Goal: Information Seeking & Learning: Learn about a topic

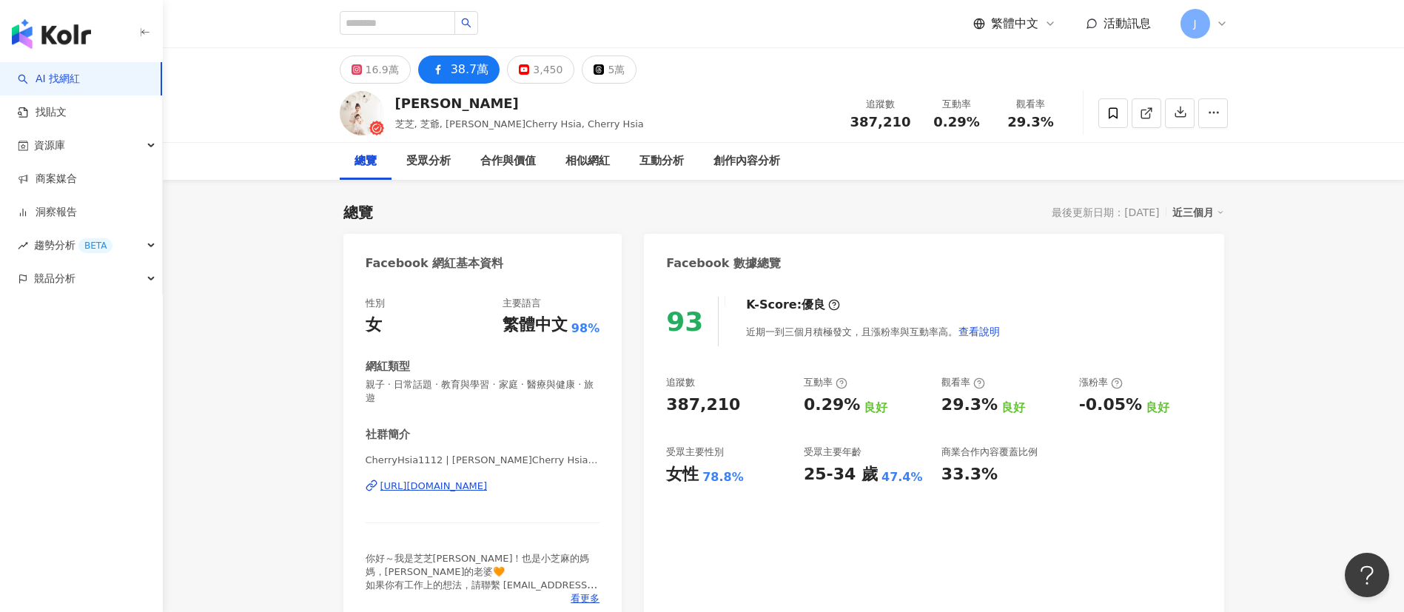
click at [428, 36] on div at bounding box center [409, 23] width 138 height 25
click at [432, 25] on input "search" at bounding box center [397, 23] width 115 height 24
type input "*"
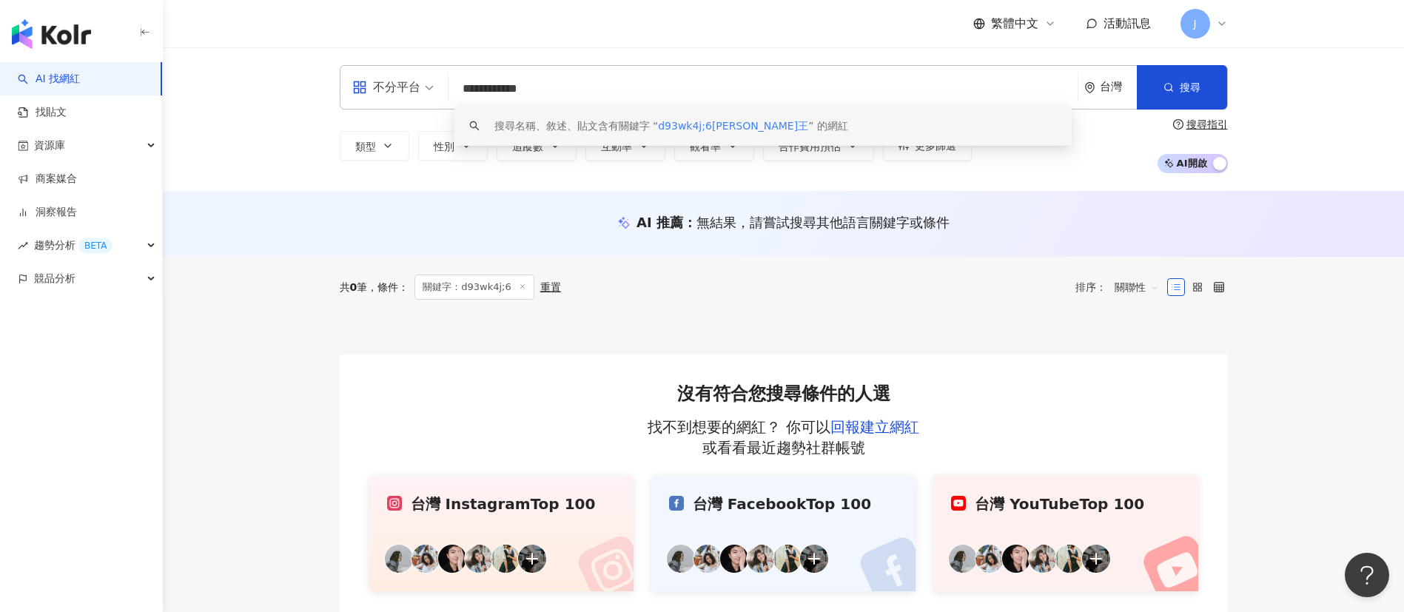
drag, startPoint x: 519, startPoint y: 90, endPoint x: 444, endPoint y: 88, distance: 74.8
click at [444, 88] on div "**********" at bounding box center [784, 87] width 888 height 44
type input "***"
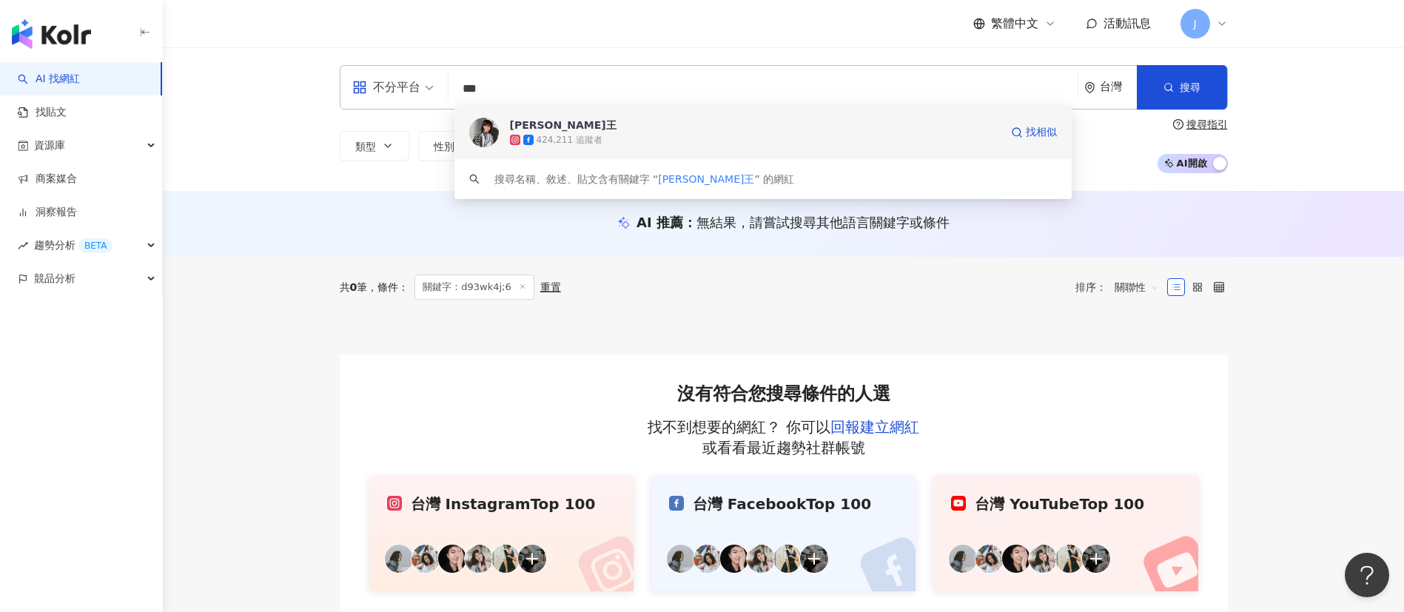
click at [577, 130] on span "[PERSON_NAME]王" at bounding box center [755, 125] width 490 height 15
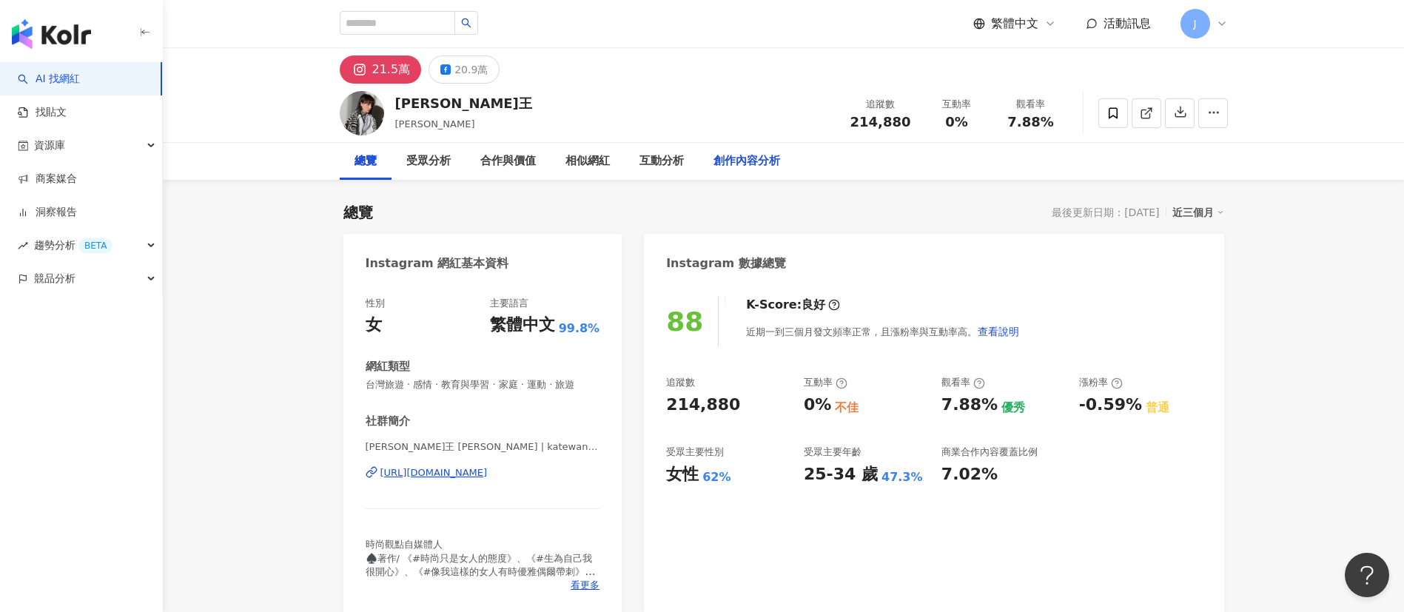
drag, startPoint x: 729, startPoint y: 159, endPoint x: 710, endPoint y: 296, distance: 138.3
click at [729, 158] on div "創作內容分析" at bounding box center [746, 161] width 67 height 18
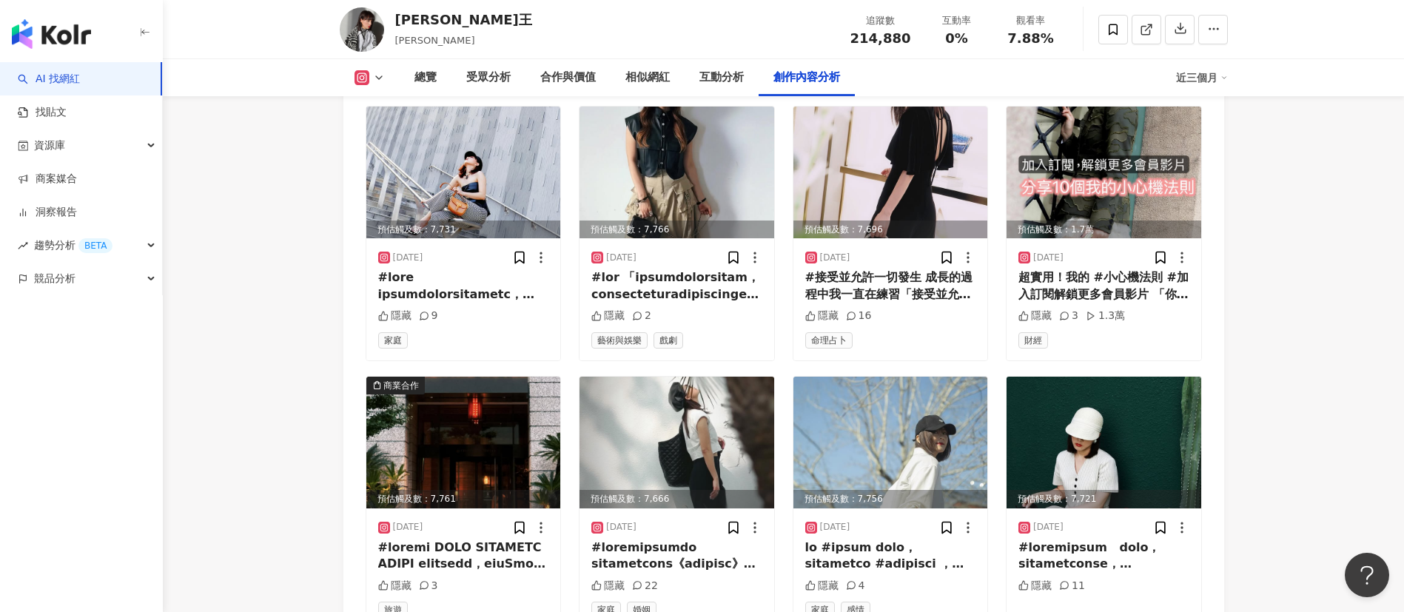
scroll to position [4784, 0]
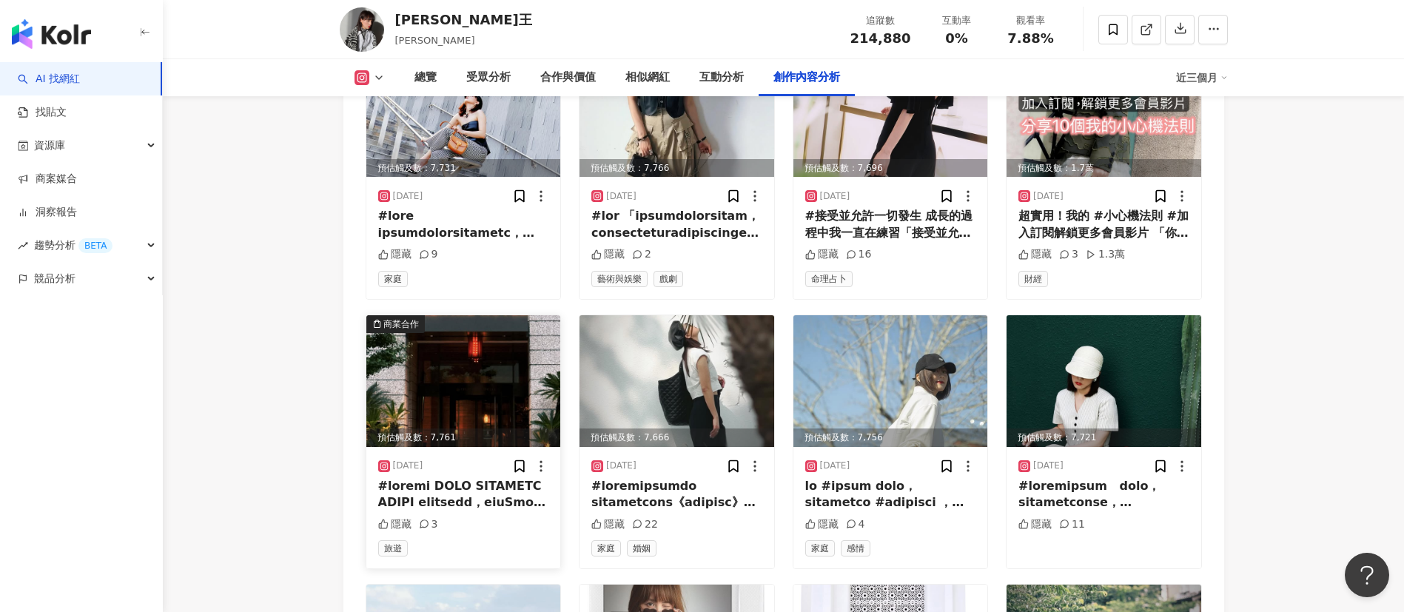
click at [428, 336] on img at bounding box center [463, 381] width 195 height 132
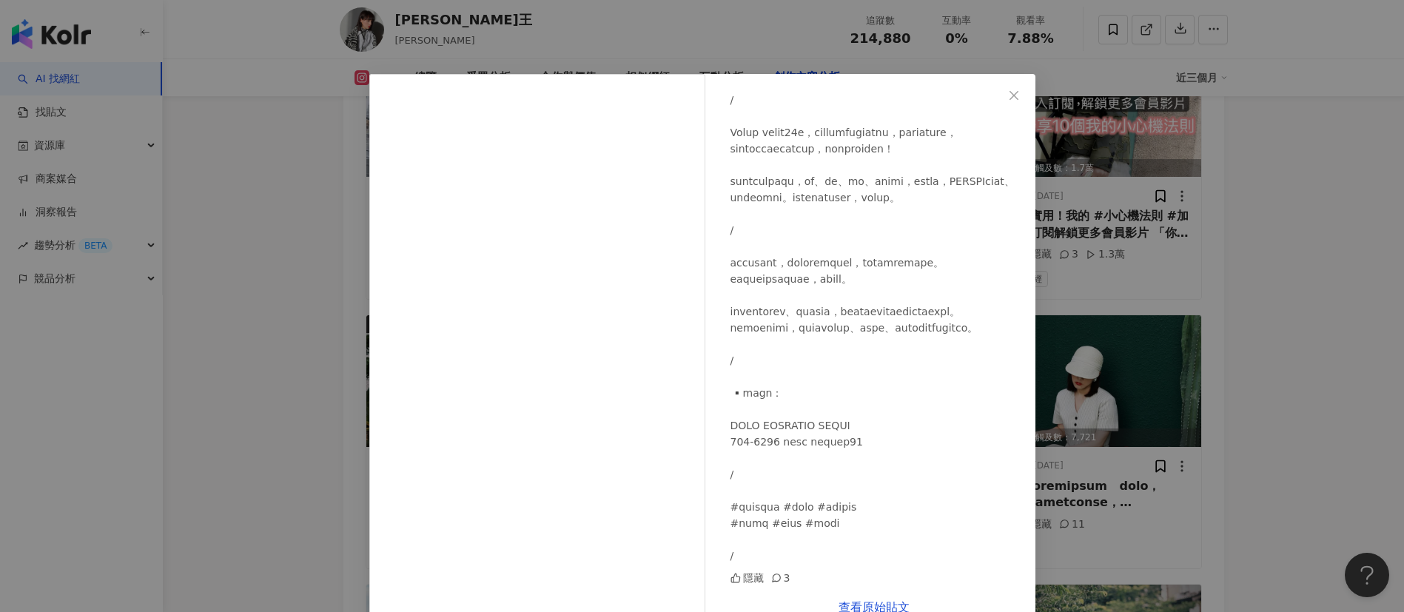
scroll to position [322, 0]
click at [1009, 94] on icon "close" at bounding box center [1013, 94] width 9 height 9
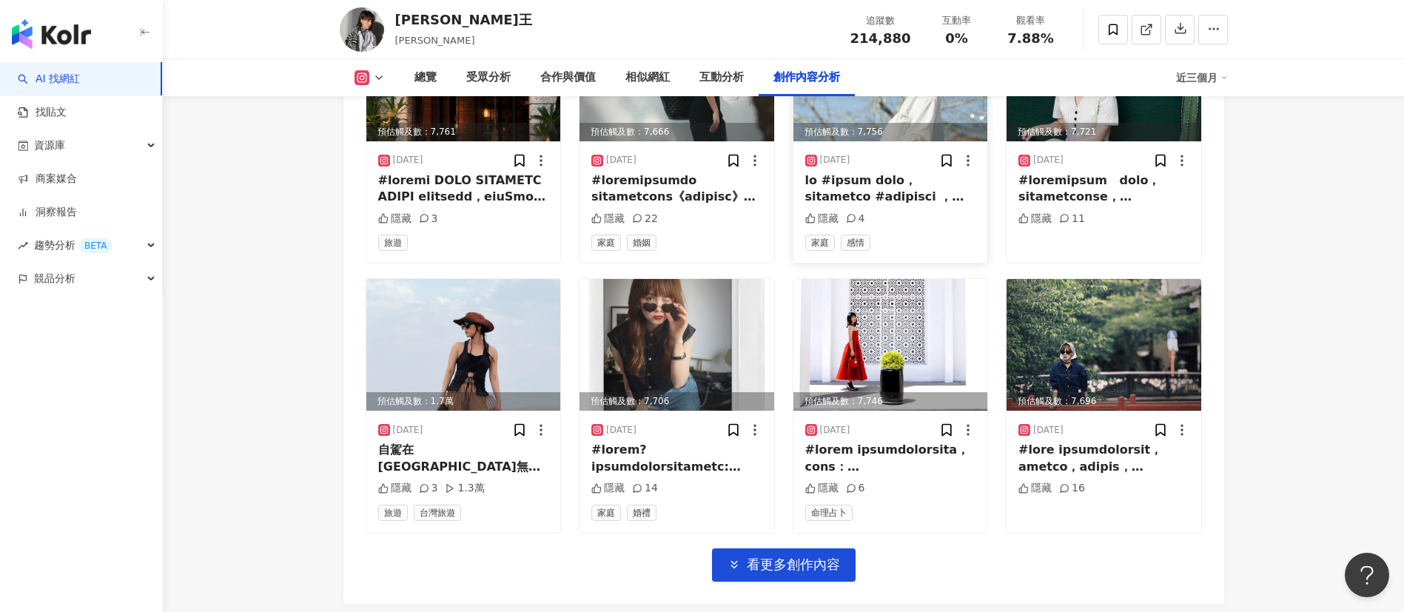
scroll to position [5117, 0]
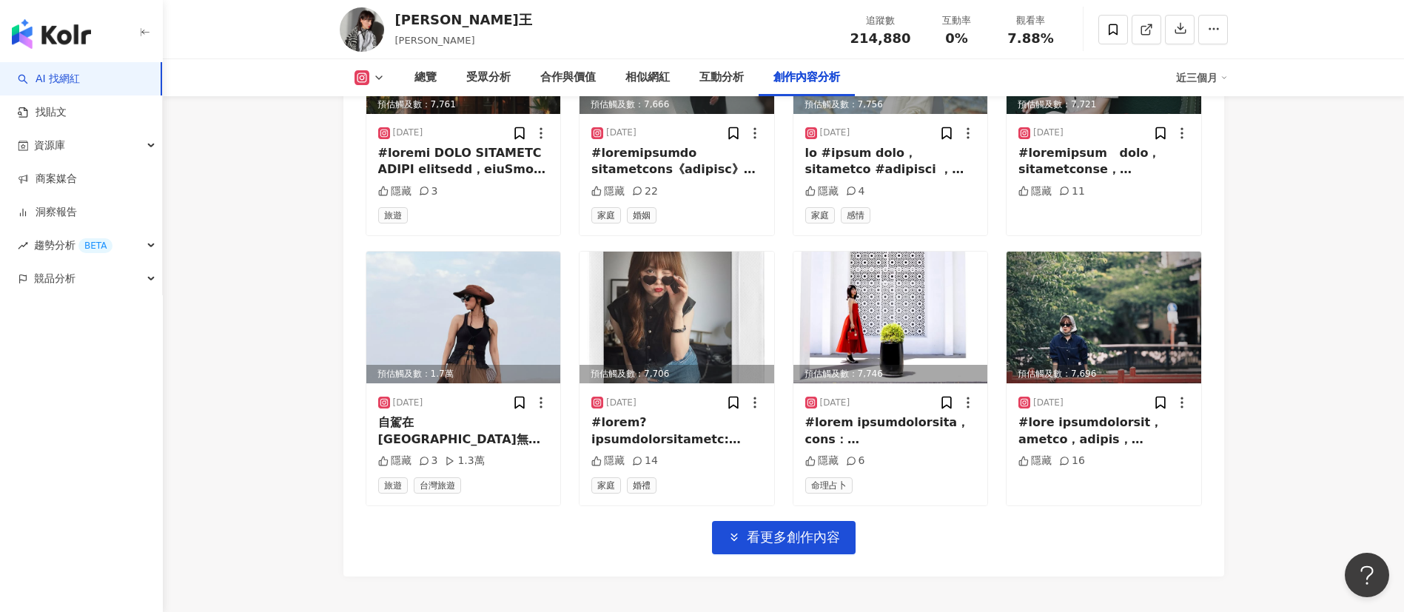
drag, startPoint x: 795, startPoint y: 485, endPoint x: 873, endPoint y: 467, distance: 80.6
click at [796, 529] on span "看更多創作內容" at bounding box center [793, 537] width 93 height 16
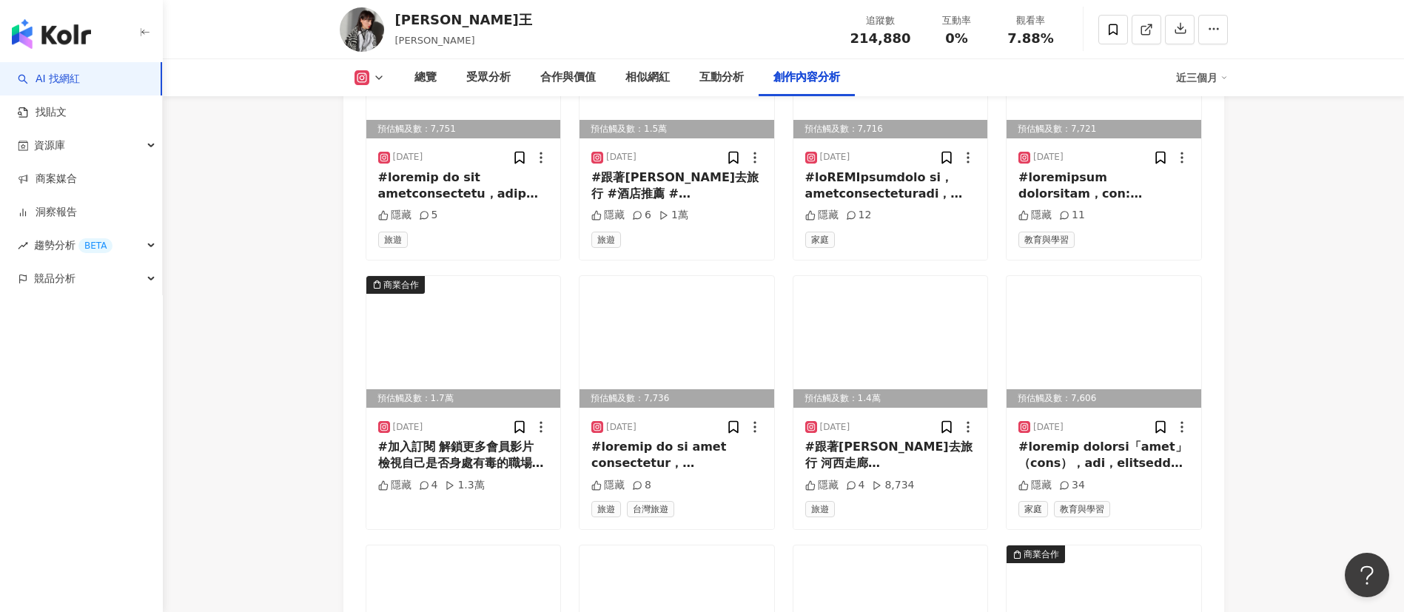
scroll to position [5672, 0]
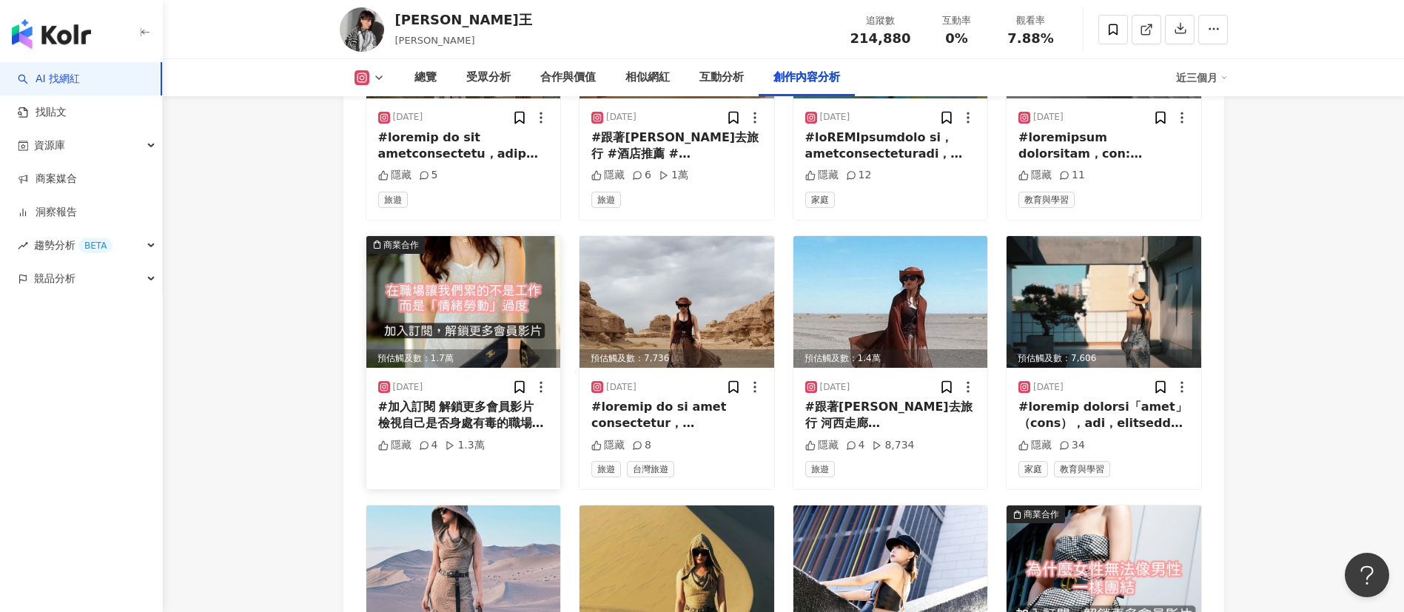
click at [478, 241] on img at bounding box center [463, 302] width 195 height 132
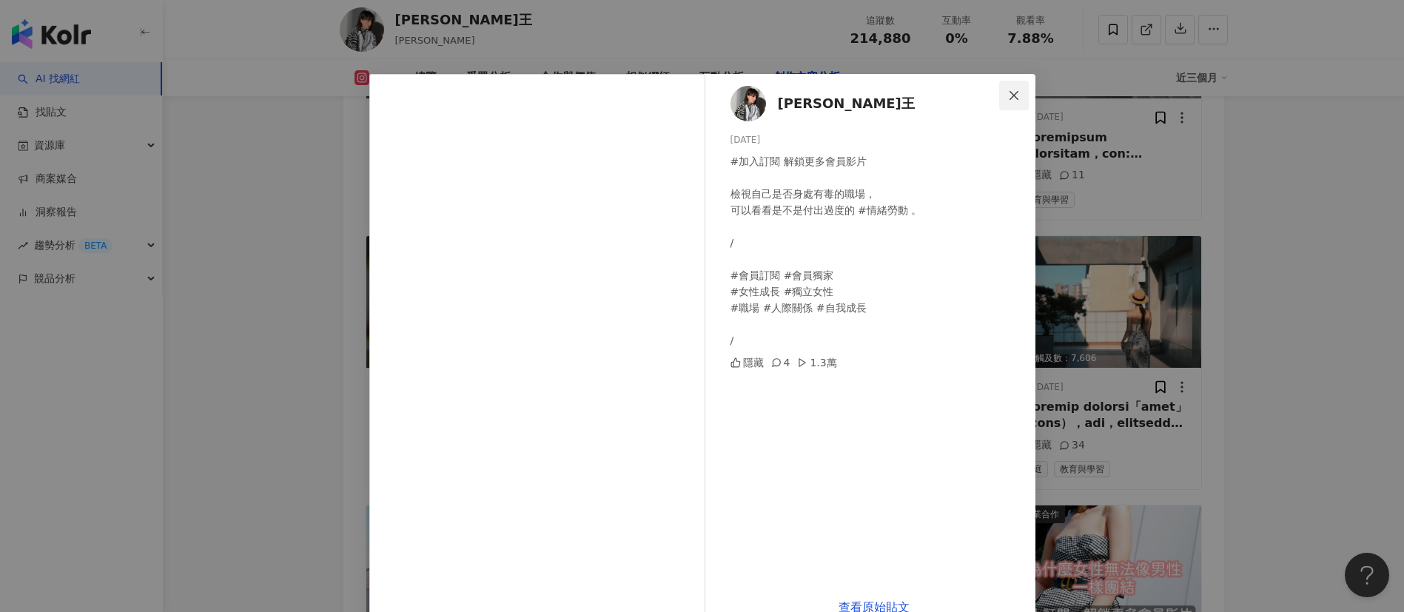
click at [1009, 93] on icon "close" at bounding box center [1014, 96] width 12 height 12
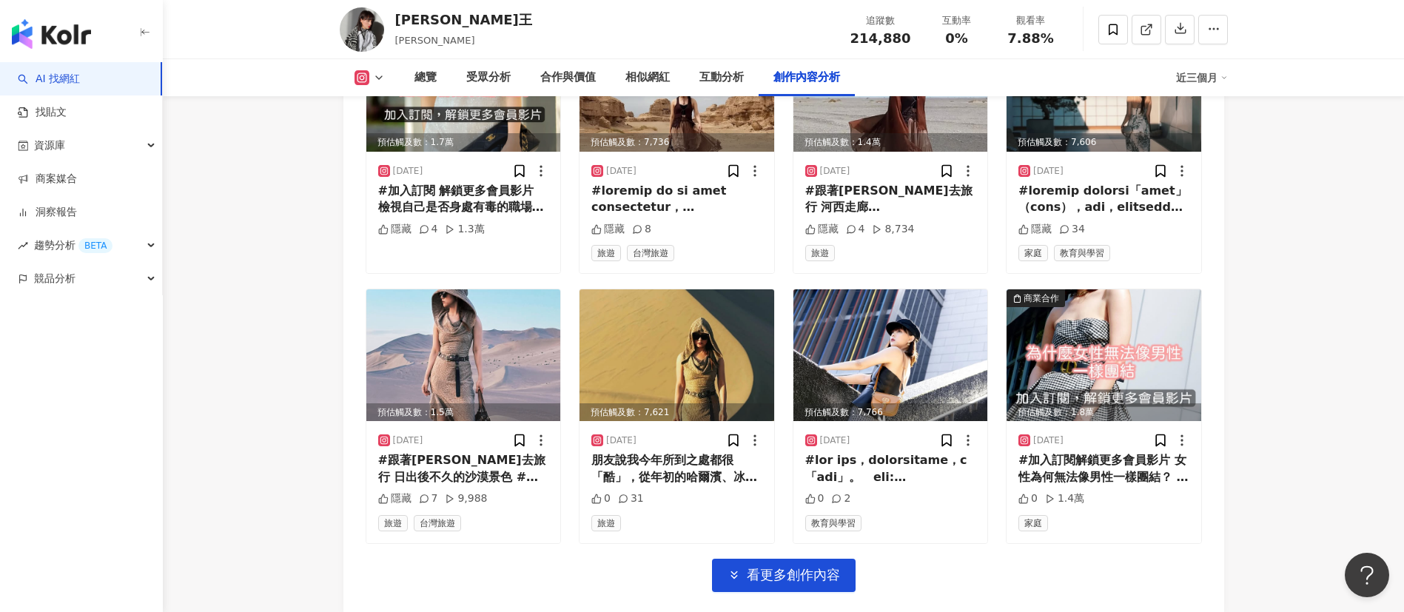
scroll to position [5894, 0]
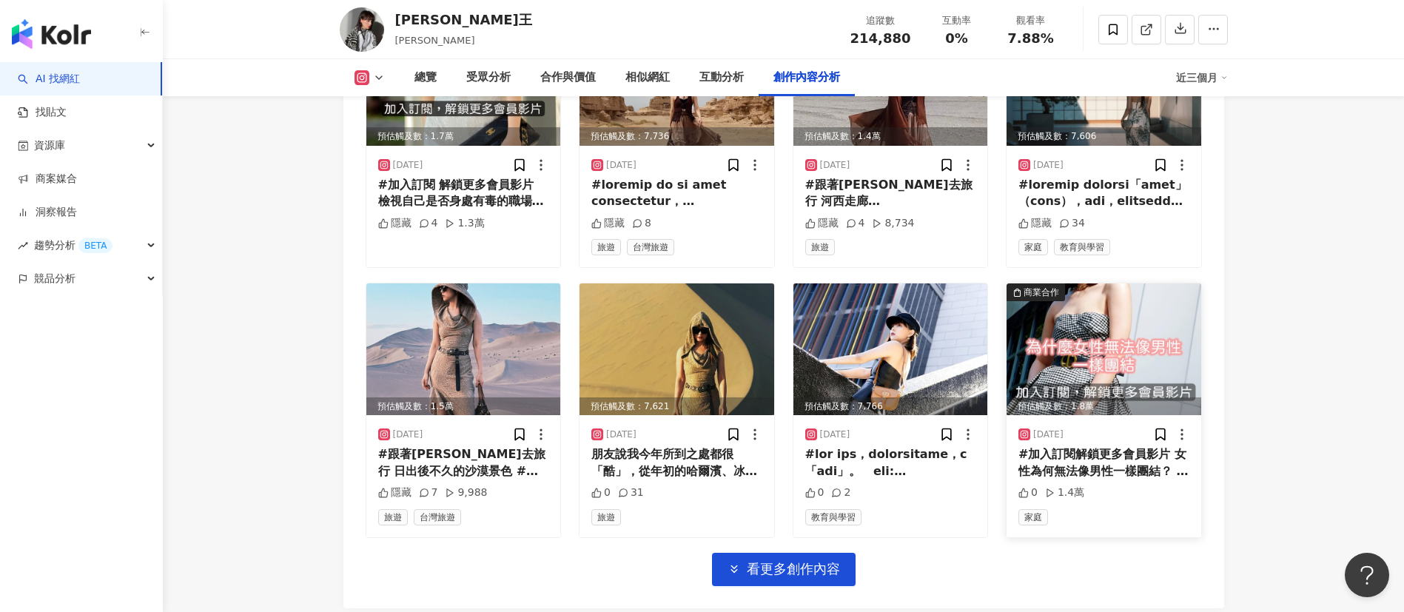
click at [1164, 309] on img at bounding box center [1103, 349] width 195 height 132
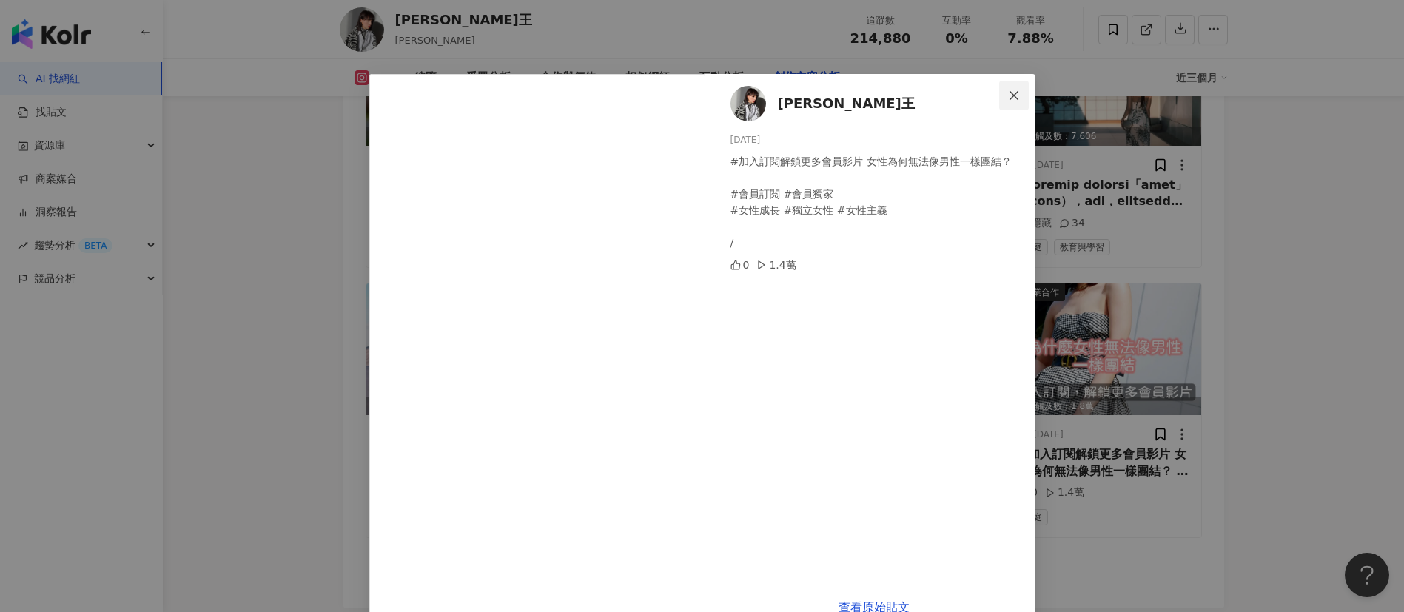
click at [1010, 91] on icon "close" at bounding box center [1014, 96] width 12 height 12
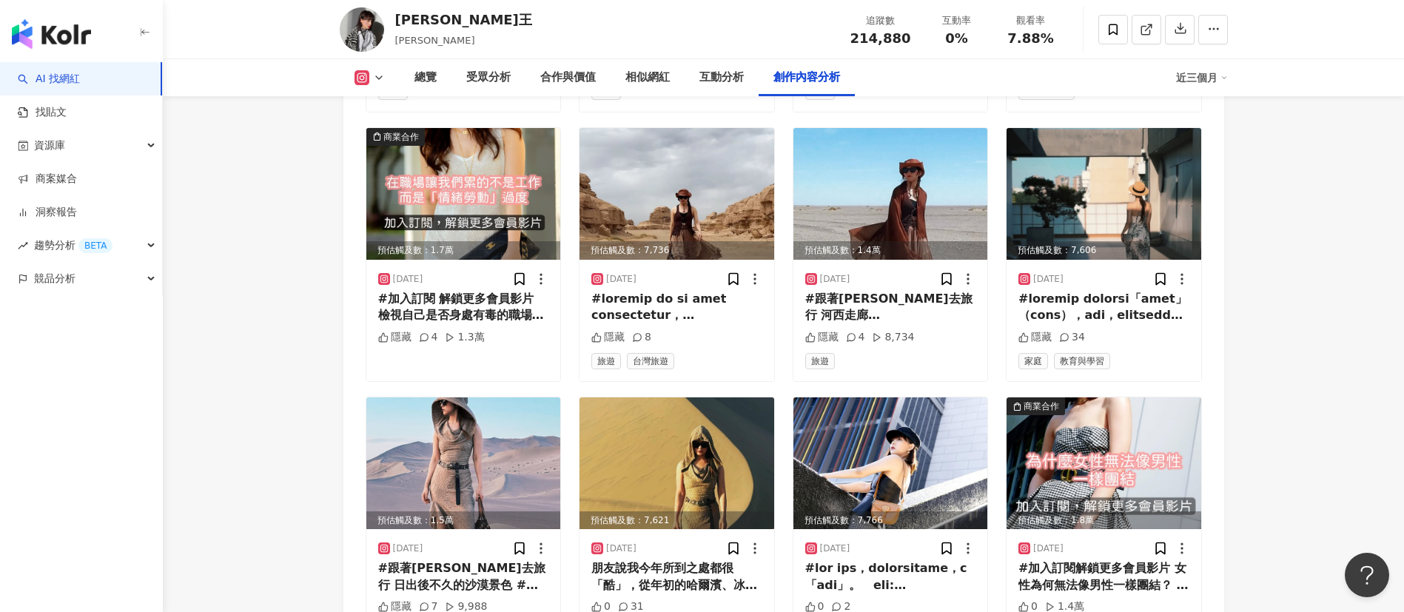
scroll to position [6005, 0]
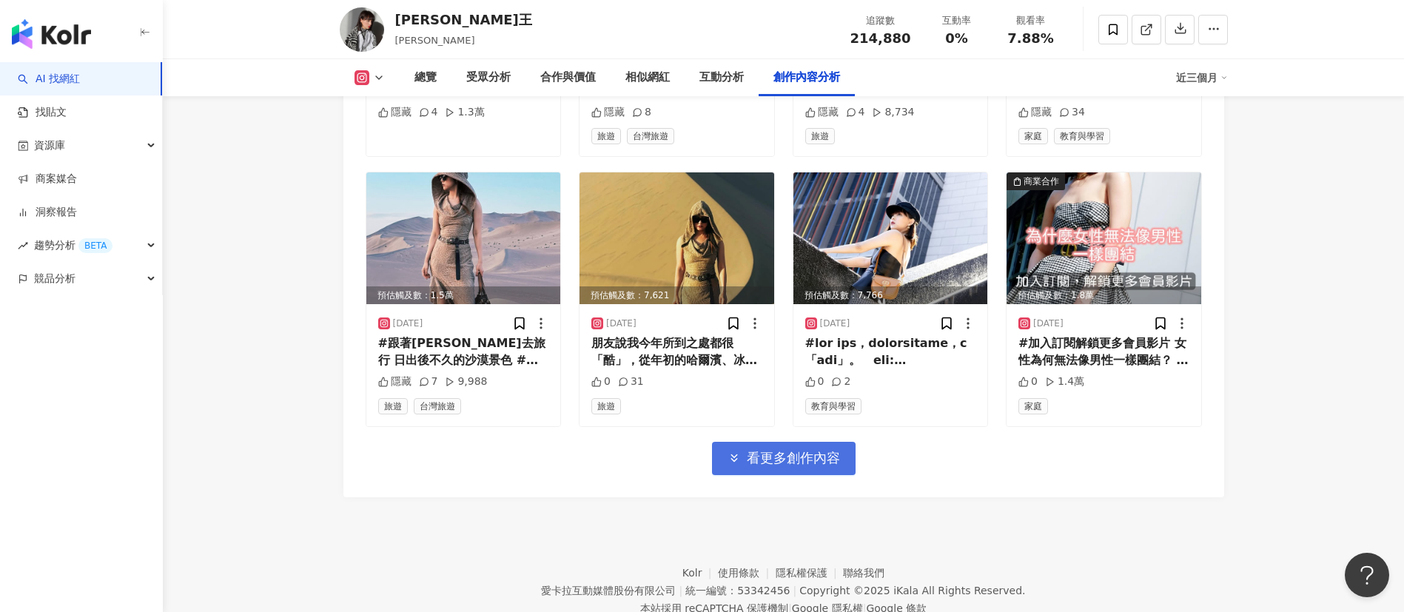
click at [771, 450] on span "看更多創作內容" at bounding box center [793, 458] width 93 height 16
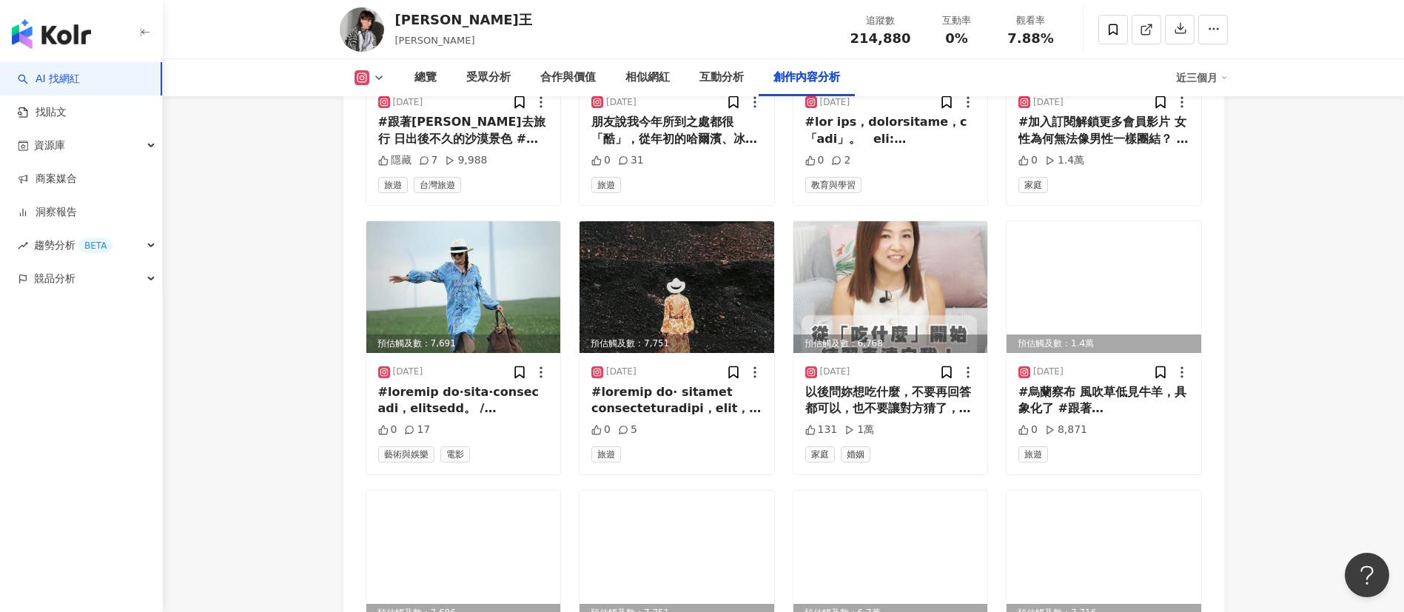
scroll to position [6227, 0]
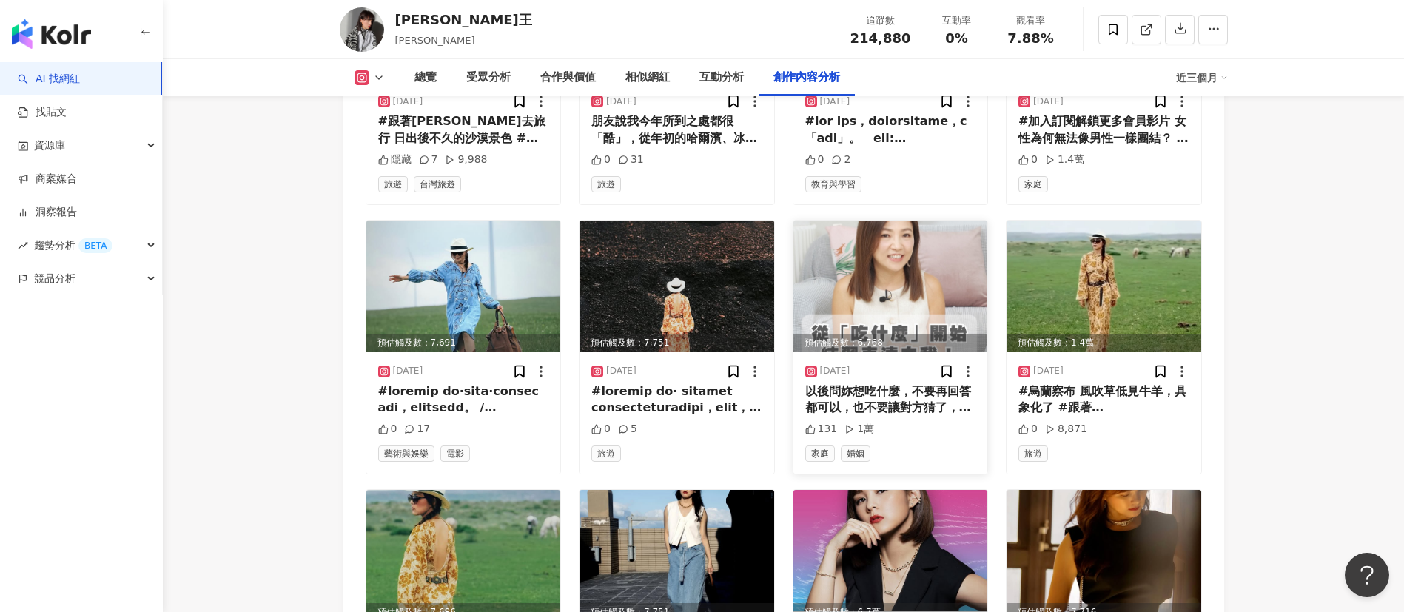
click at [867, 256] on img at bounding box center [890, 287] width 195 height 132
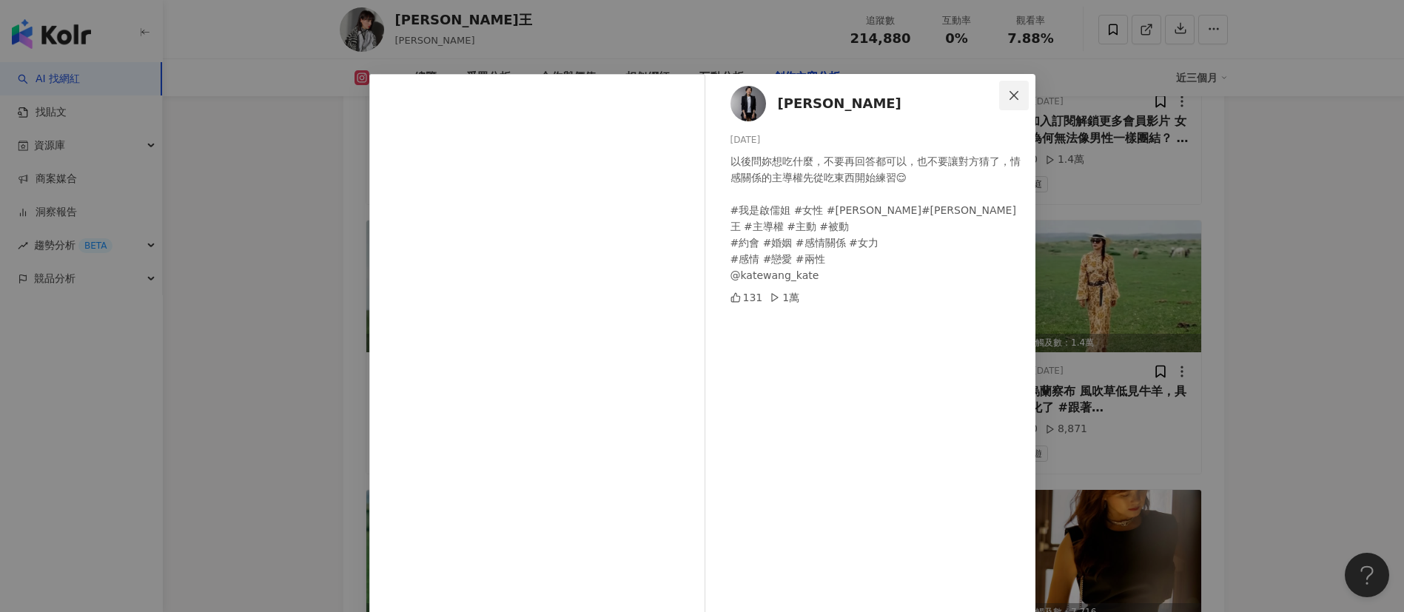
click at [1012, 95] on span "Close" at bounding box center [1014, 96] width 30 height 12
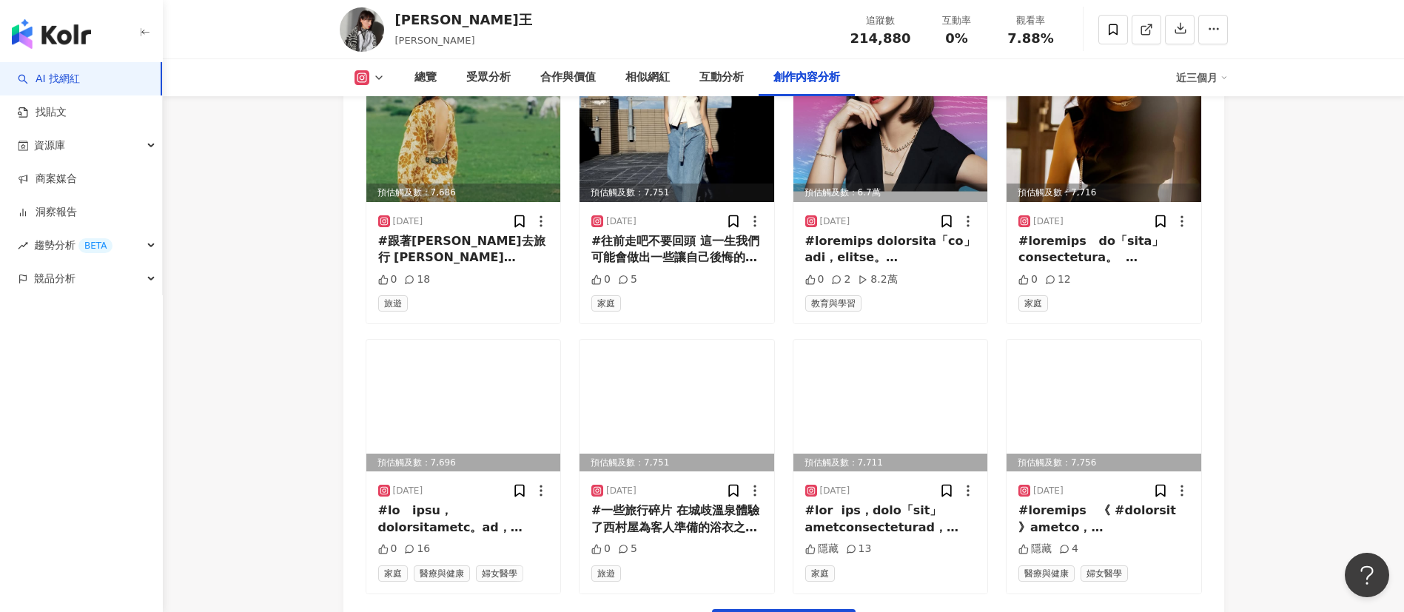
scroll to position [6671, 0]
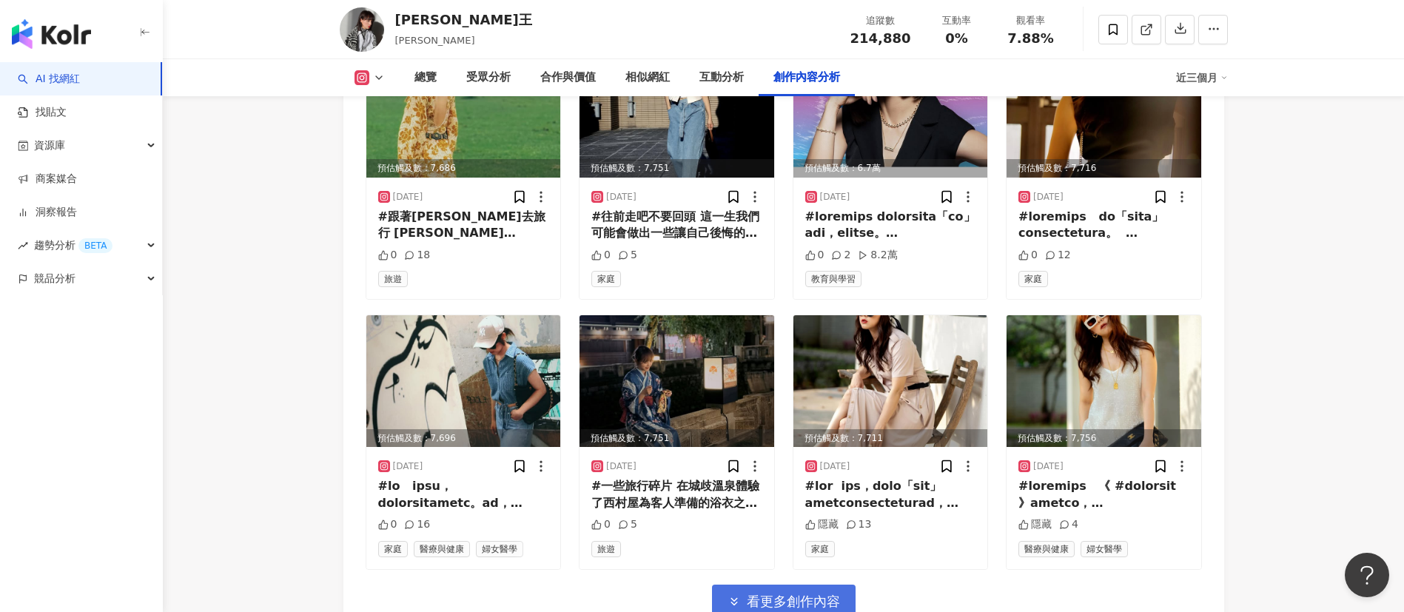
click at [803, 594] on span "看更多創作內容" at bounding box center [793, 602] width 93 height 16
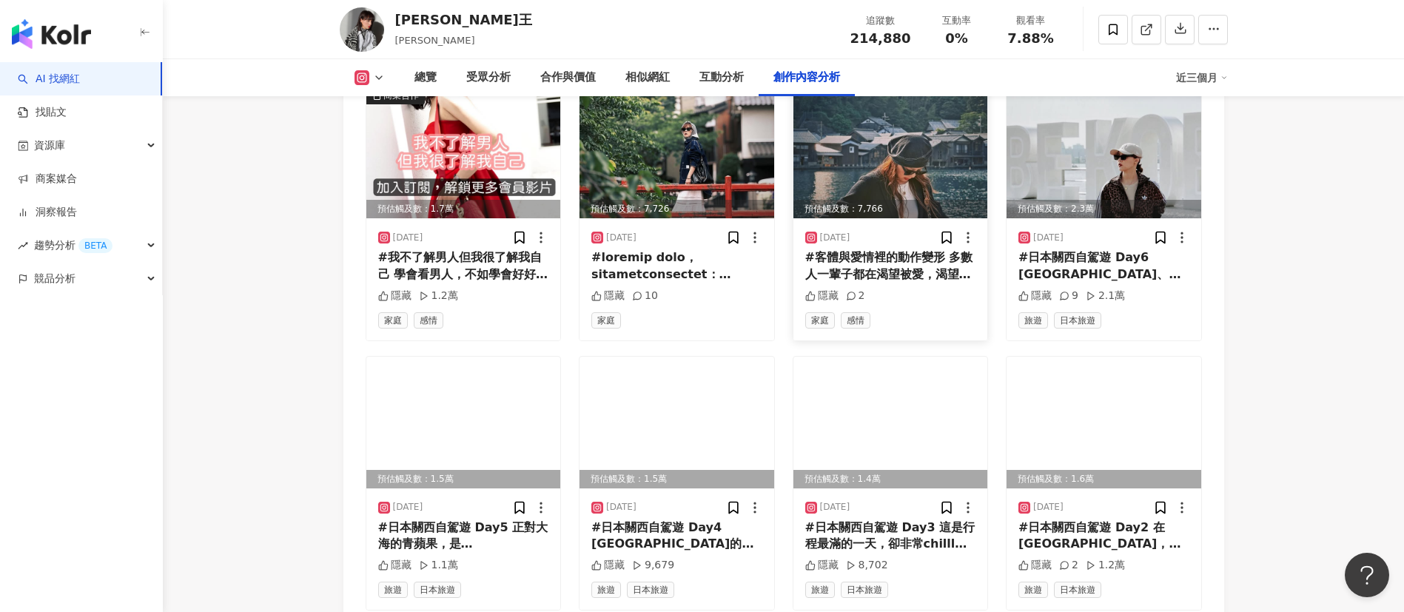
scroll to position [7449, 0]
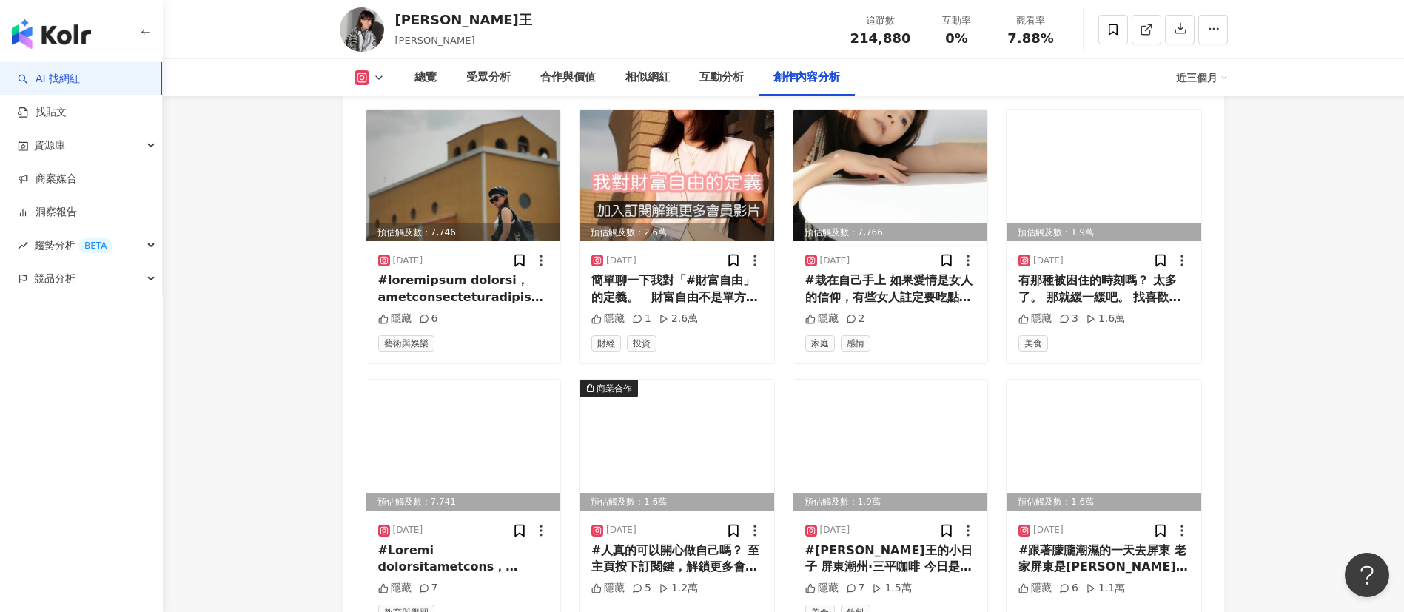
scroll to position [8337, 0]
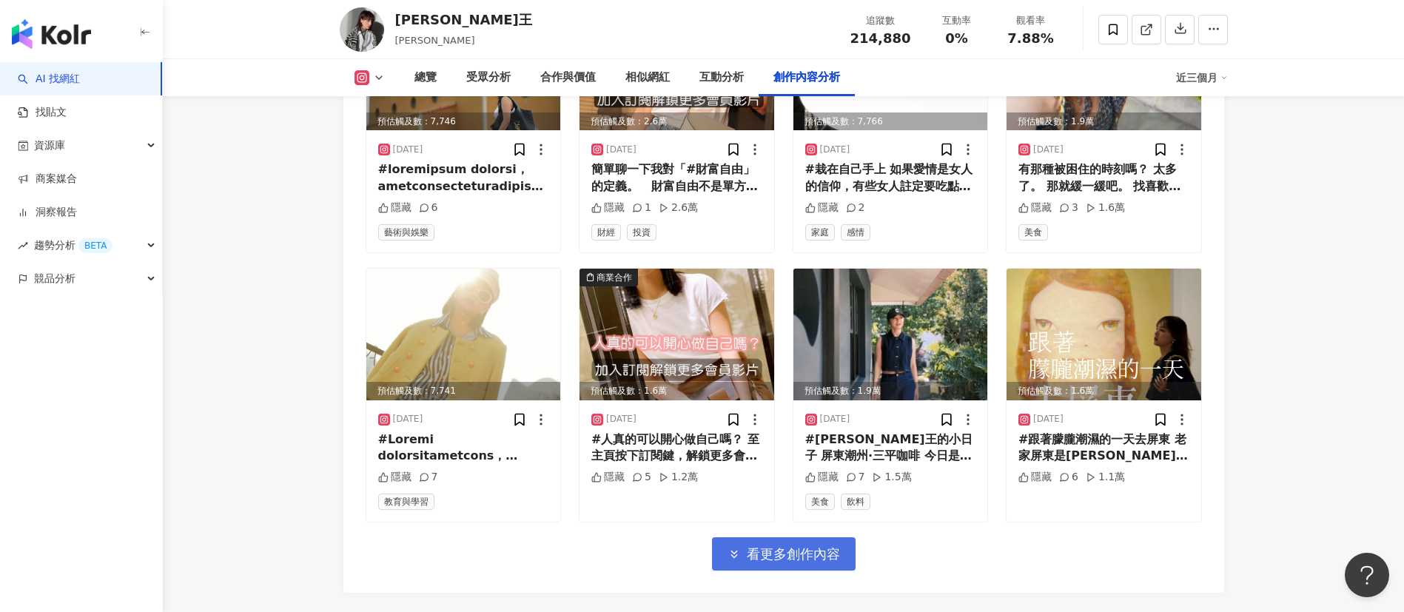
click at [821, 546] on span "看更多創作內容" at bounding box center [793, 554] width 93 height 16
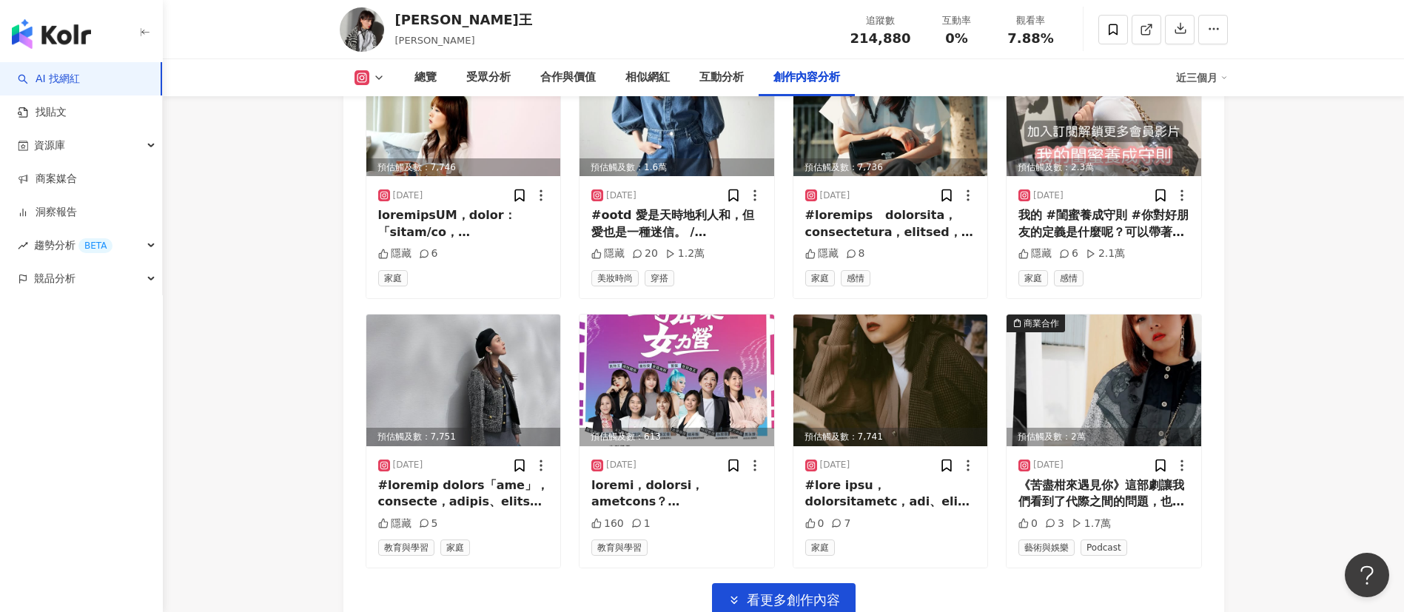
scroll to position [9114, 0]
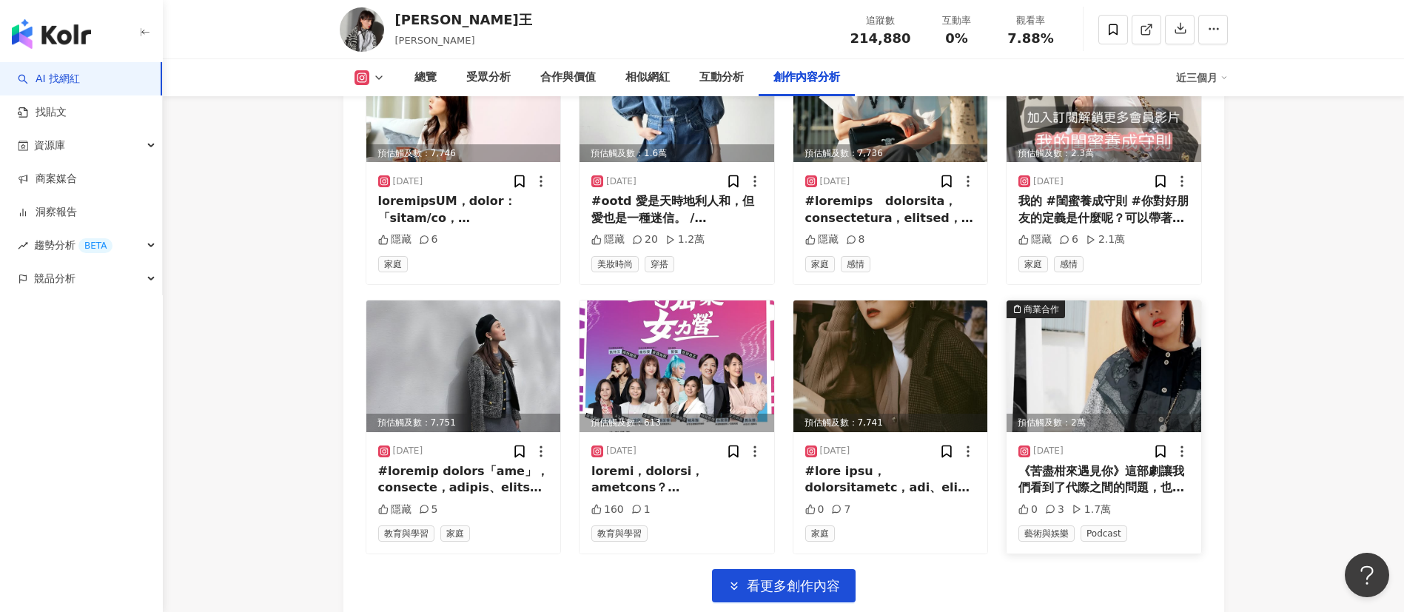
click at [1120, 315] on img at bounding box center [1103, 366] width 195 height 132
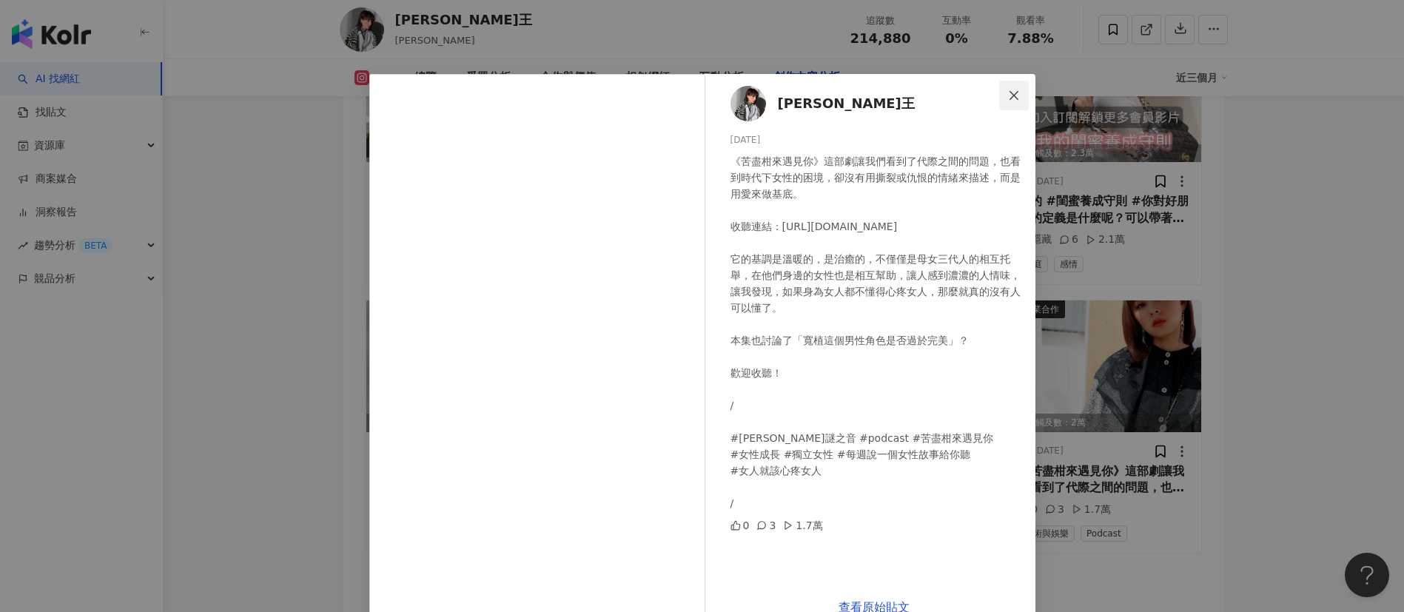
click at [1009, 94] on icon "close" at bounding box center [1013, 94] width 9 height 9
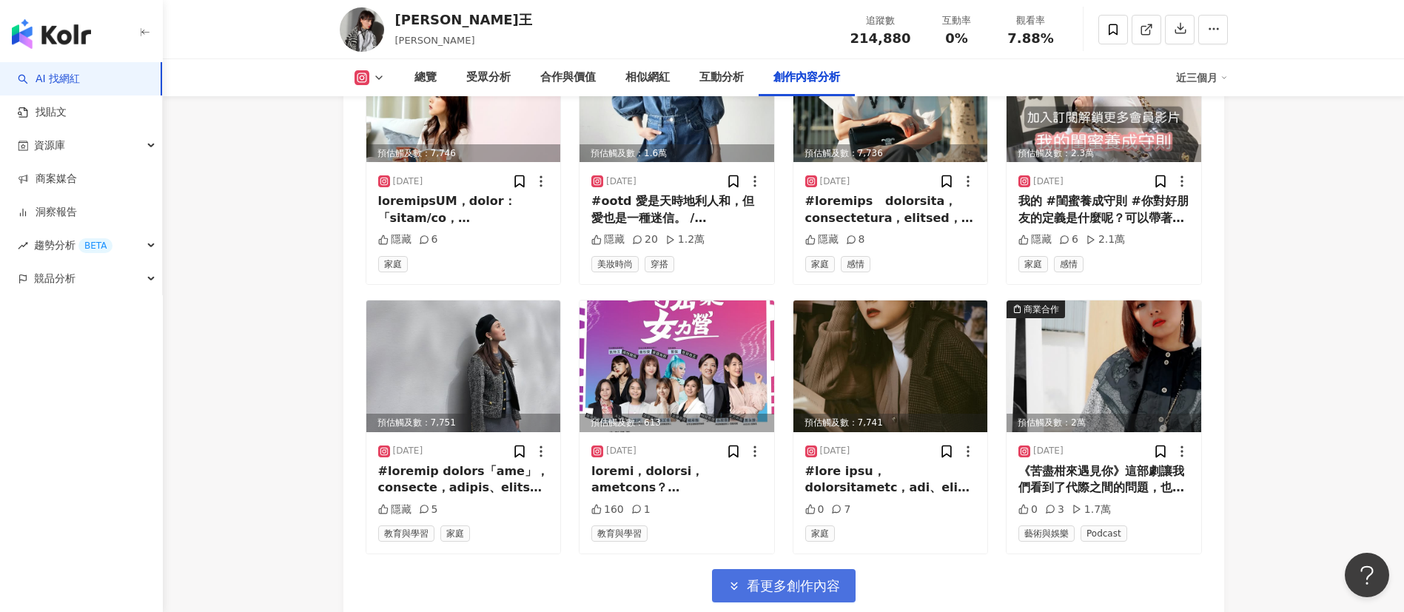
click at [824, 578] on span "看更多創作內容" at bounding box center [793, 586] width 93 height 16
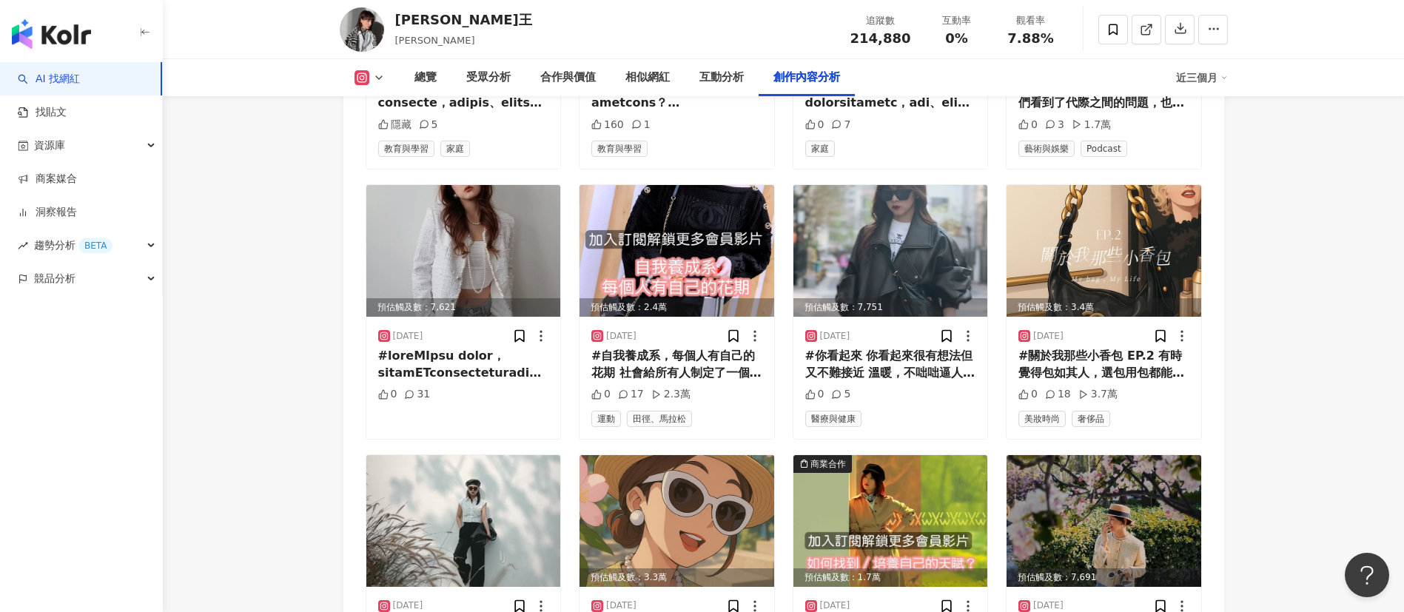
scroll to position [9594, 0]
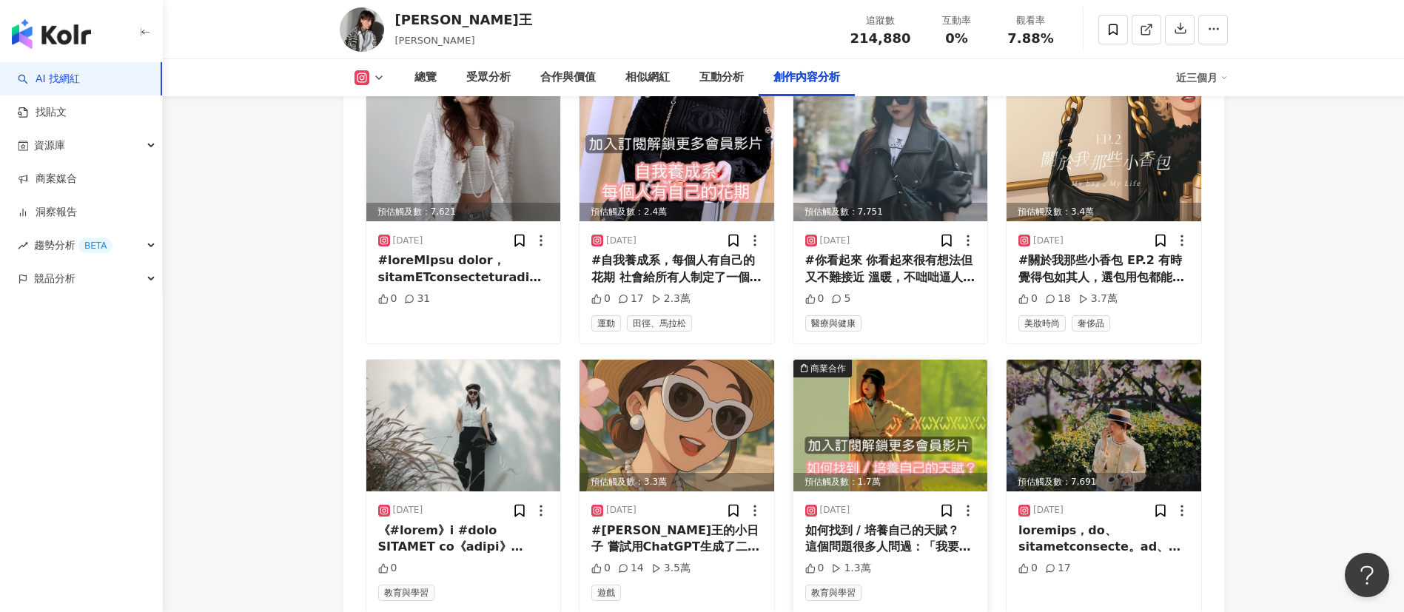
click at [933, 380] on img at bounding box center [890, 426] width 195 height 132
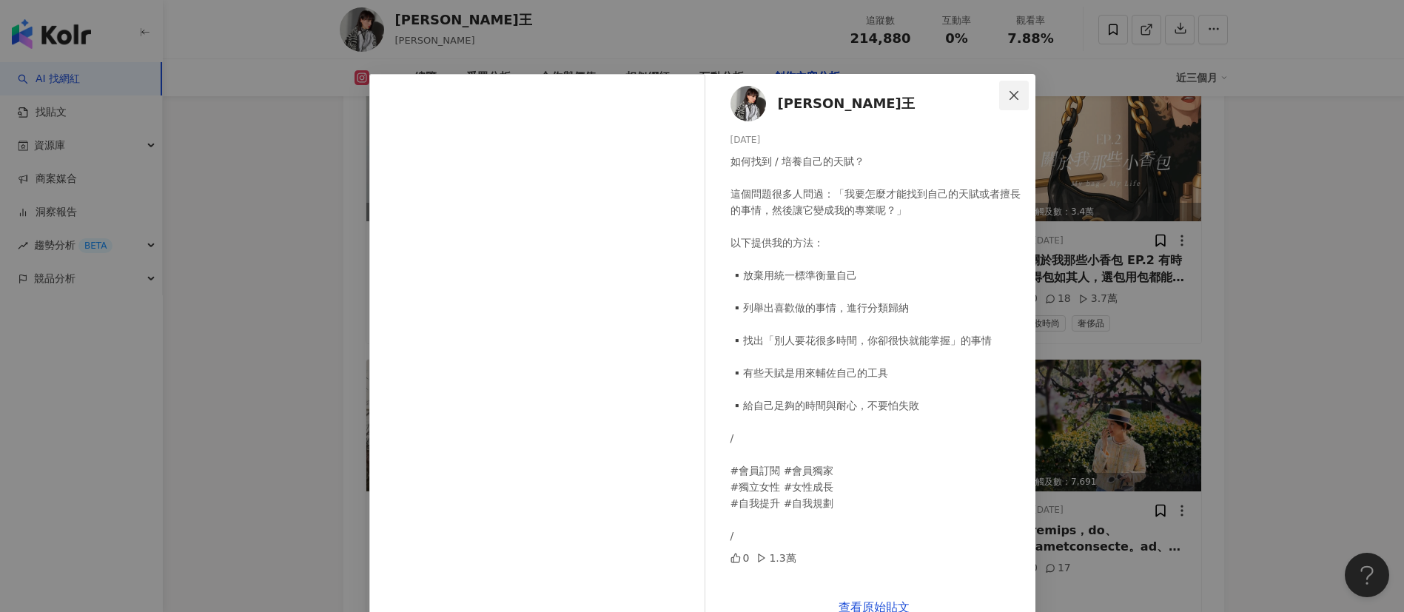
click at [1004, 87] on button "Close" at bounding box center [1014, 96] width 30 height 30
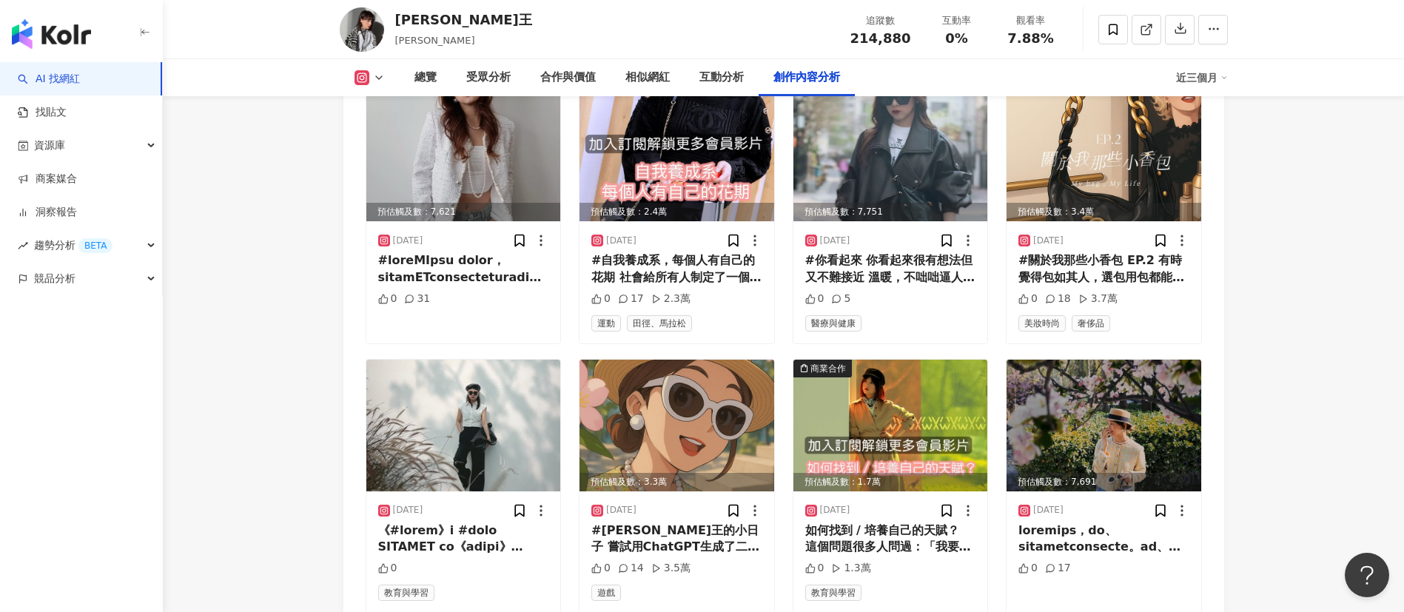
click at [375, 77] on icon at bounding box center [379, 78] width 12 height 12
click at [375, 143] on button "Facebook" at bounding box center [393, 139] width 89 height 21
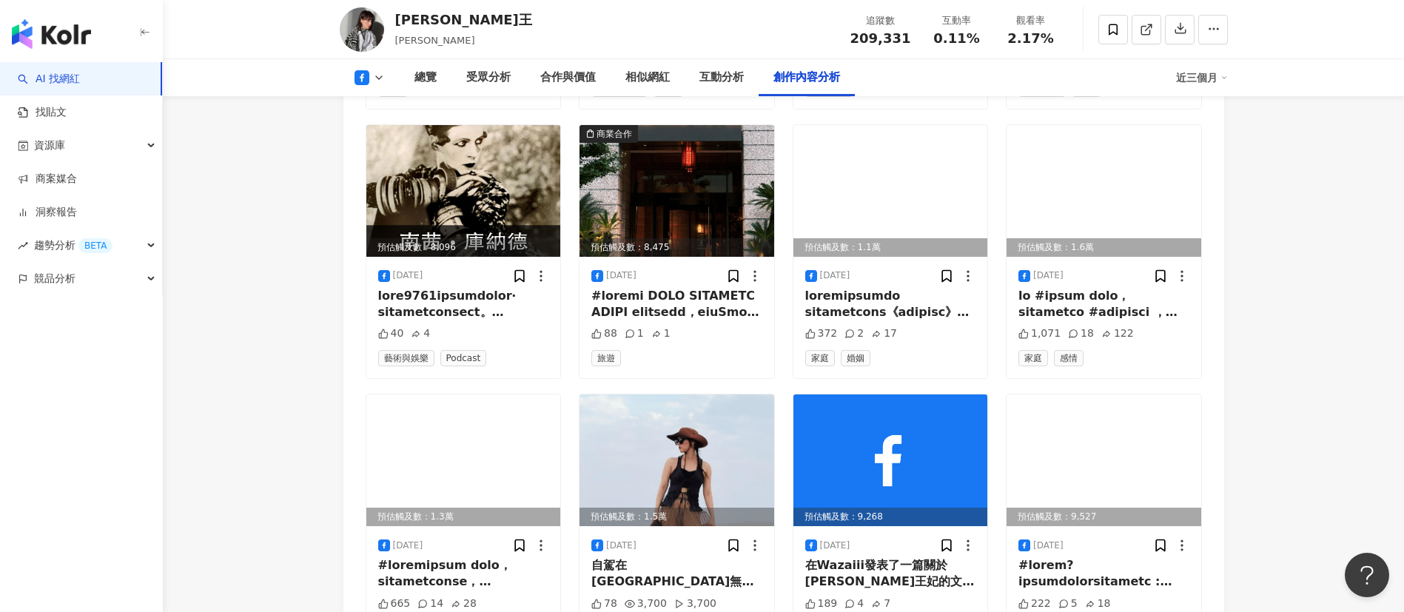
scroll to position [4536, 0]
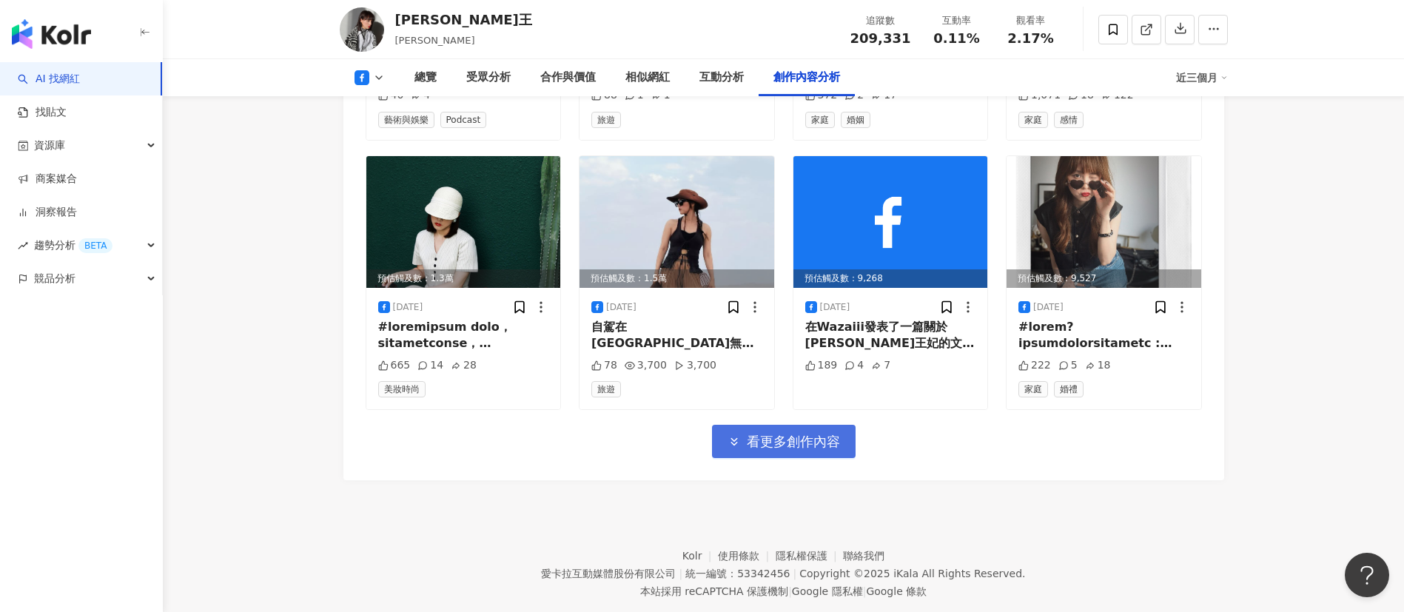
click at [810, 434] on span "看更多創作內容" at bounding box center [793, 442] width 93 height 16
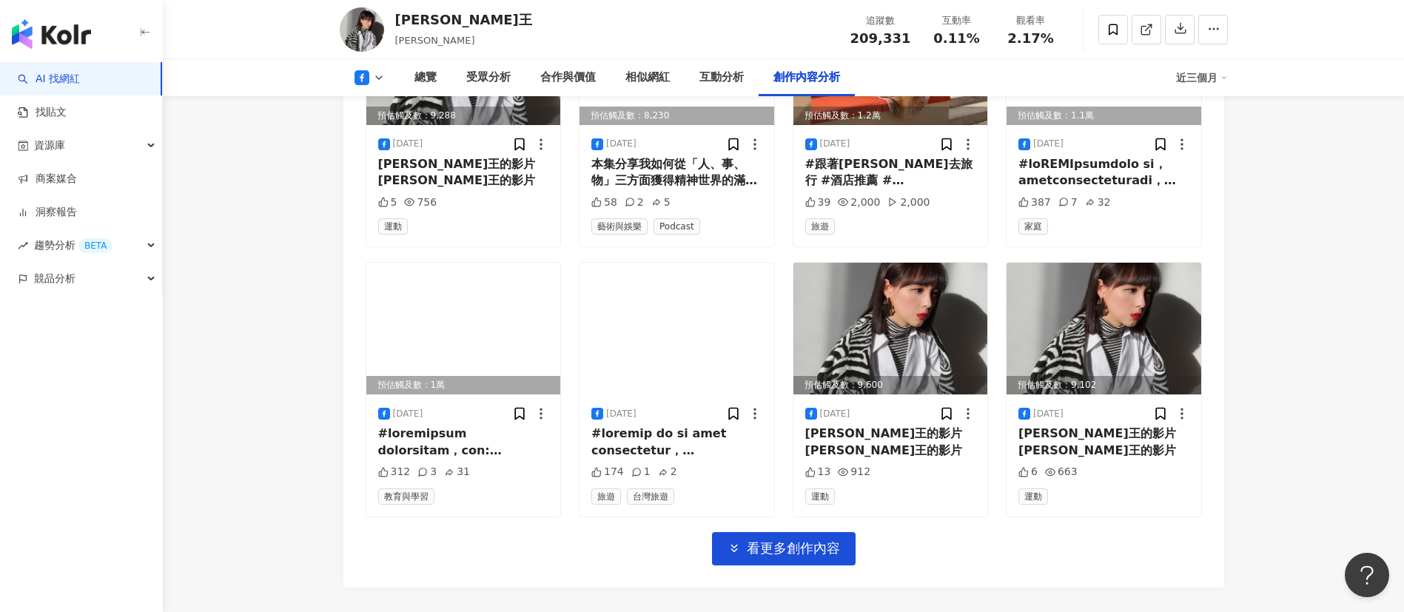
scroll to position [5345, 0]
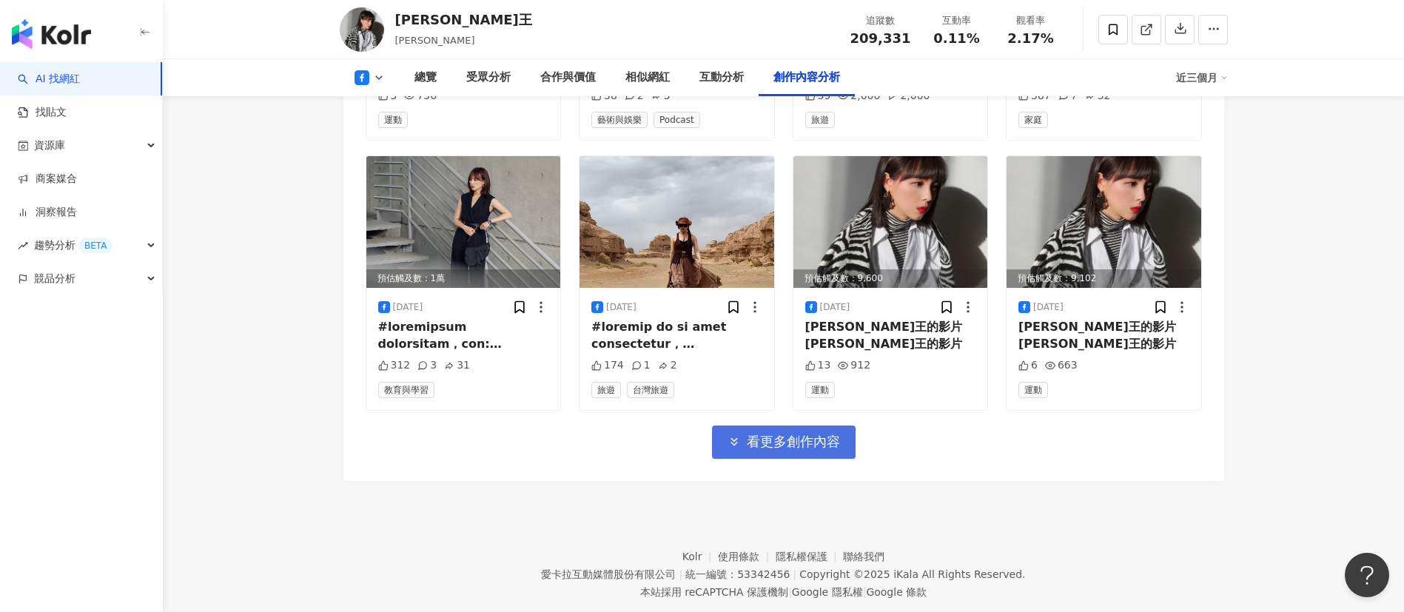
click at [777, 434] on span "看更多創作內容" at bounding box center [793, 442] width 93 height 16
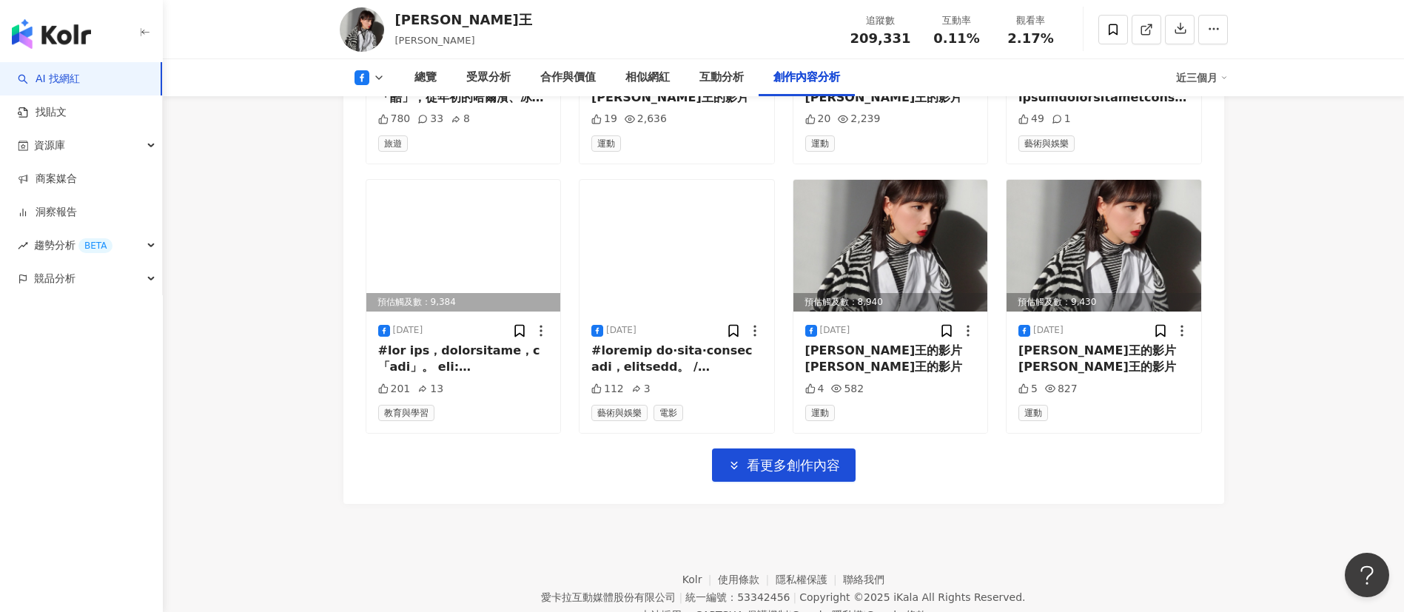
scroll to position [6154, 0]
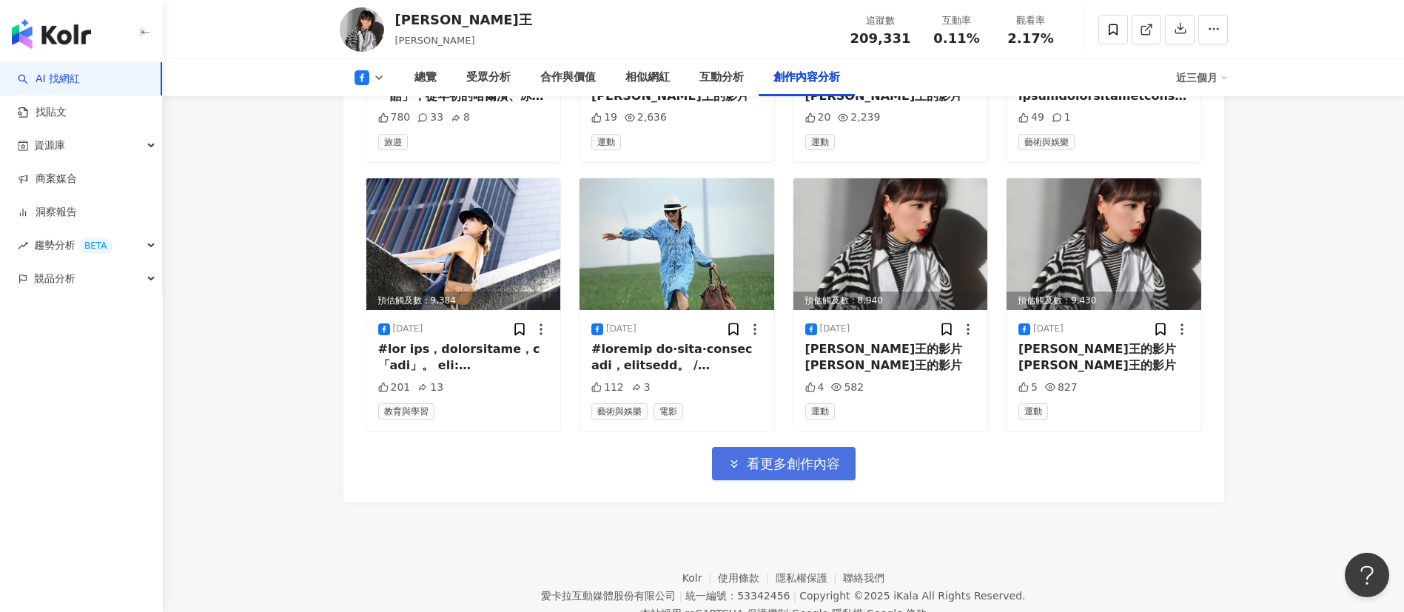
click at [828, 456] on span "看更多創作內容" at bounding box center [793, 464] width 93 height 16
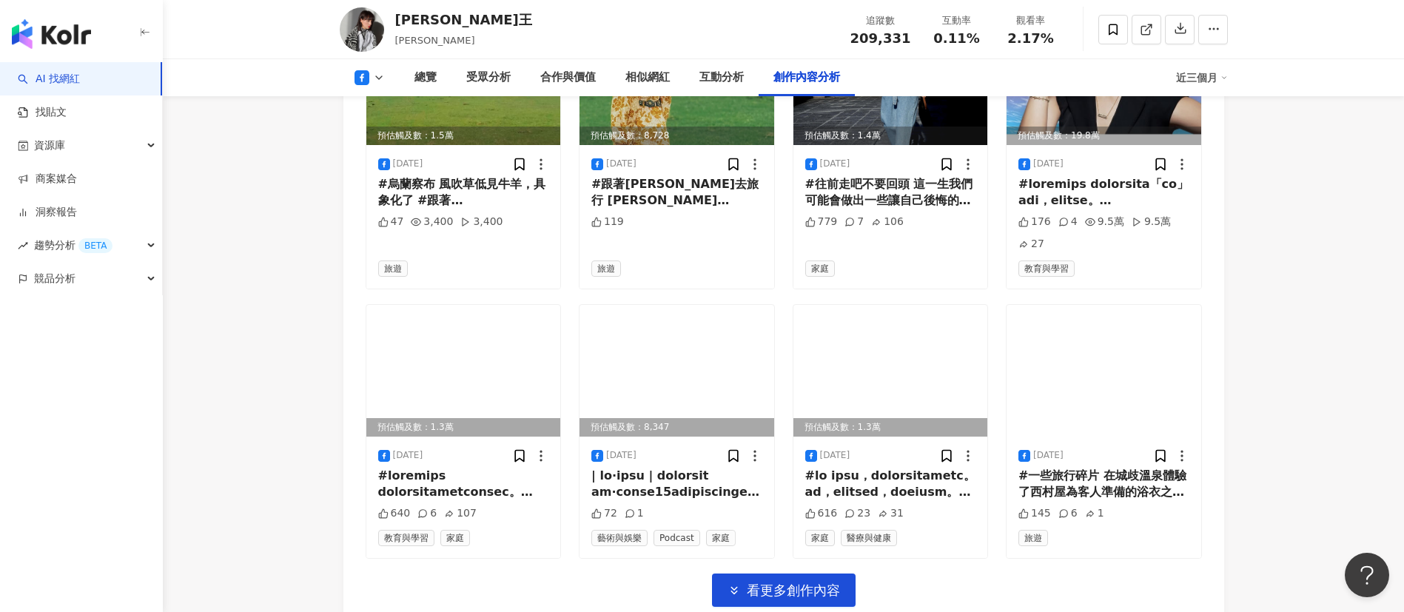
scroll to position [6985, 0]
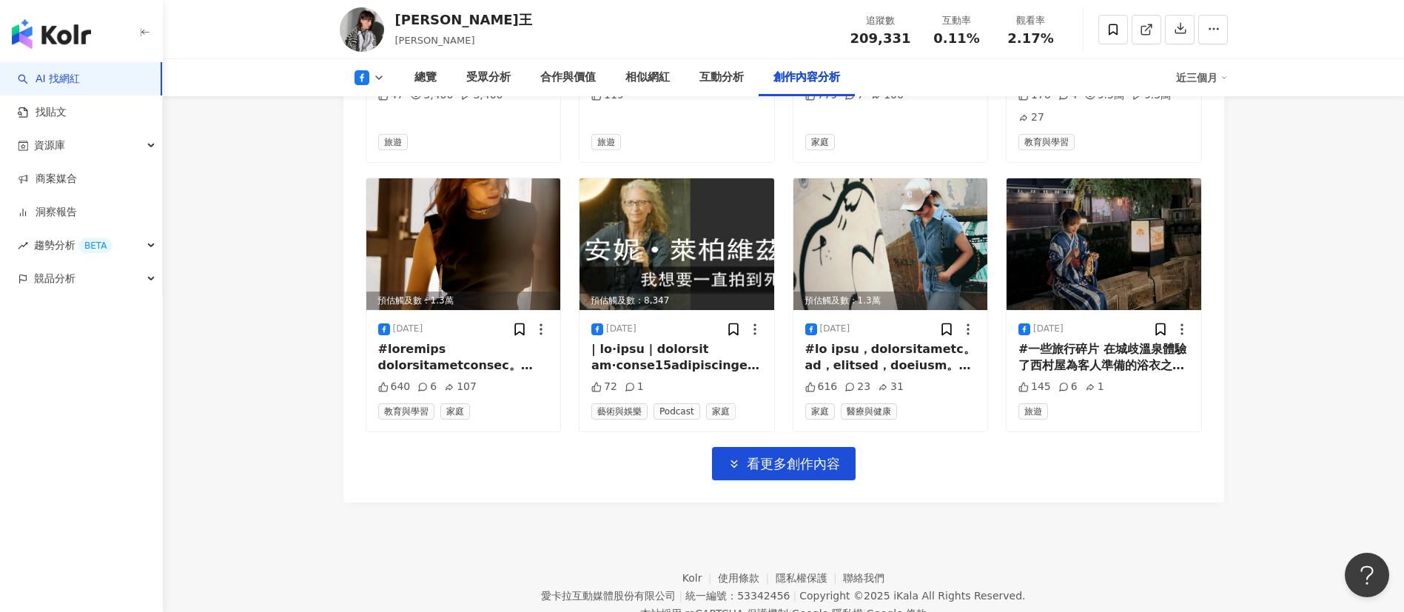
click at [371, 77] on button at bounding box center [370, 77] width 60 height 15
click at [378, 107] on button "Instagram" at bounding box center [393, 105] width 89 height 21
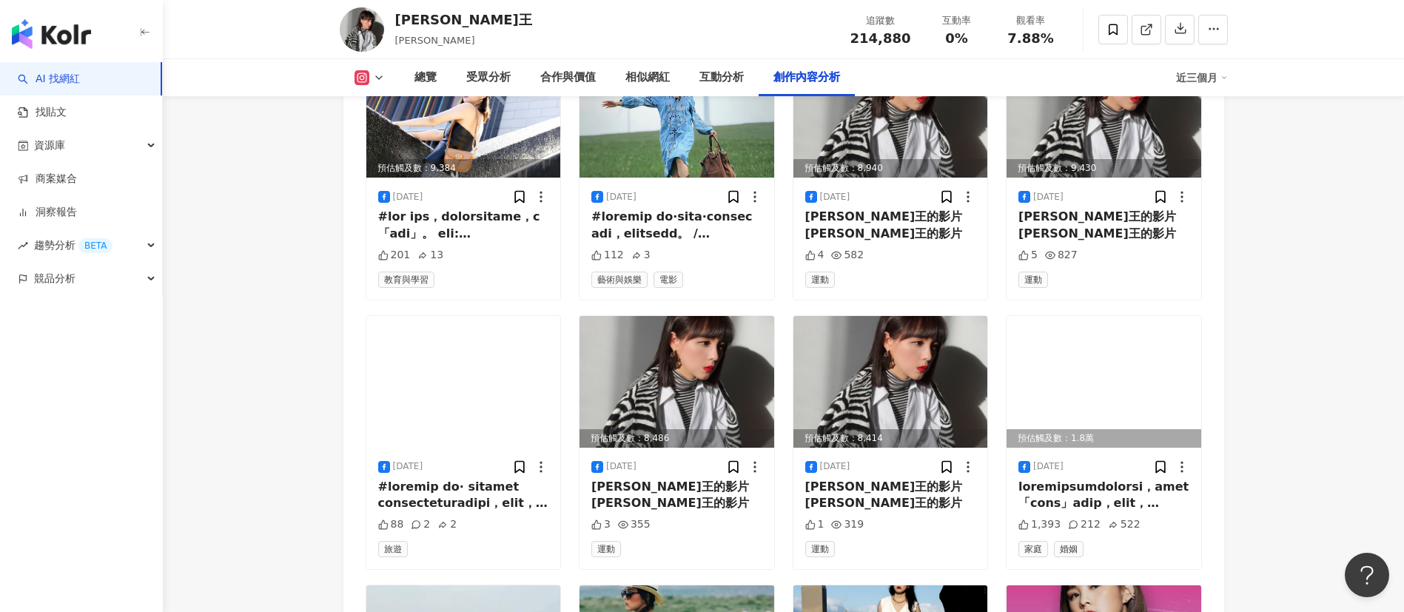
scroll to position [5180, 0]
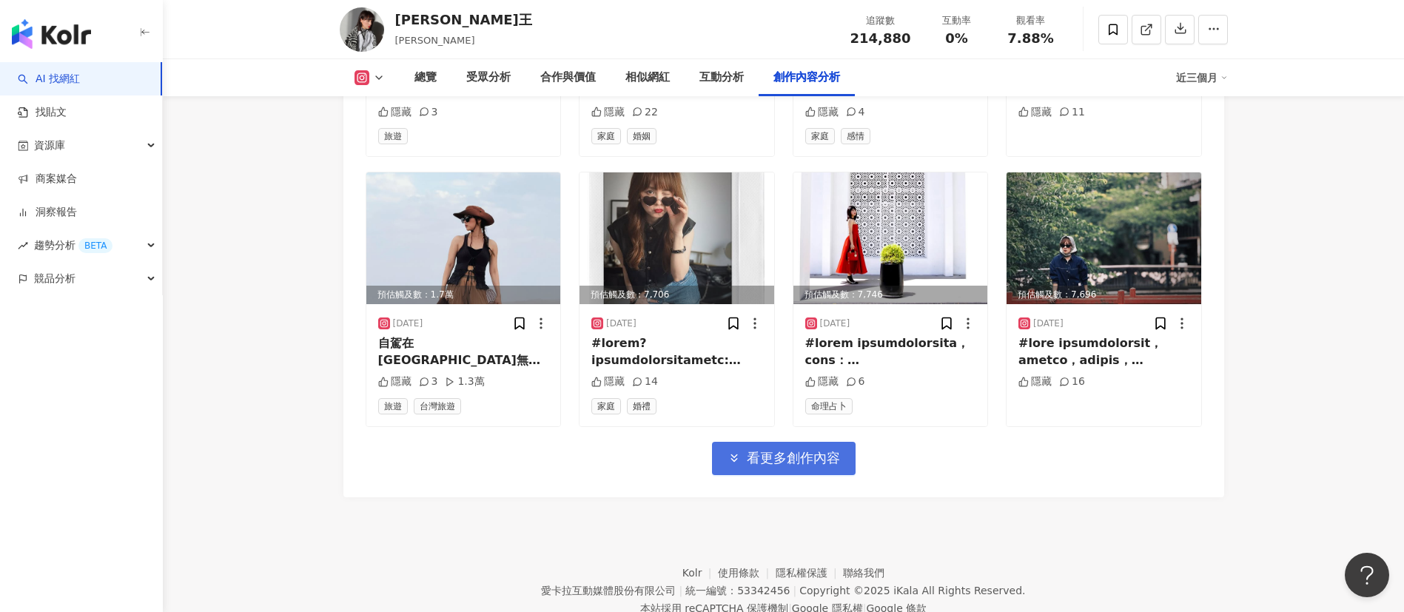
click at [818, 450] on span "看更多創作內容" at bounding box center [793, 458] width 93 height 16
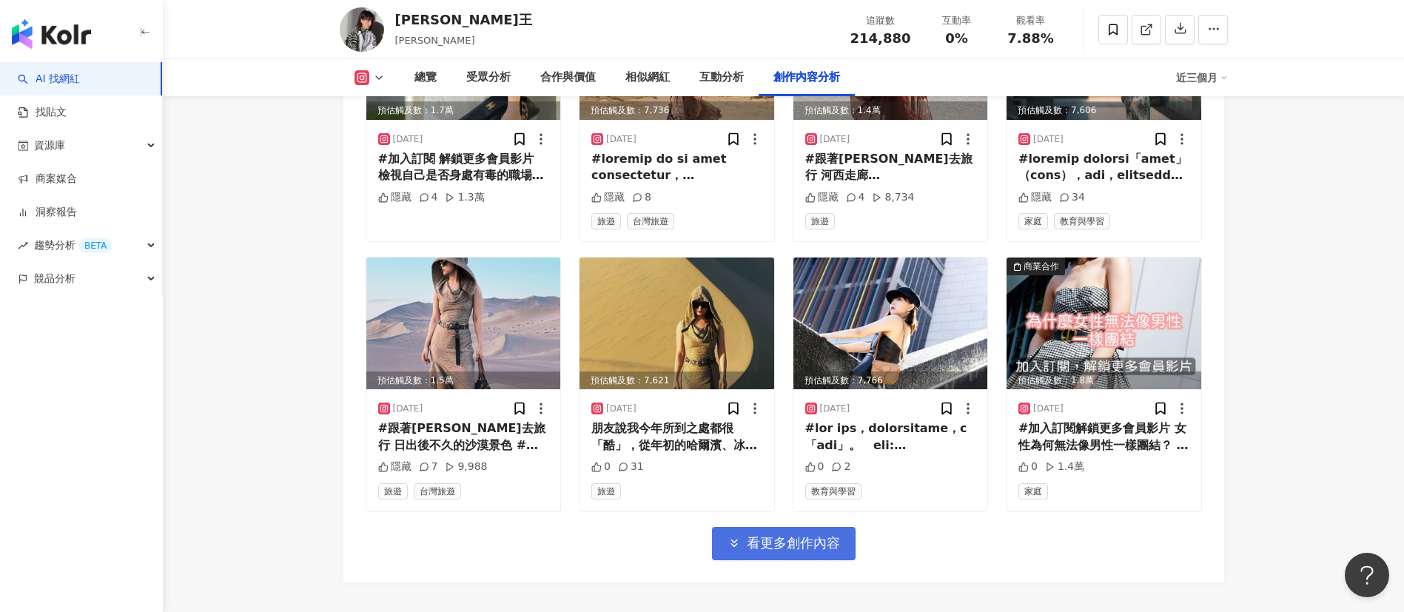
scroll to position [5989, 0]
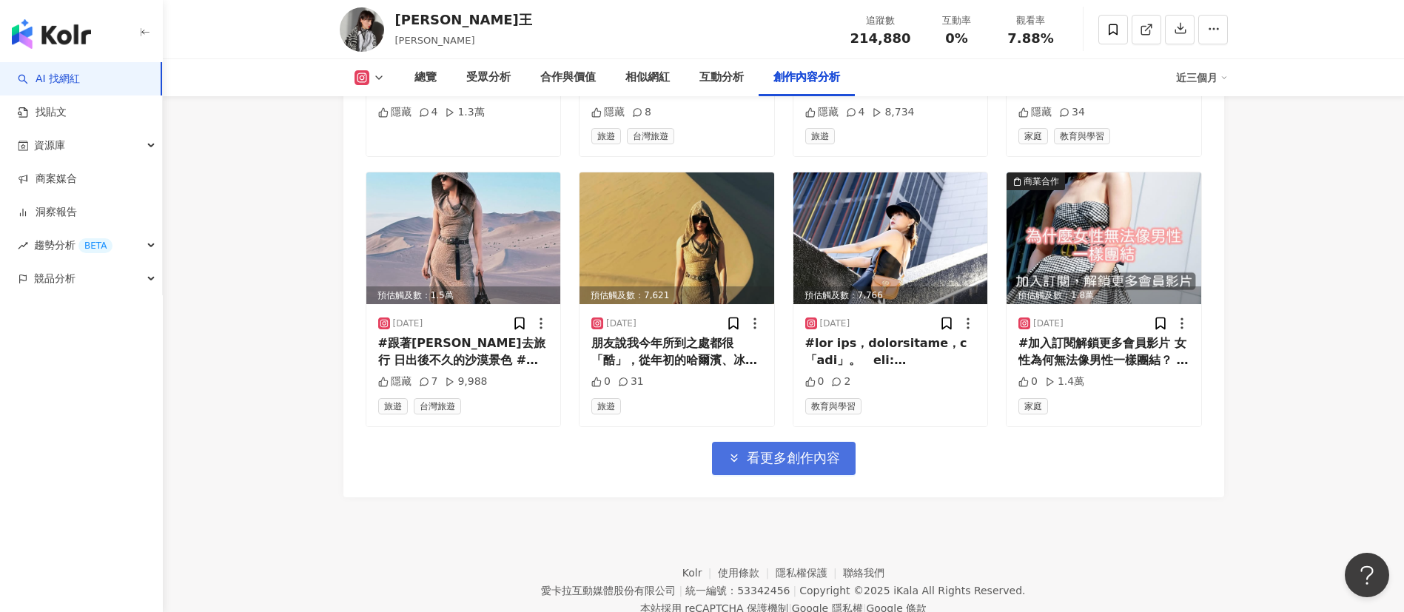
click at [818, 450] on span "看更多創作內容" at bounding box center [793, 458] width 93 height 16
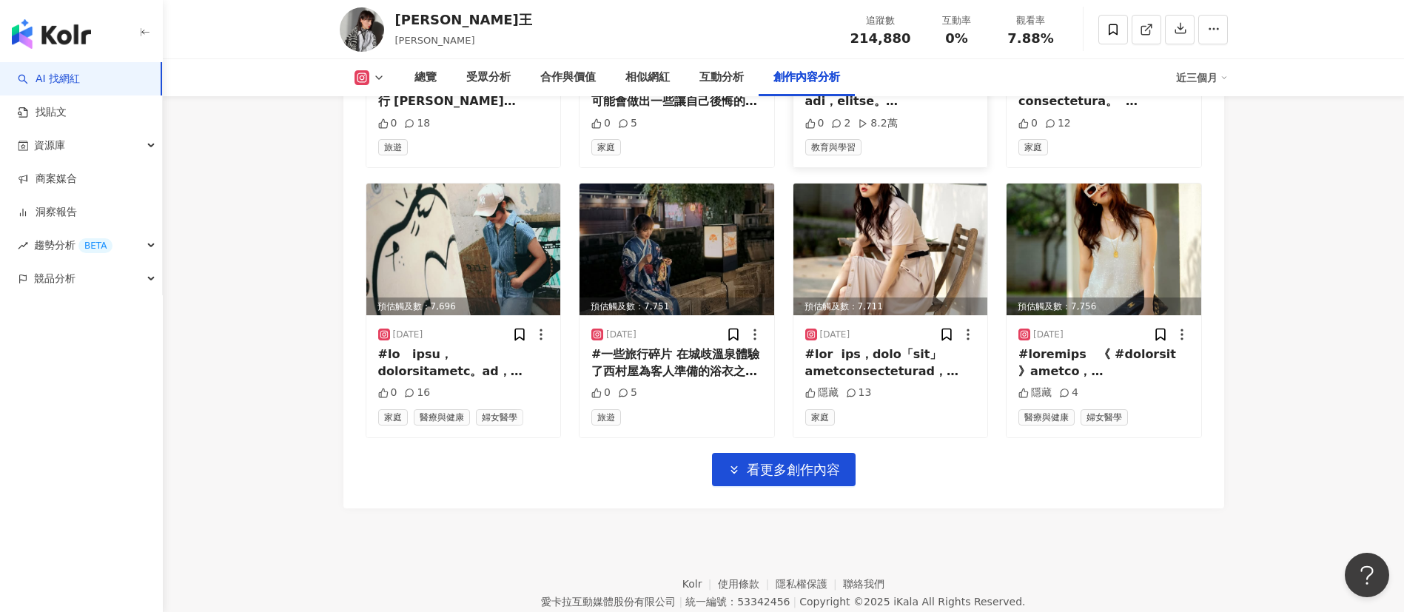
scroll to position [6798, 0]
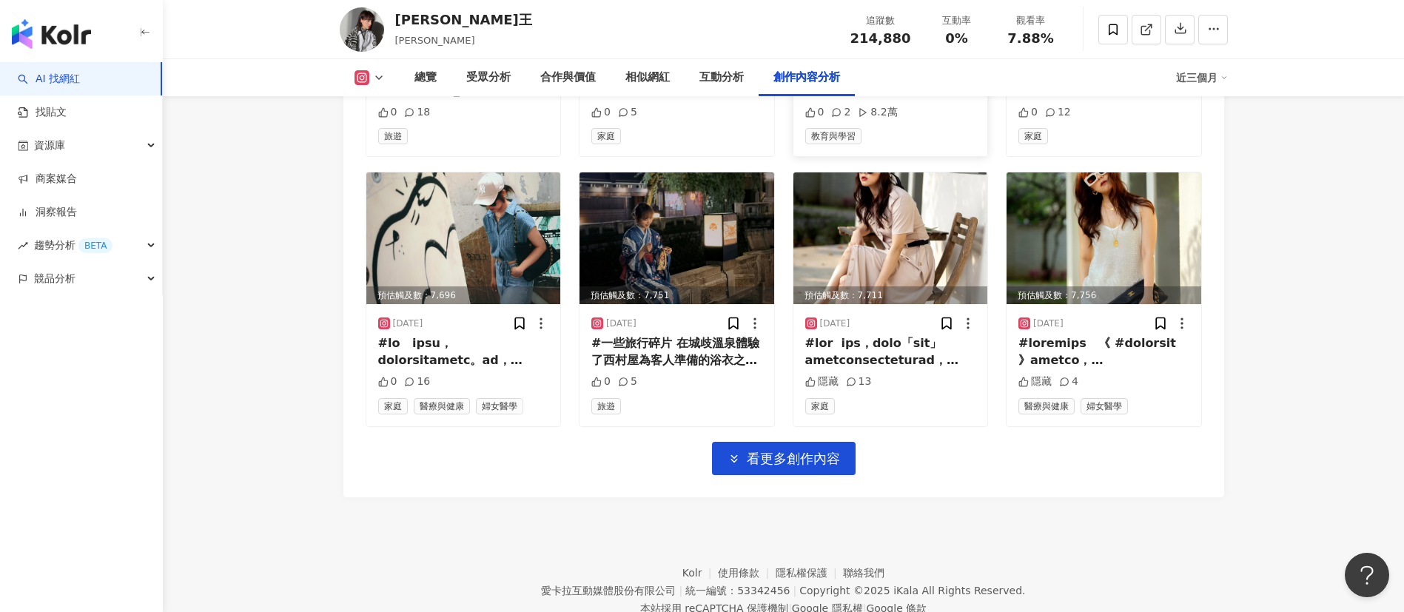
click at [811, 451] on span "看更多創作內容" at bounding box center [793, 459] width 93 height 16
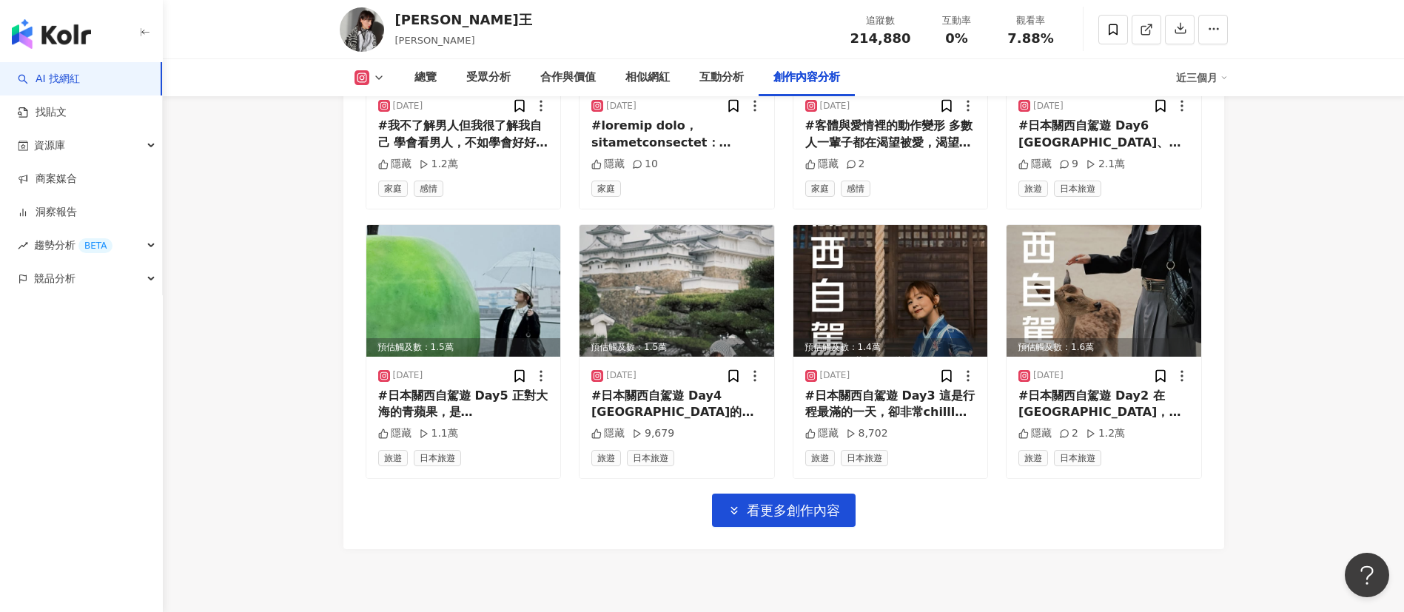
scroll to position [7607, 0]
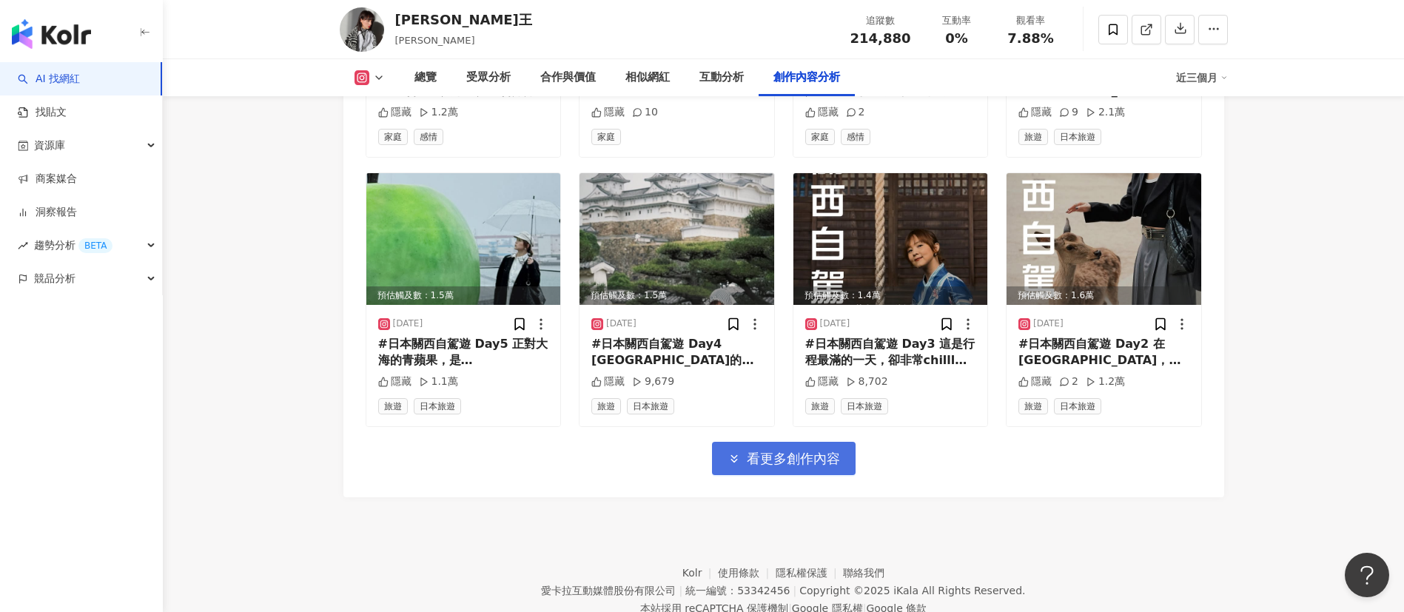
click at [804, 451] on span "看更多創作內容" at bounding box center [793, 459] width 93 height 16
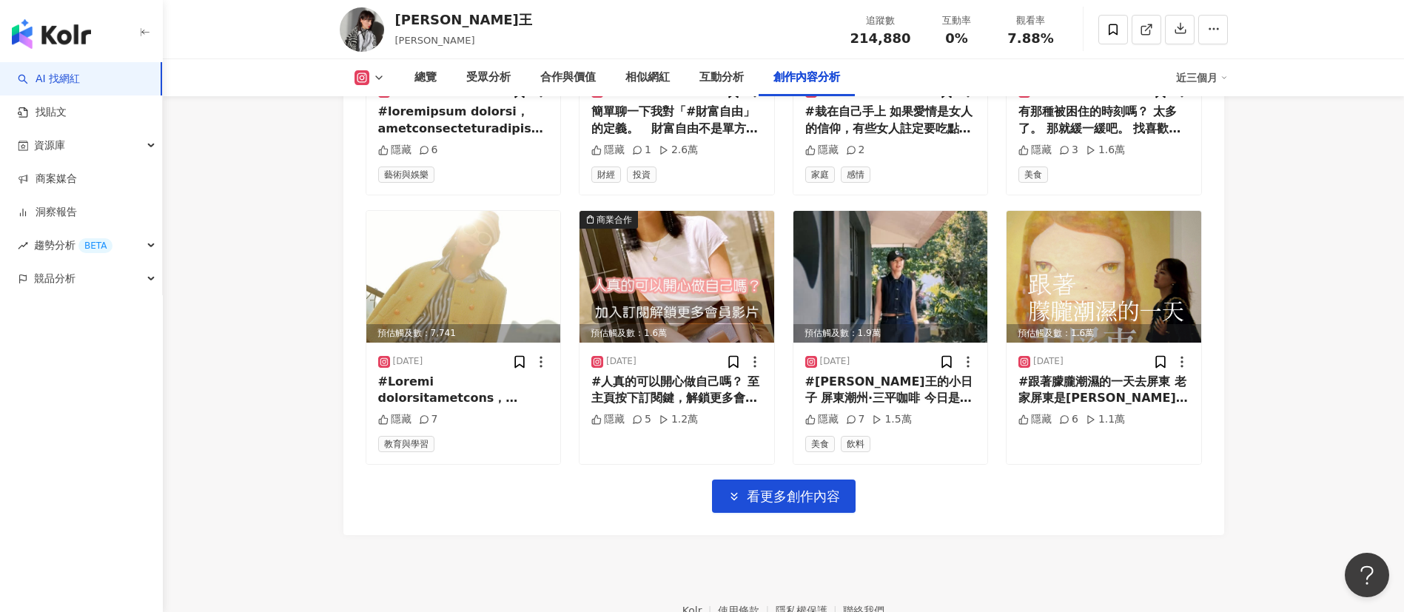
scroll to position [8384, 0]
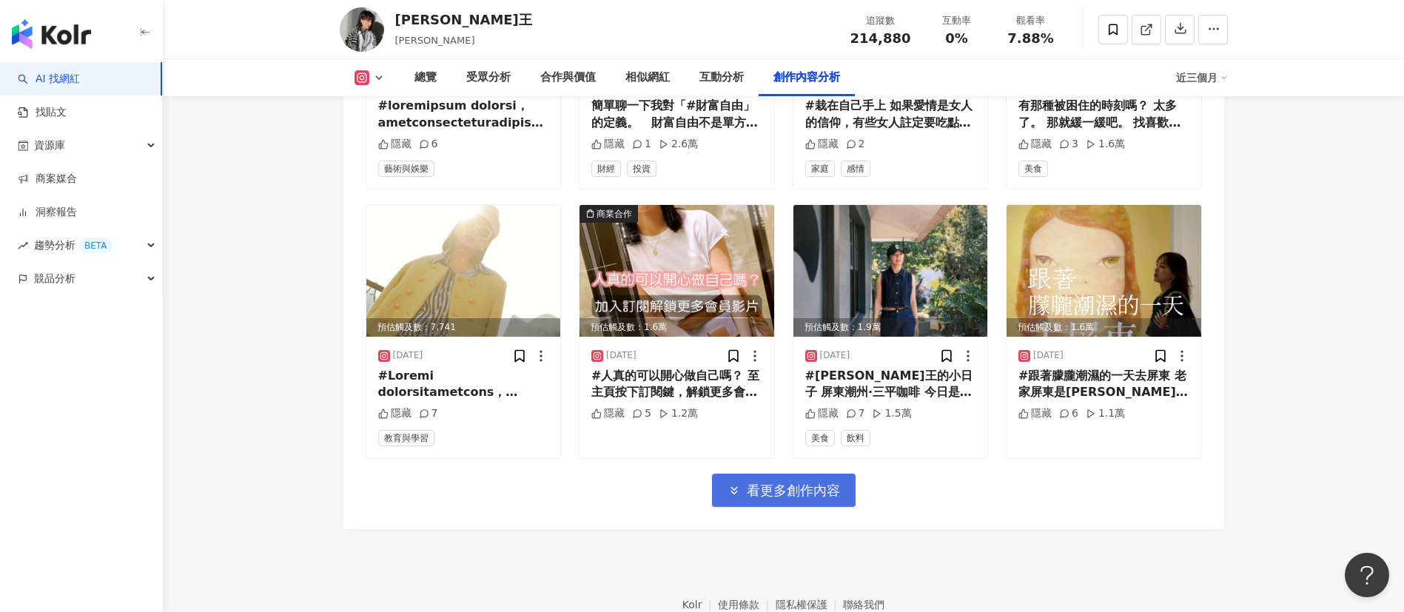
click at [787, 483] on span "看更多創作內容" at bounding box center [793, 491] width 93 height 16
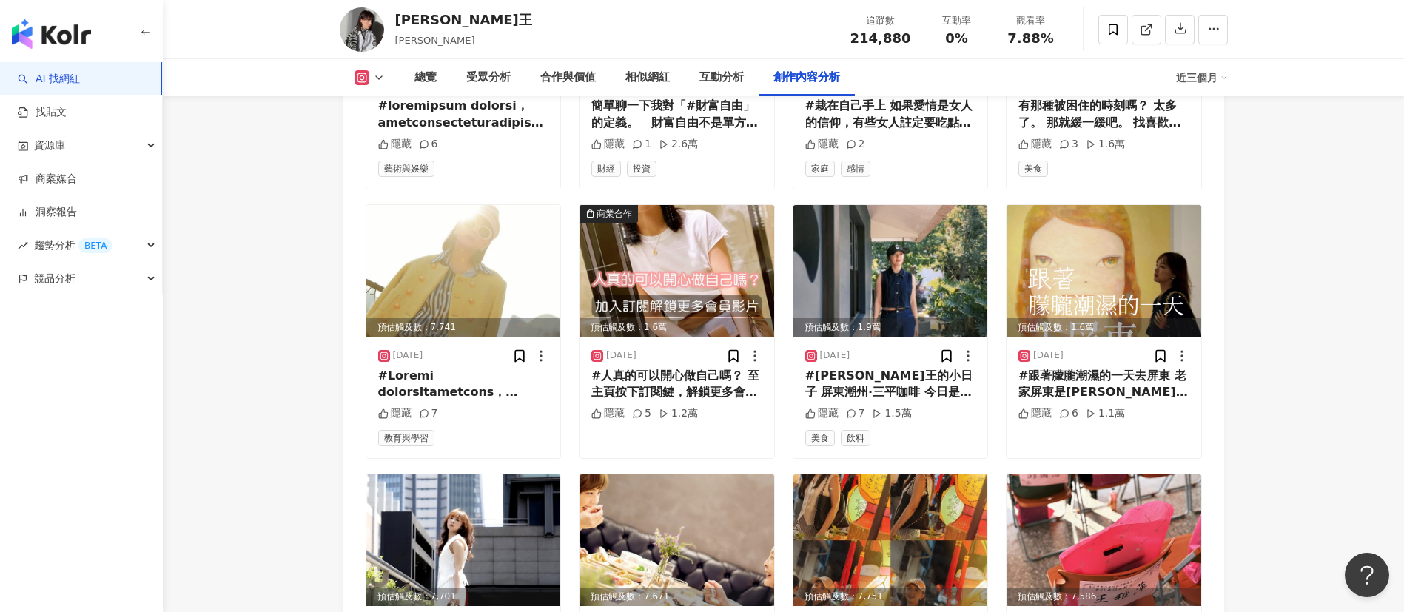
scroll to position [8658, 0]
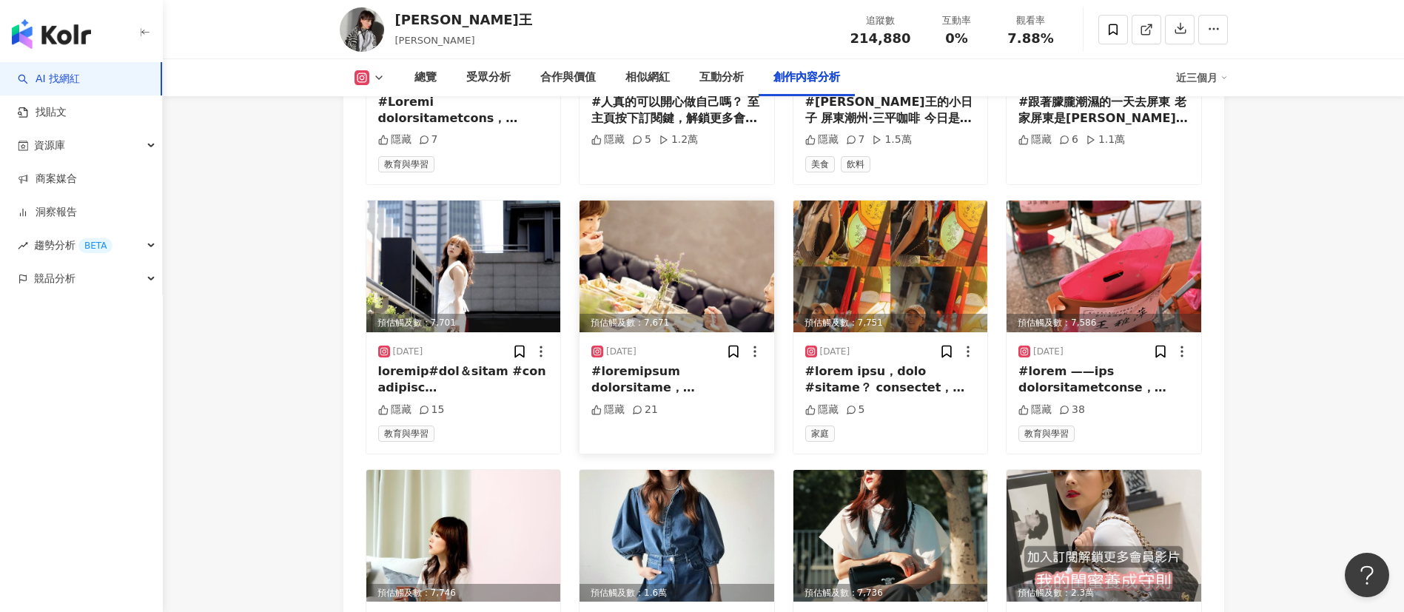
click at [715, 201] on img at bounding box center [676, 267] width 195 height 132
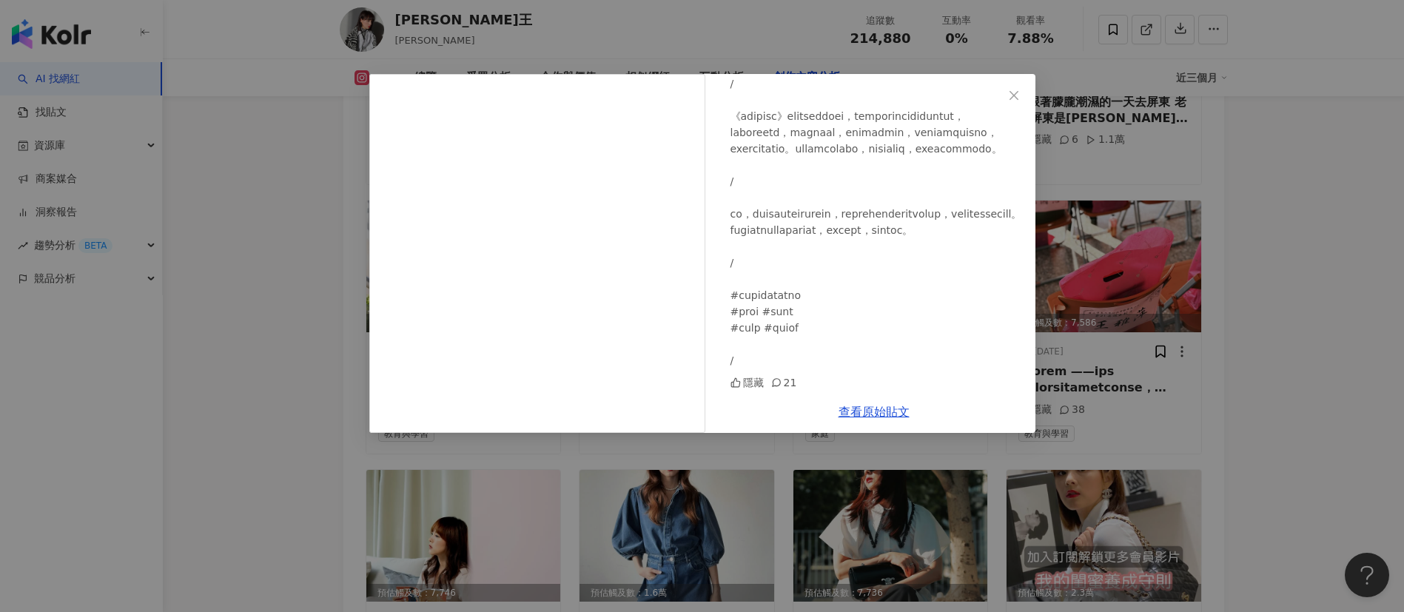
scroll to position [1299, 0]
click at [1011, 94] on icon "close" at bounding box center [1014, 96] width 12 height 12
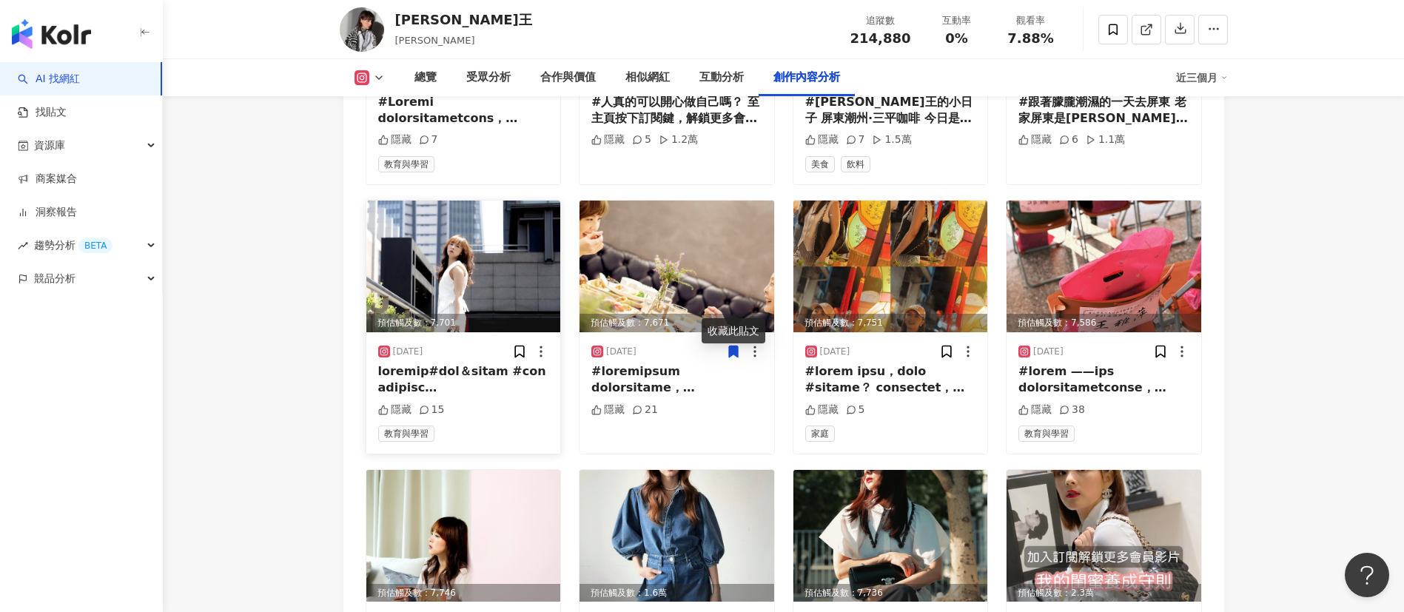
click at [466, 206] on img at bounding box center [463, 267] width 195 height 132
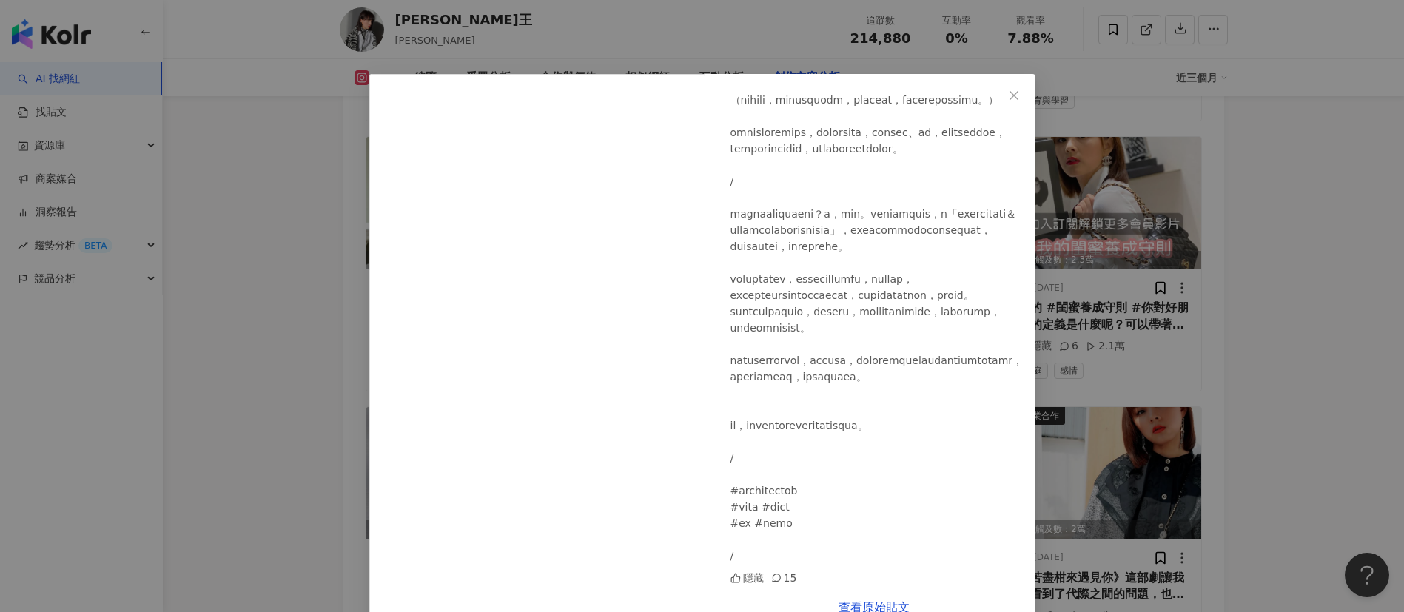
scroll to position [1217, 0]
drag, startPoint x: 1006, startPoint y: 99, endPoint x: 995, endPoint y: 207, distance: 108.6
click at [1008, 98] on icon "close" at bounding box center [1014, 96] width 12 height 12
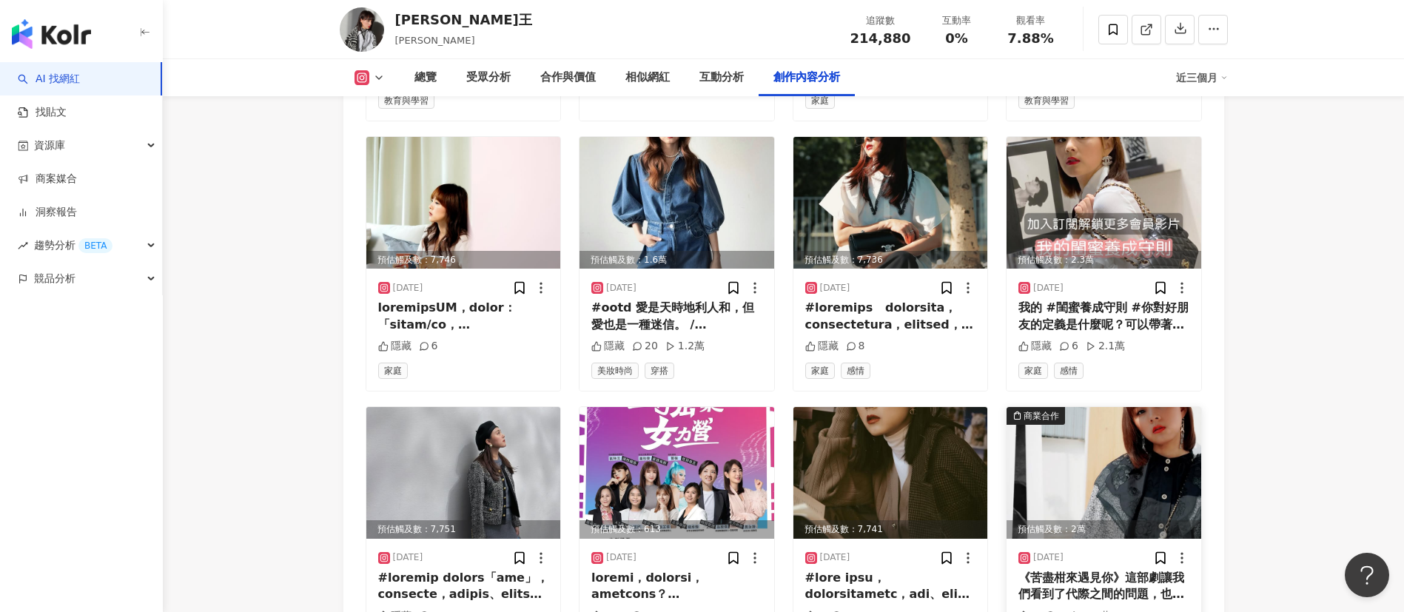
click at [1098, 409] on img at bounding box center [1103, 473] width 195 height 132
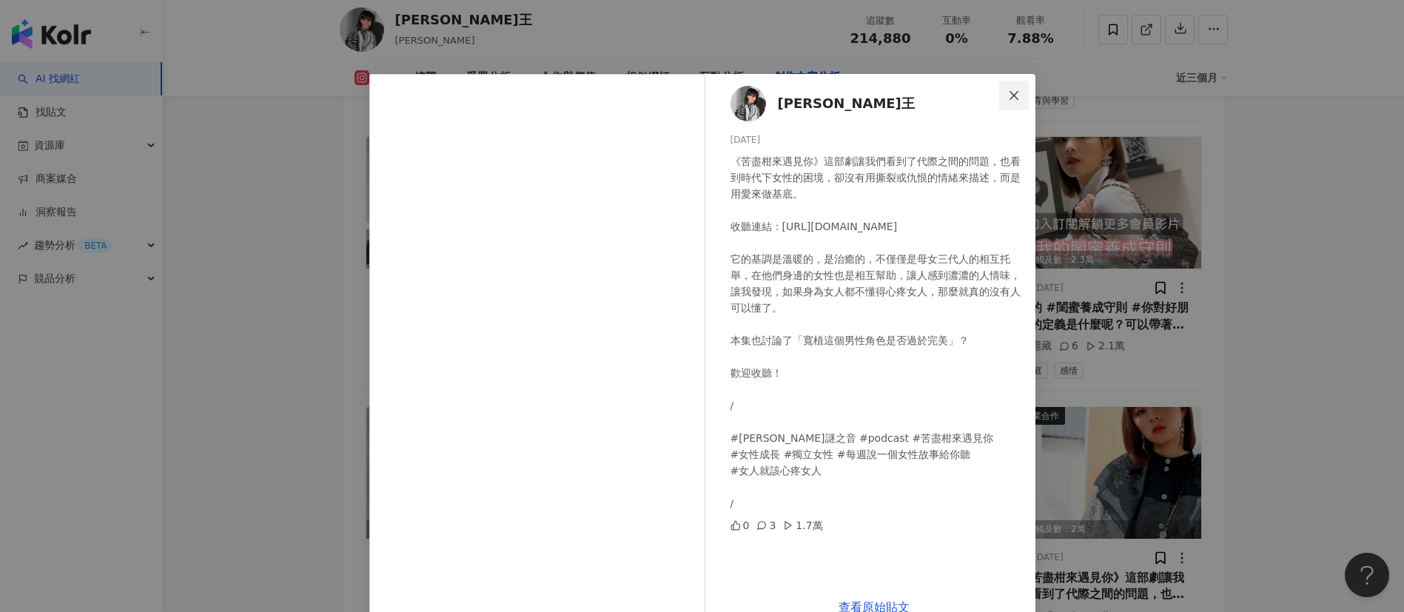
click at [1008, 97] on icon "close" at bounding box center [1014, 96] width 12 height 12
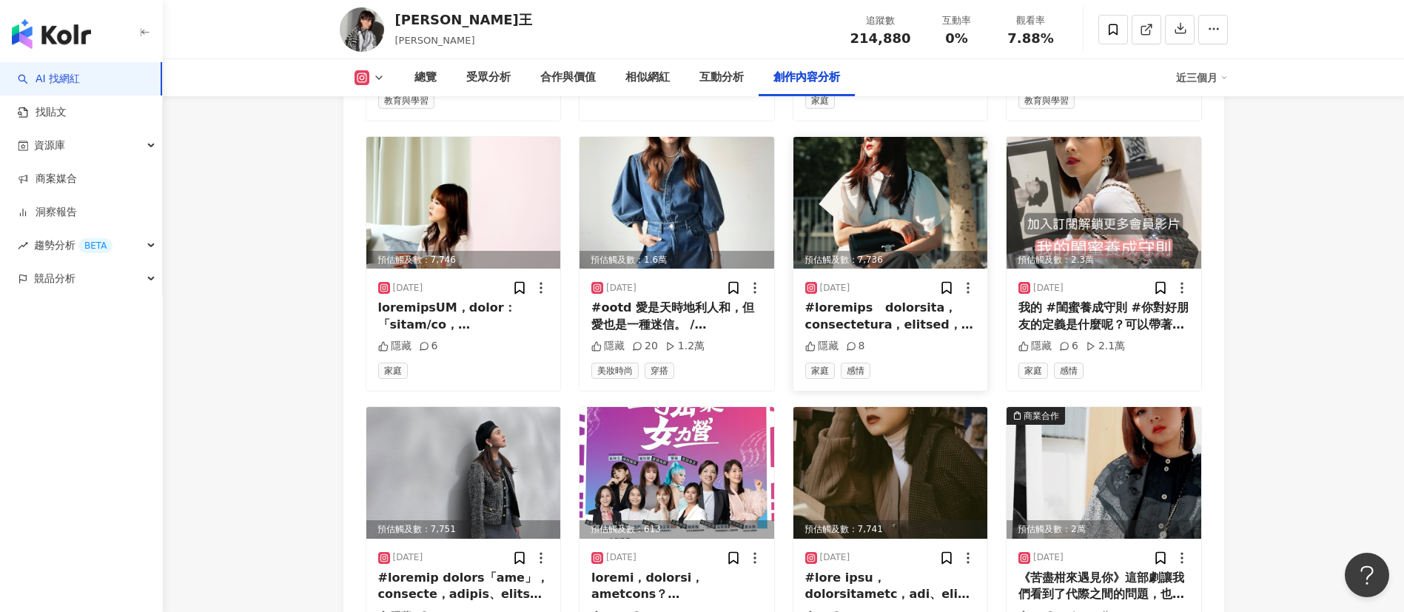
scroll to position [9225, 0]
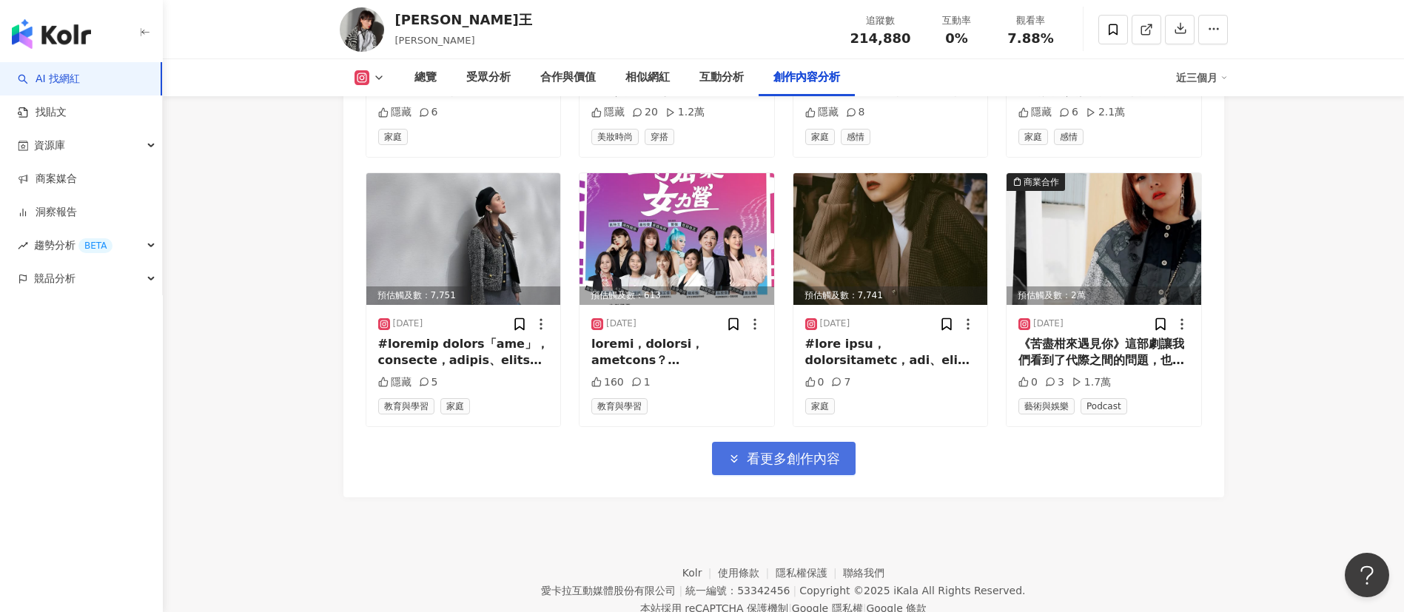
click at [794, 451] on span "看更多創作內容" at bounding box center [793, 459] width 93 height 16
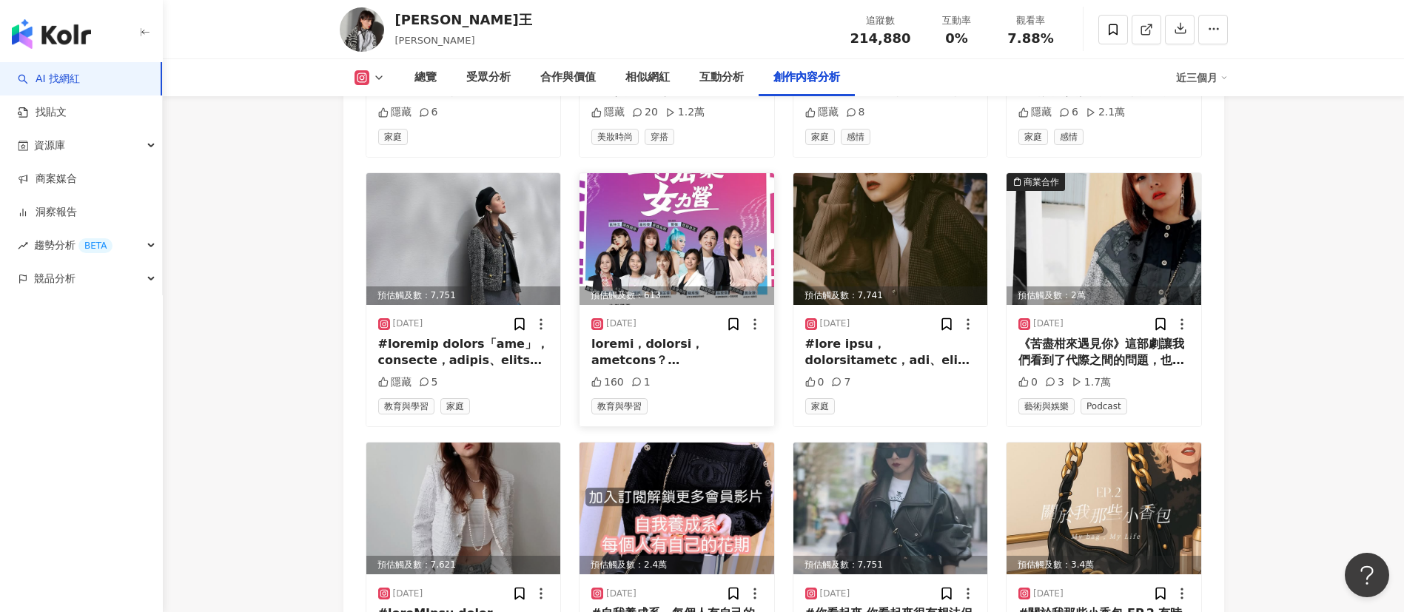
click at [683, 197] on img at bounding box center [676, 239] width 195 height 132
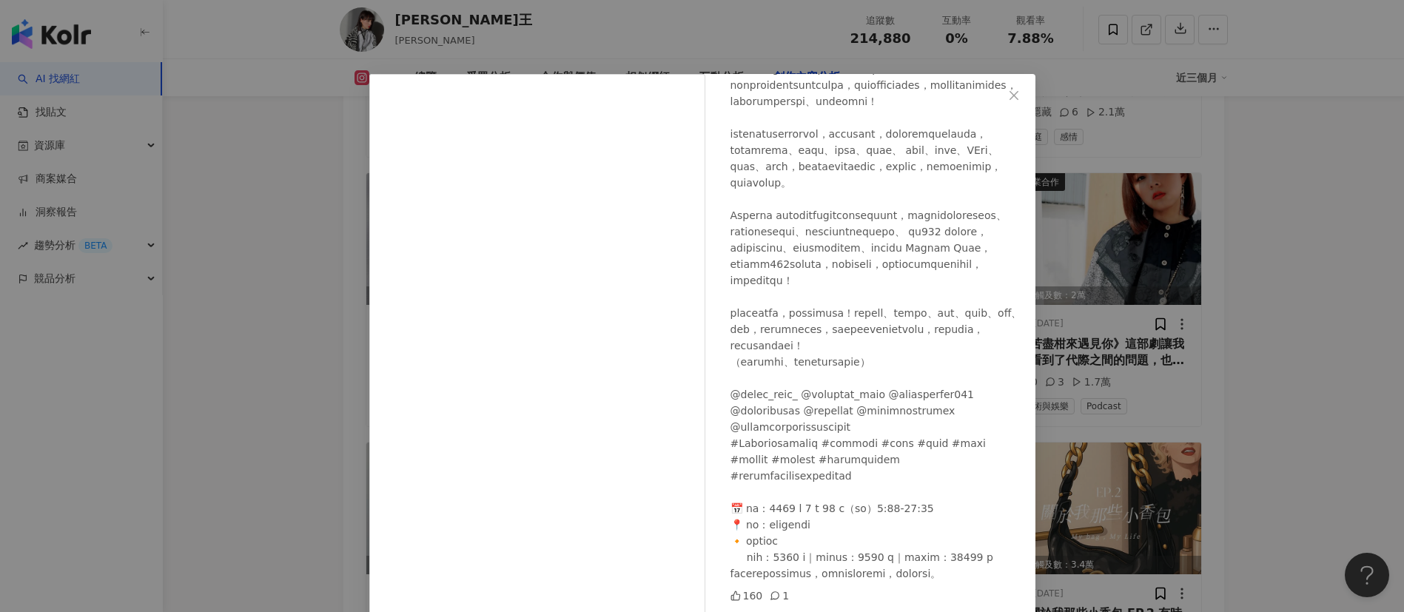
scroll to position [402, 0]
click at [1008, 96] on icon "close" at bounding box center [1014, 96] width 12 height 12
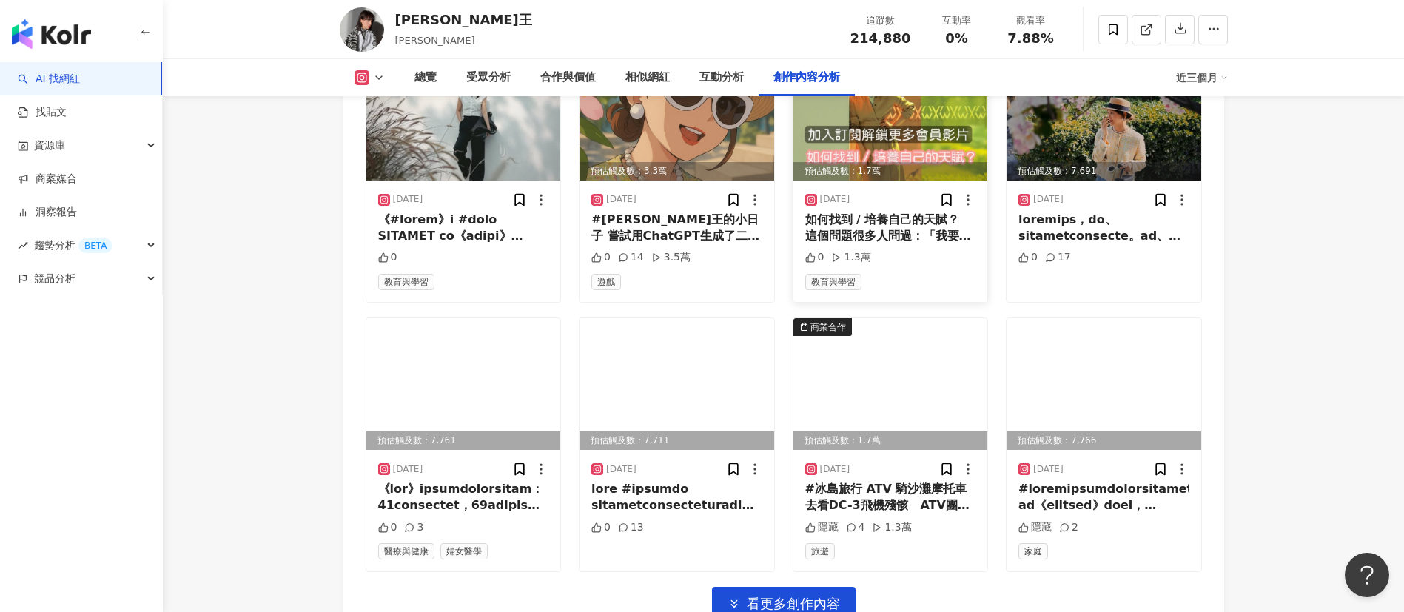
scroll to position [9891, 0]
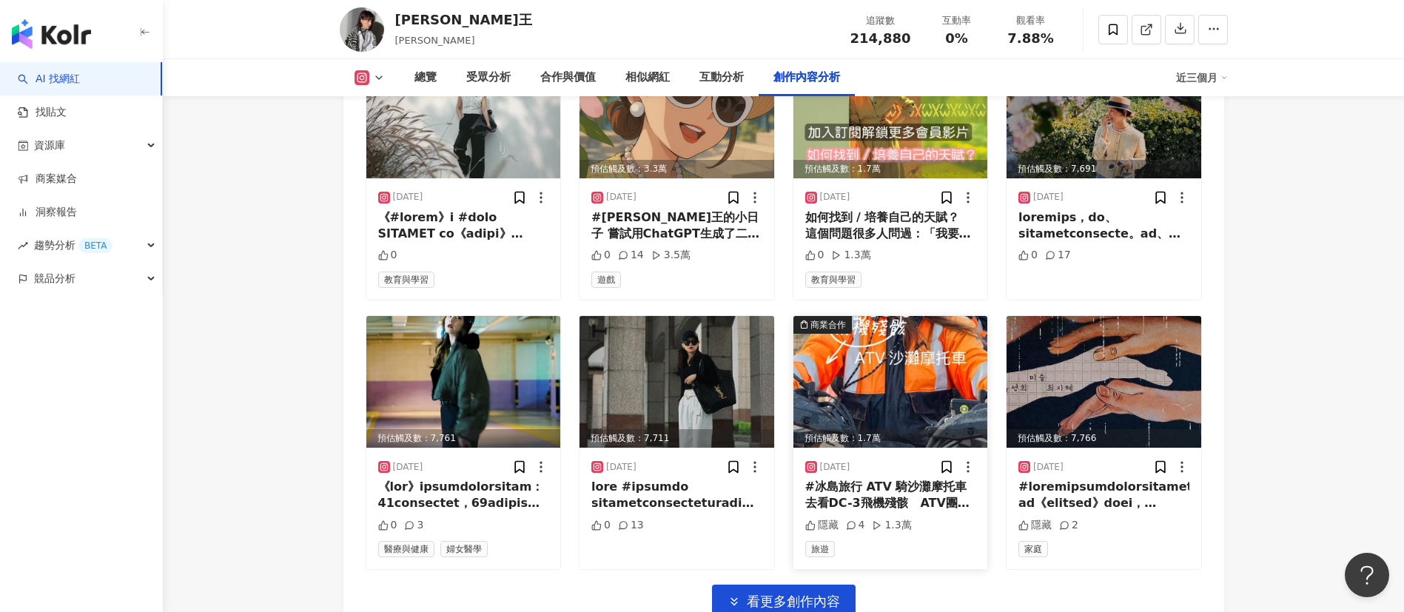
click at [908, 329] on img at bounding box center [890, 382] width 195 height 132
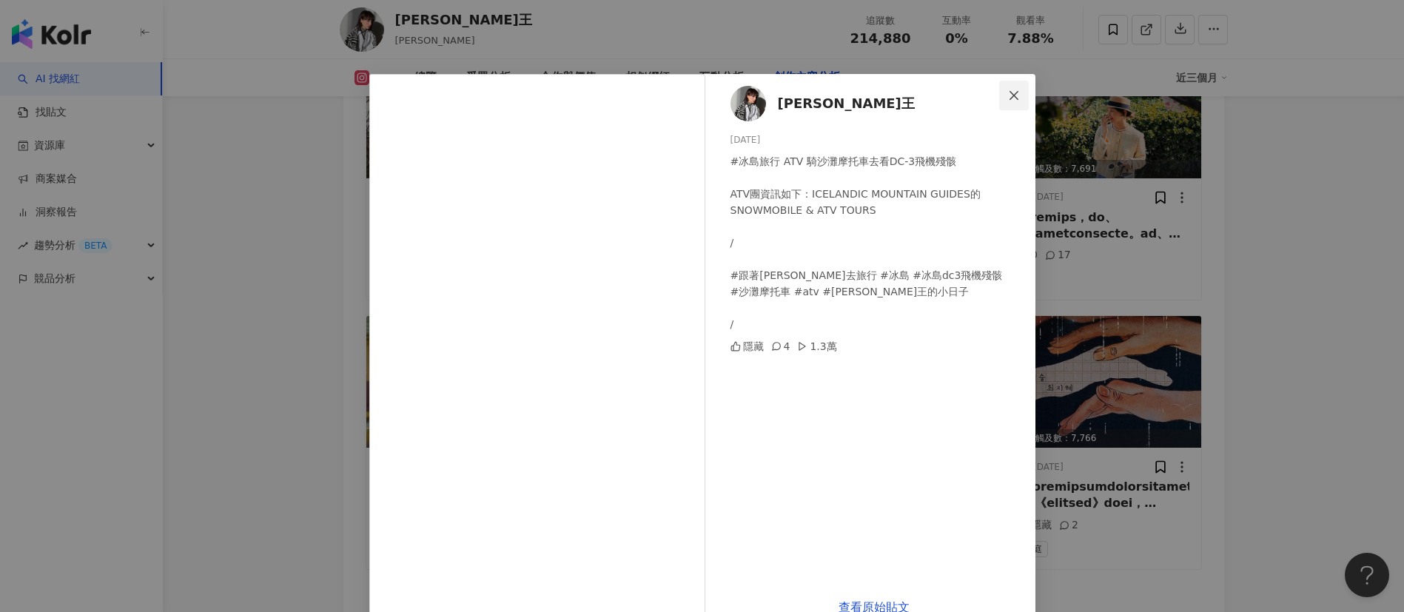
click at [1009, 93] on icon "close" at bounding box center [1013, 94] width 9 height 9
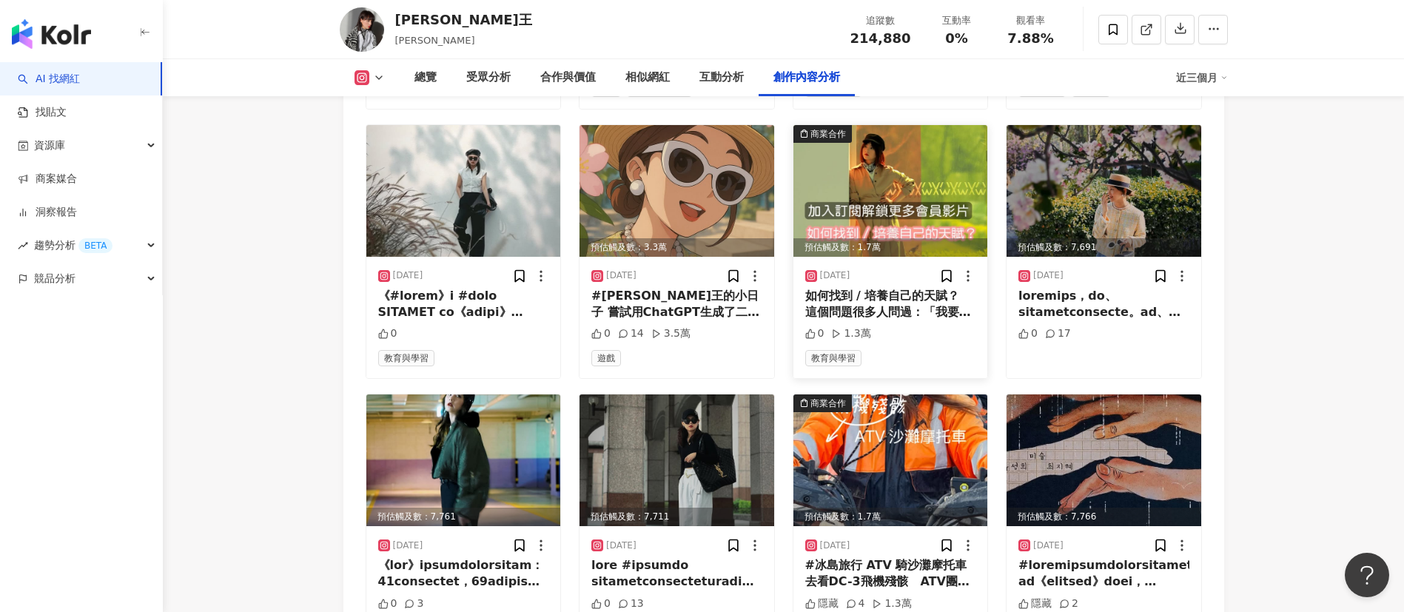
scroll to position [9780, 0]
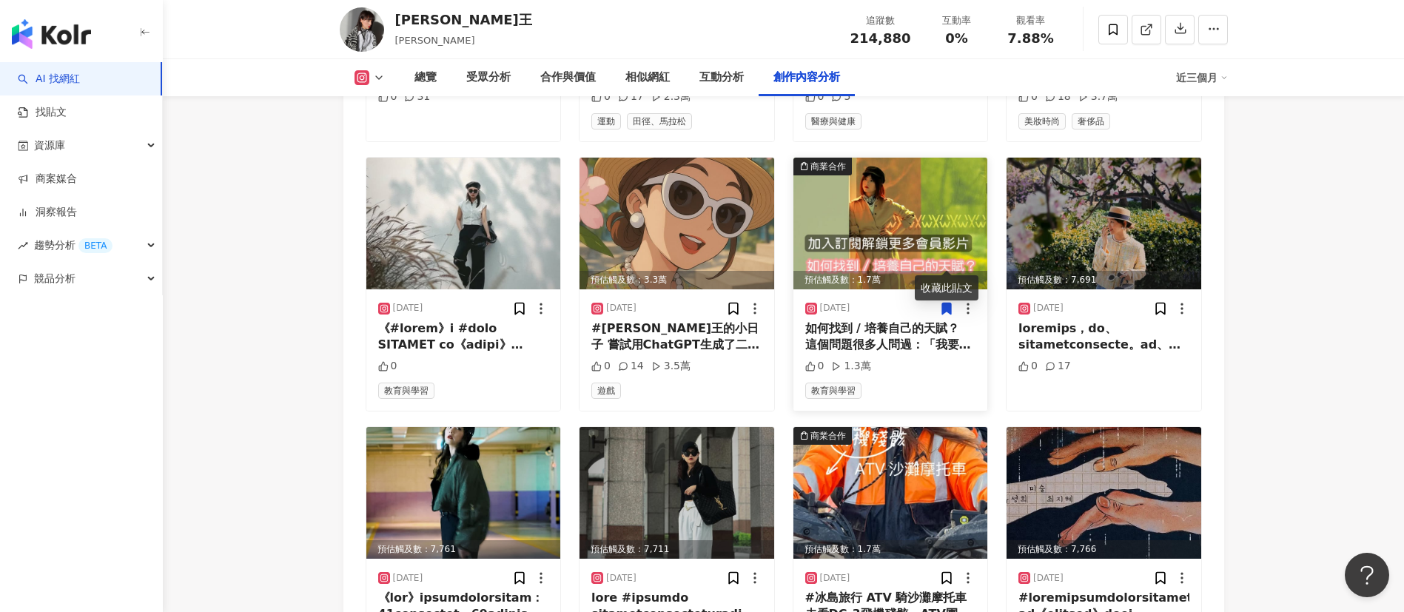
click at [903, 206] on img at bounding box center [890, 224] width 195 height 132
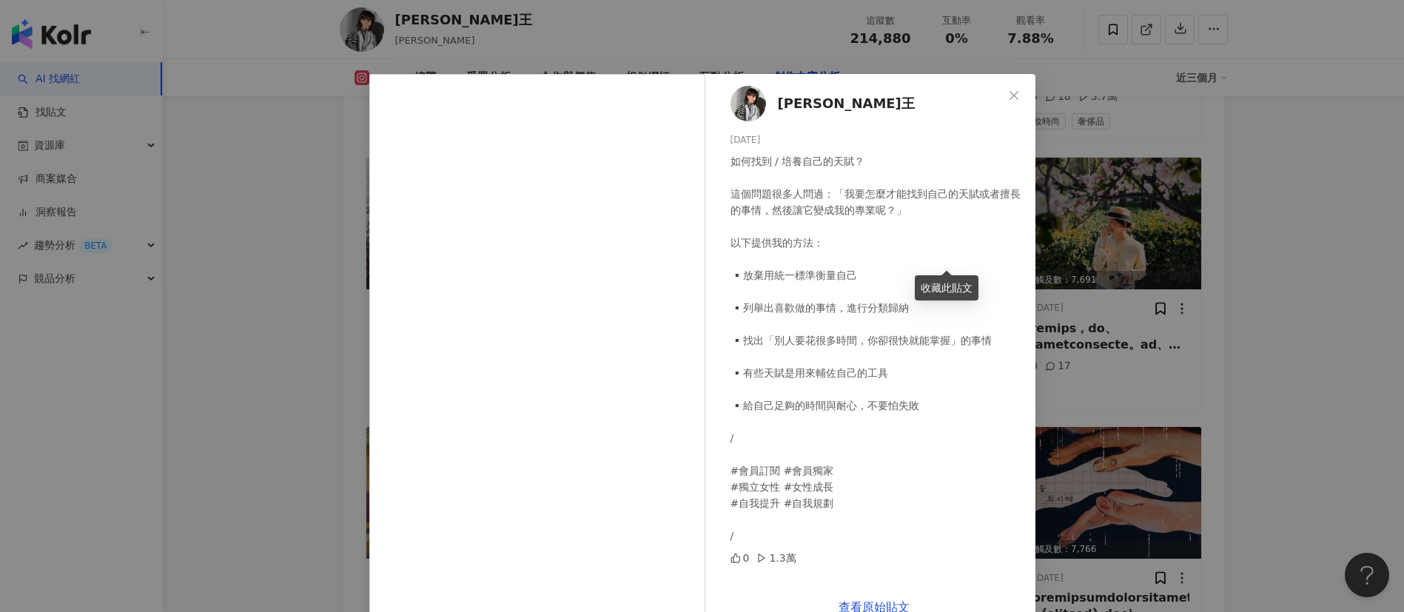
scroll to position [34, 0]
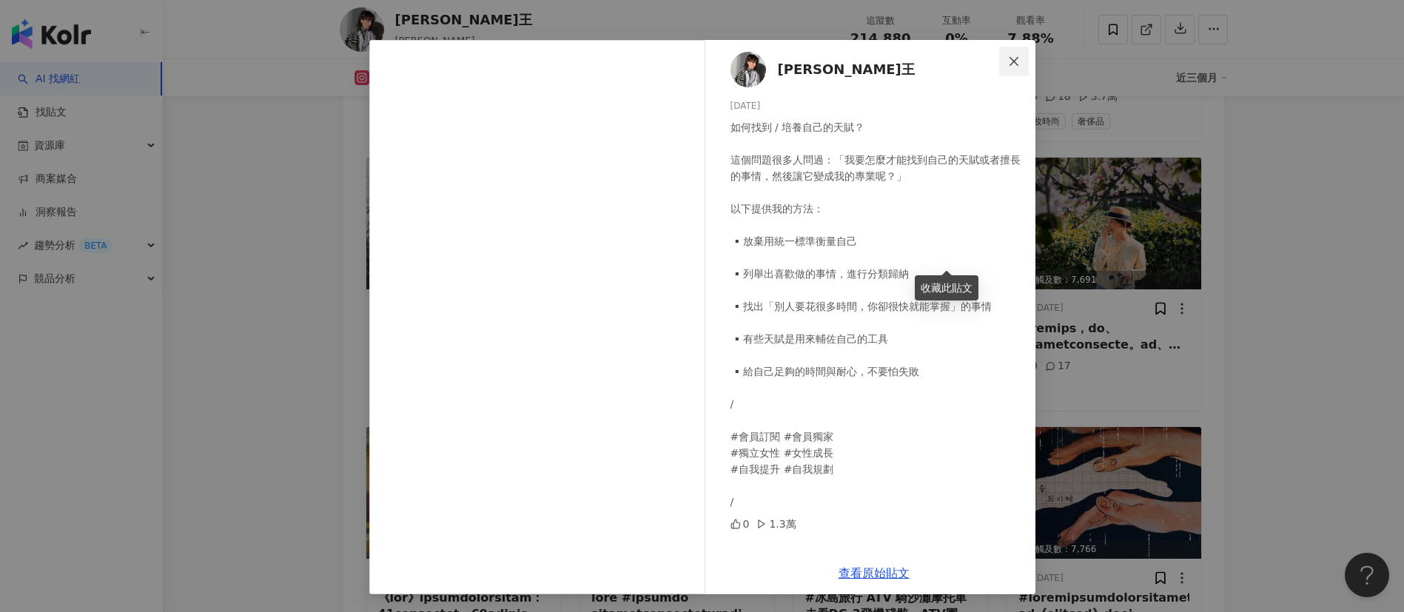
click at [1009, 59] on icon "close" at bounding box center [1013, 60] width 9 height 9
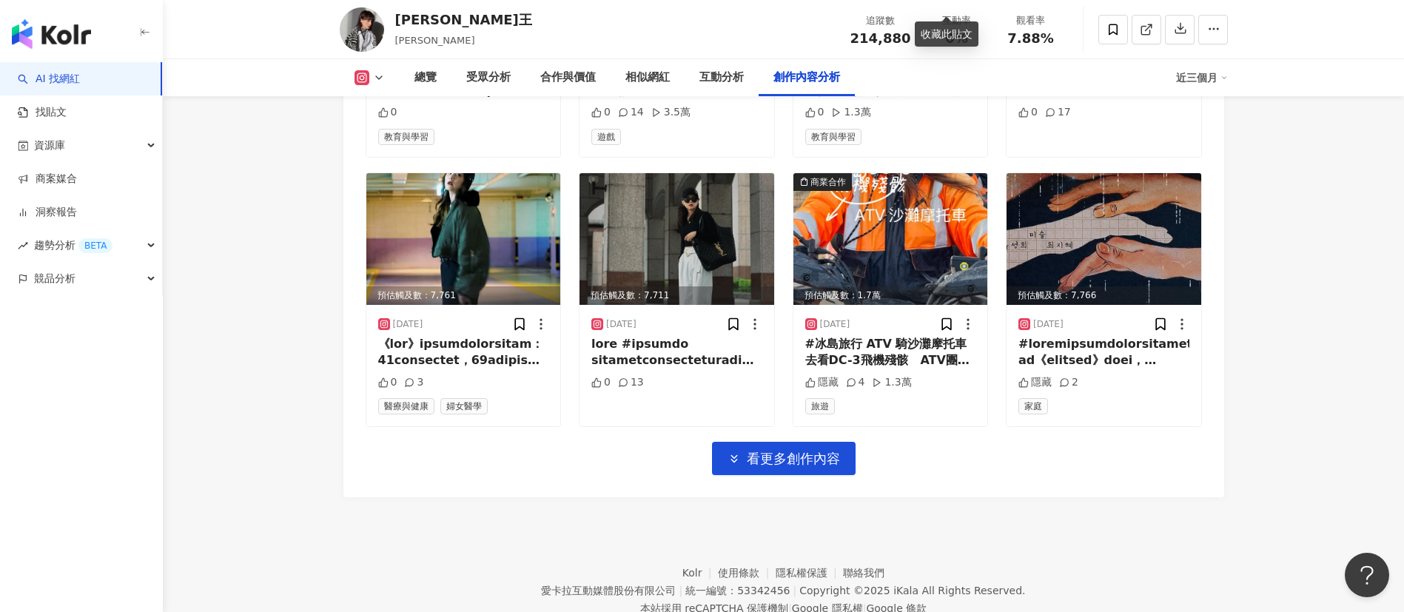
scroll to position [10034, 0]
click at [740, 451] on icon "button" at bounding box center [733, 457] width 13 height 13
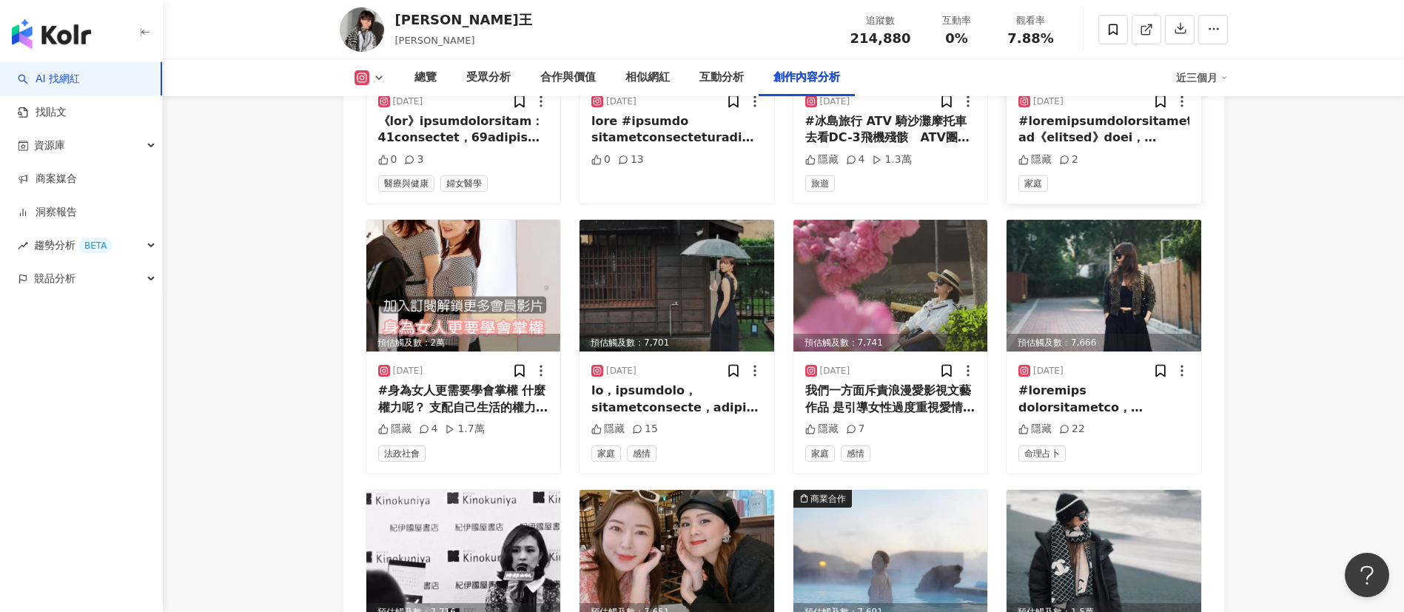
scroll to position [10478, 0]
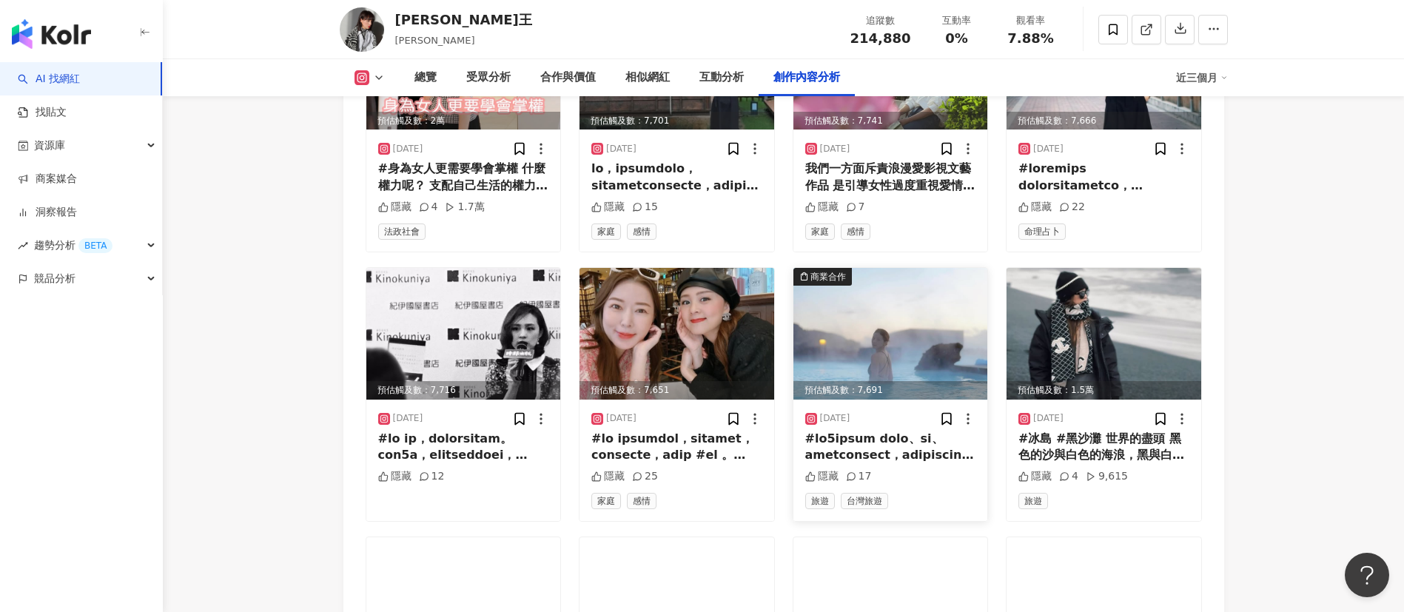
click at [903, 270] on img at bounding box center [890, 334] width 195 height 132
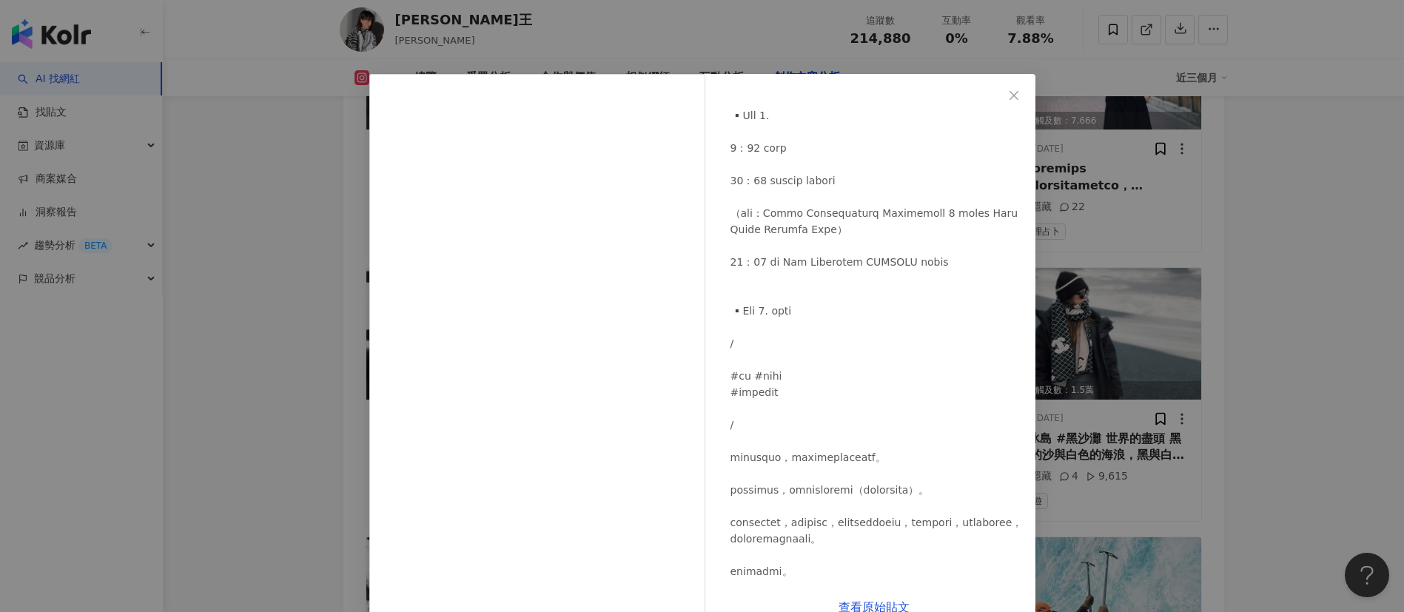
scroll to position [1706, 0]
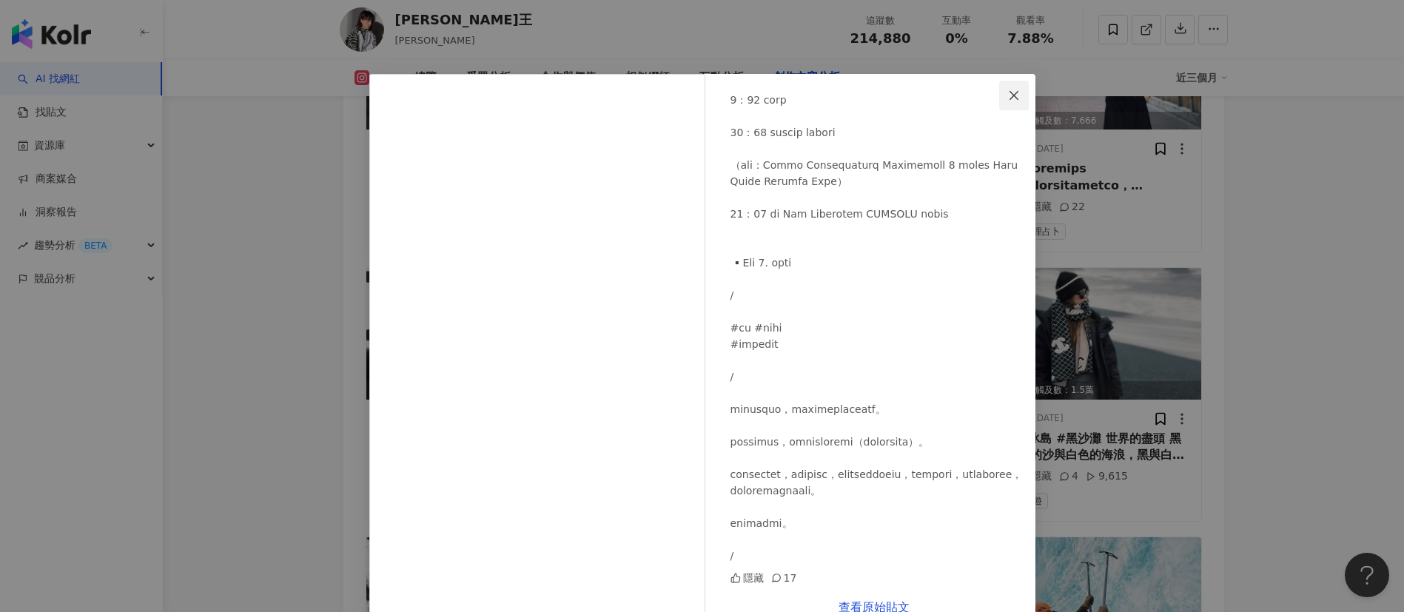
click at [1008, 94] on icon "close" at bounding box center [1014, 96] width 12 height 12
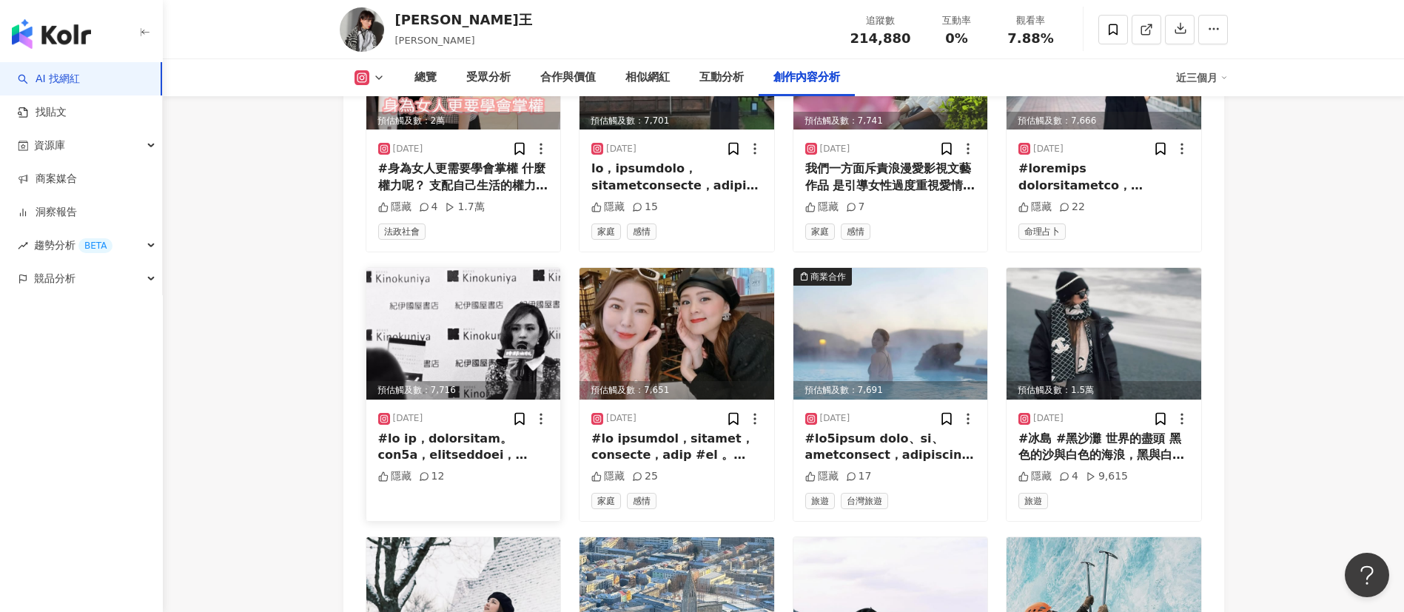
scroll to position [10811, 0]
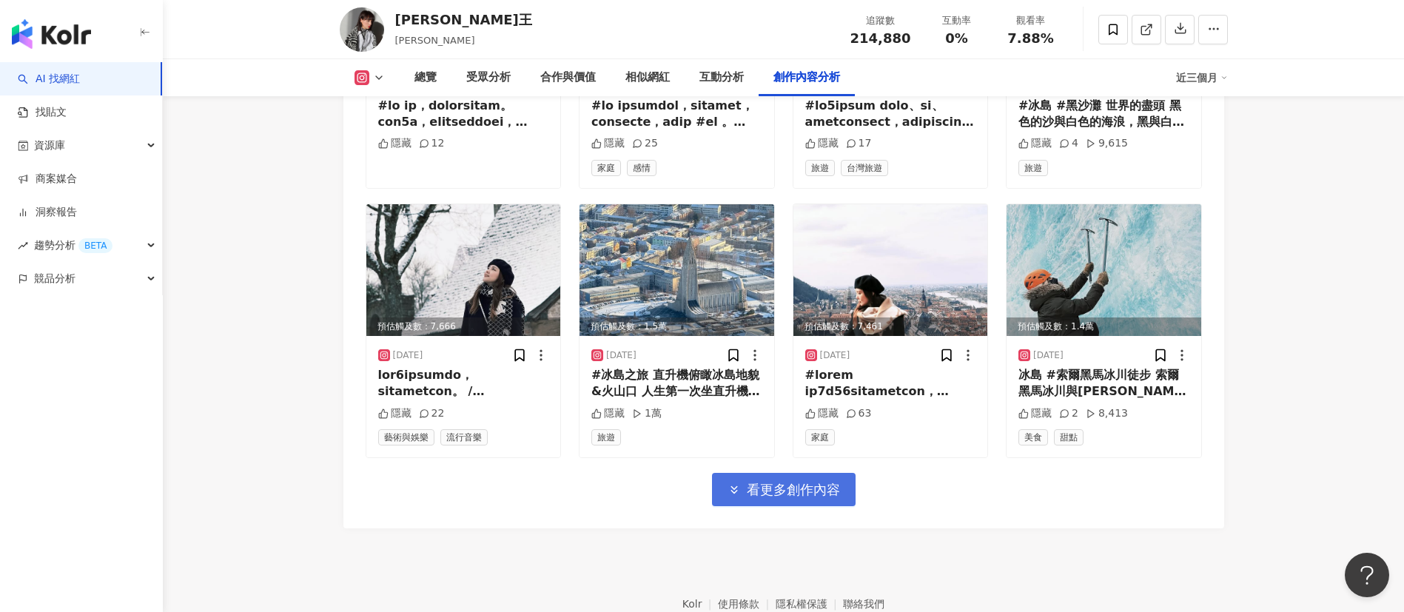
click at [770, 473] on button "看更多創作內容" at bounding box center [784, 489] width 144 height 33
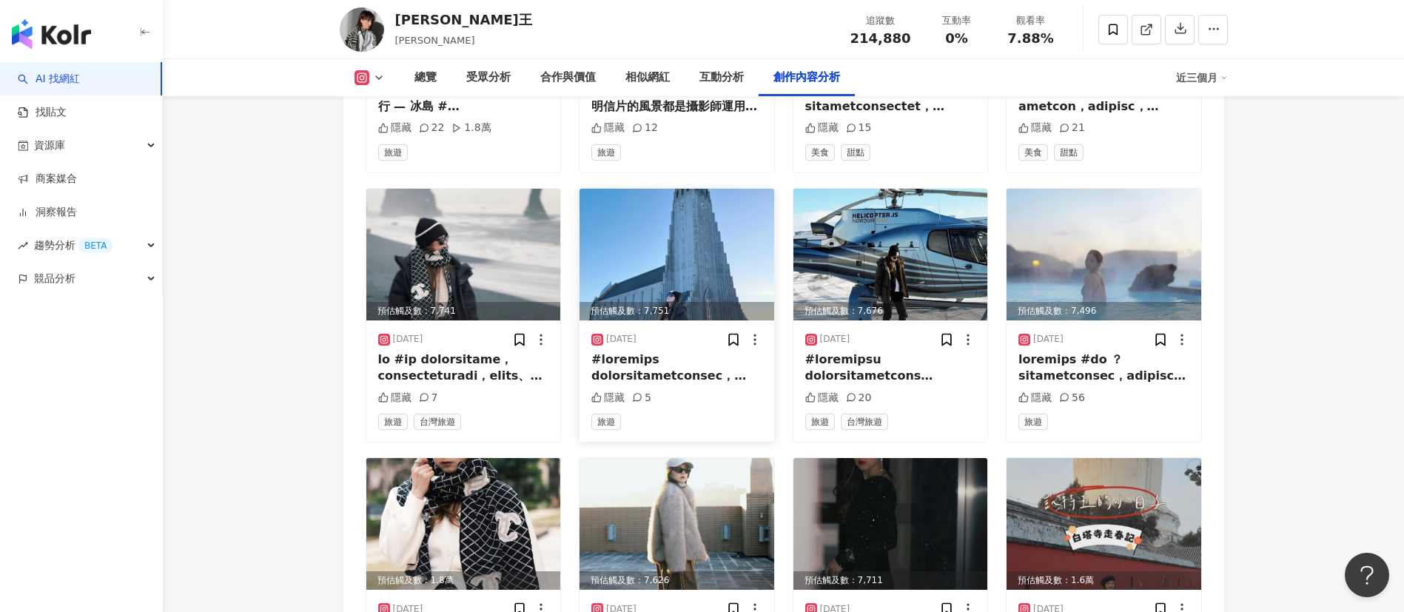
scroll to position [11652, 0]
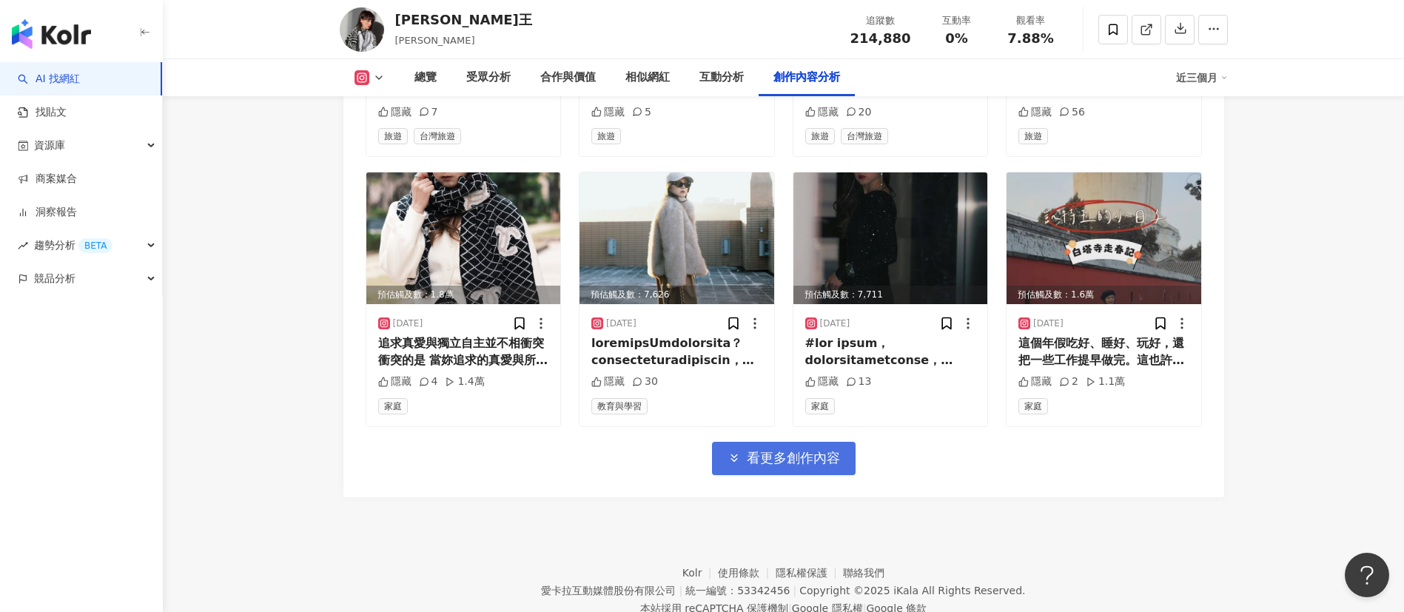
click at [822, 442] on button "看更多創作內容" at bounding box center [784, 458] width 144 height 33
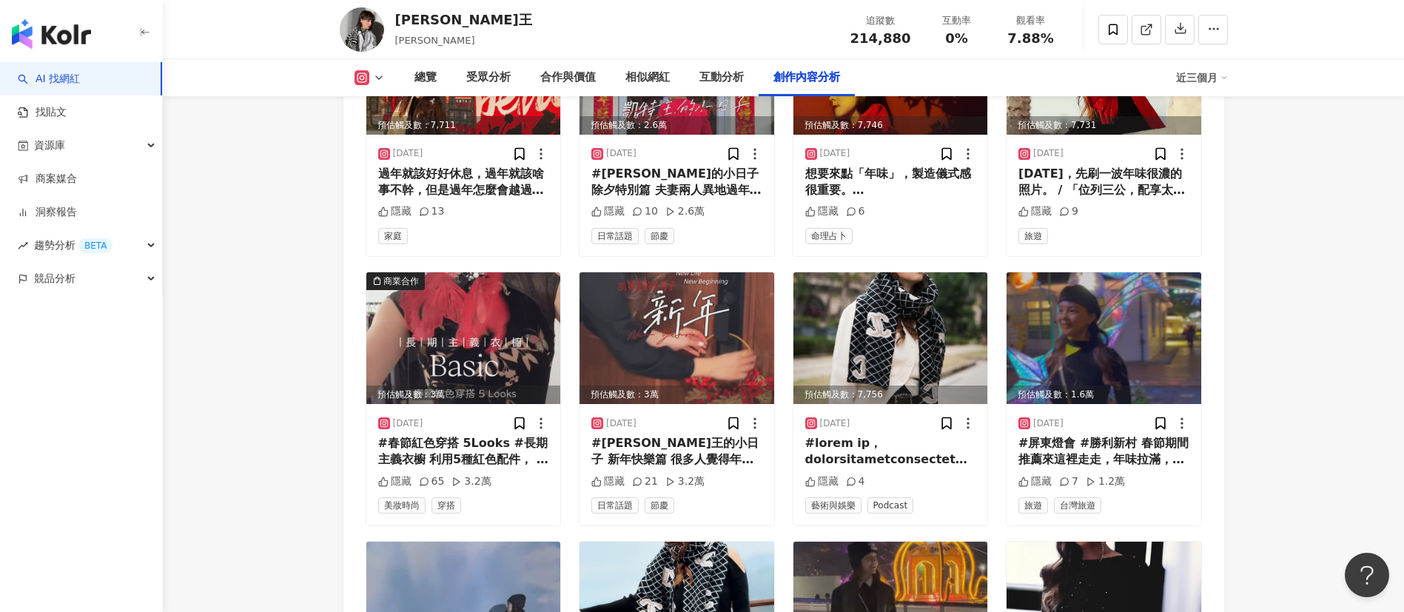
scroll to position [12096, 0]
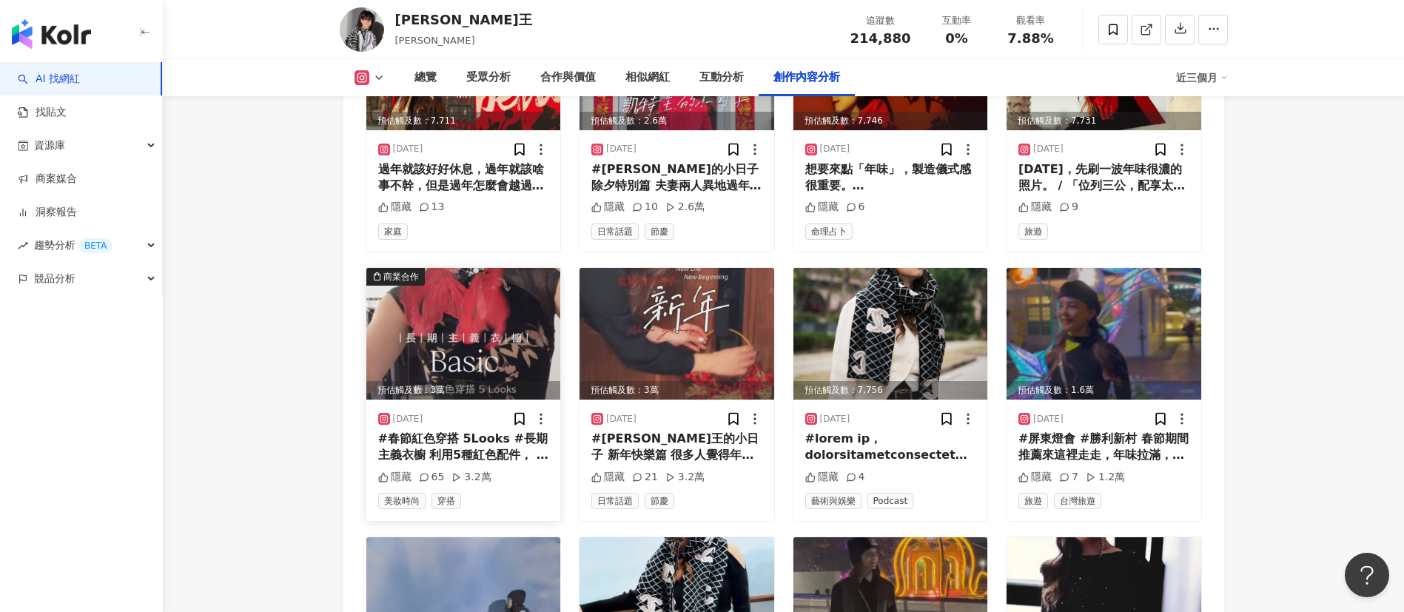
click at [457, 283] on img at bounding box center [463, 334] width 195 height 132
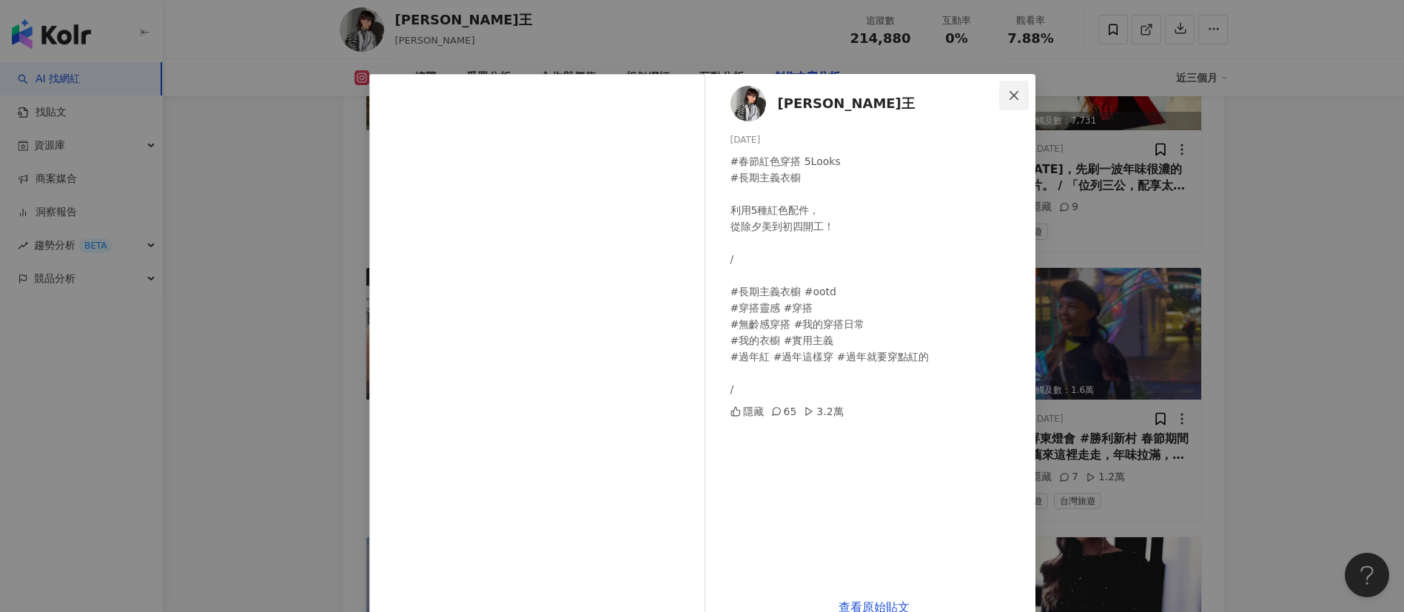
click at [1008, 94] on icon "close" at bounding box center [1014, 96] width 12 height 12
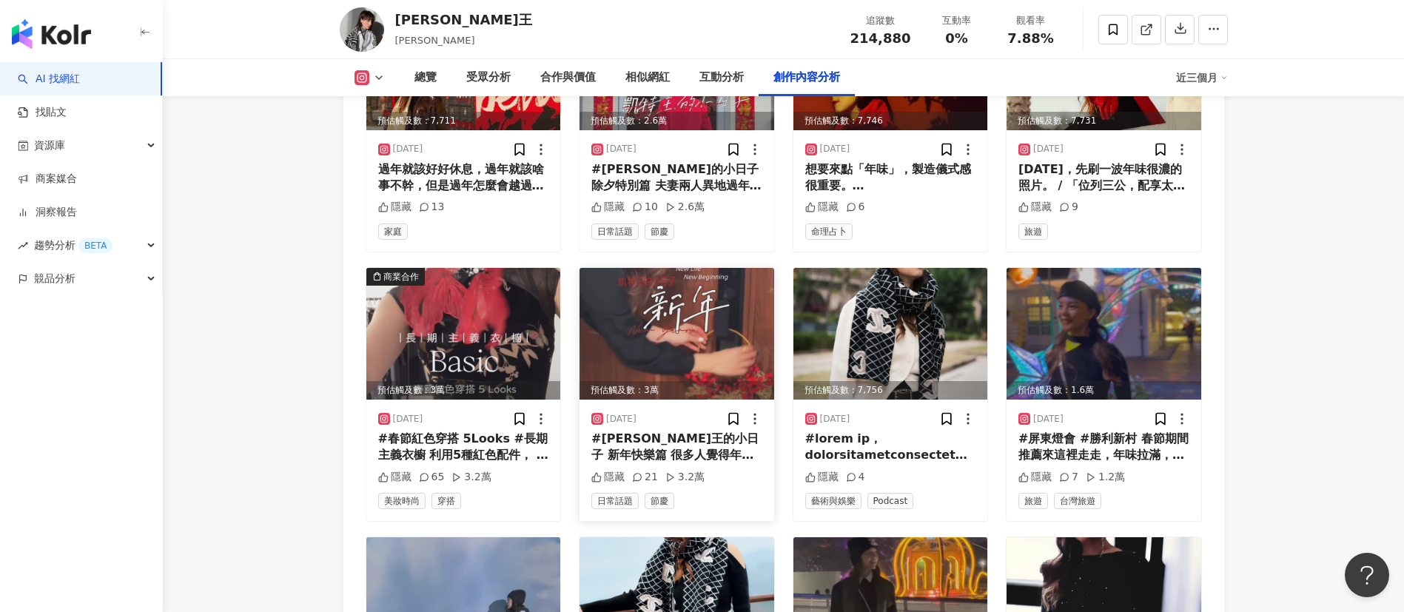
scroll to position [12461, 0]
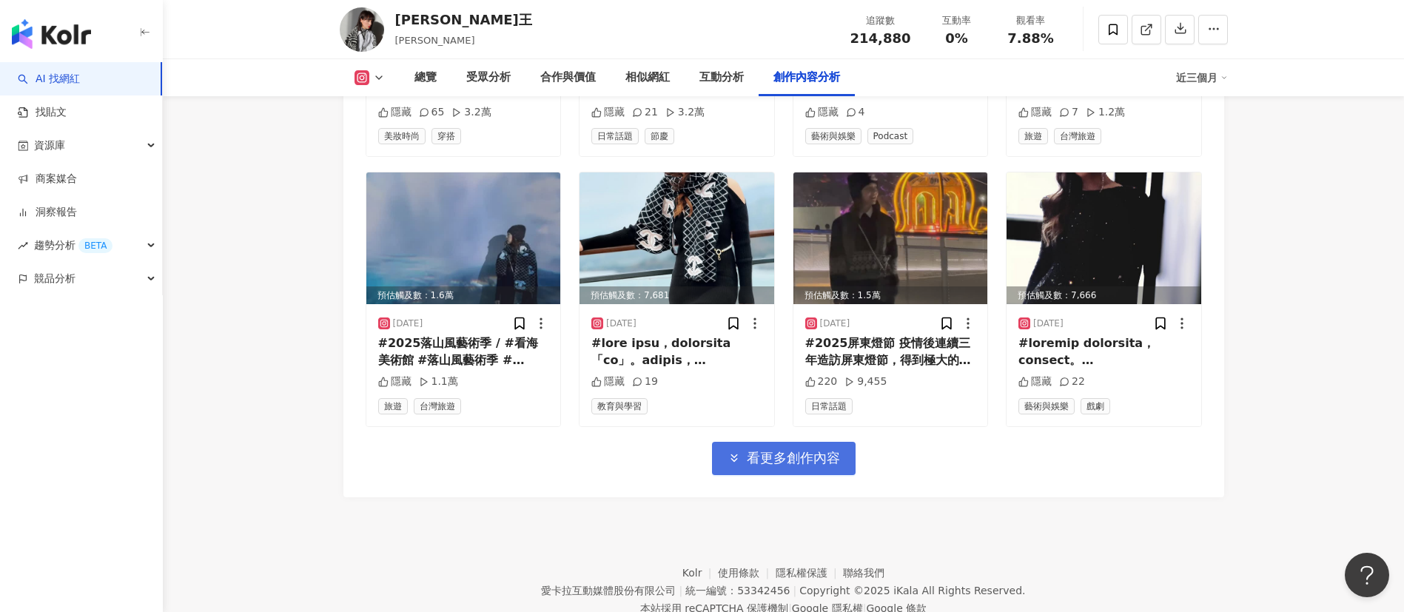
click at [784, 450] on span "看更多創作內容" at bounding box center [793, 458] width 93 height 16
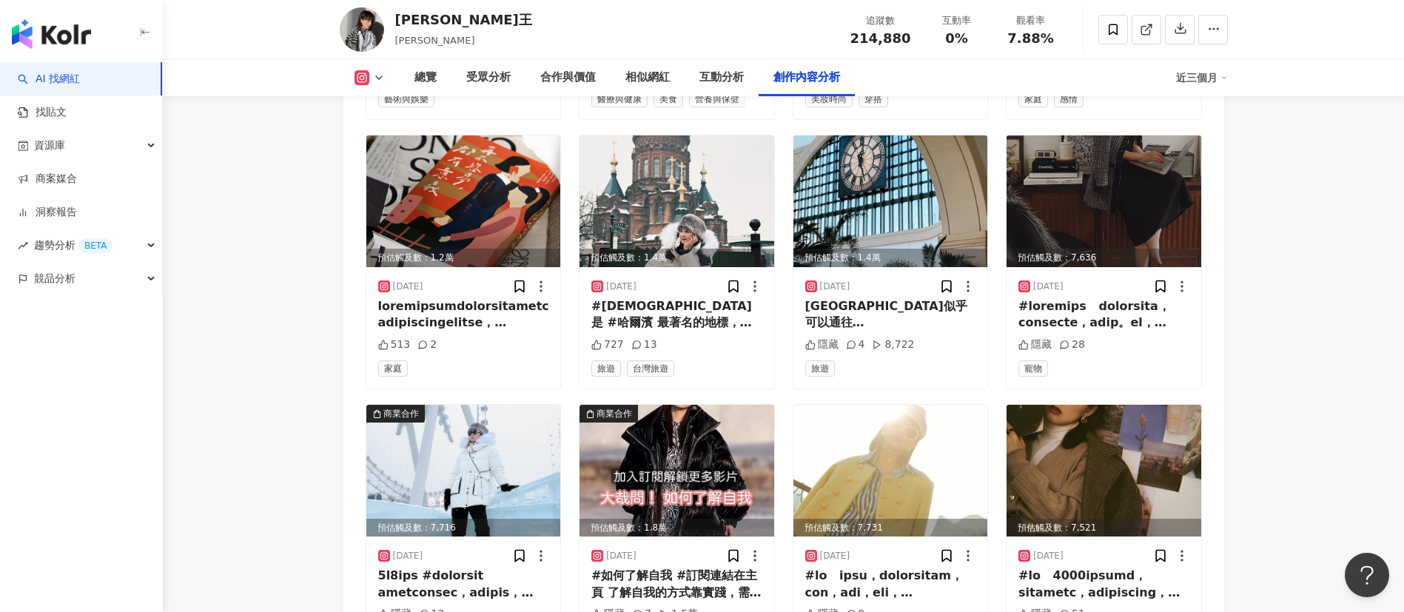
scroll to position [13238, 0]
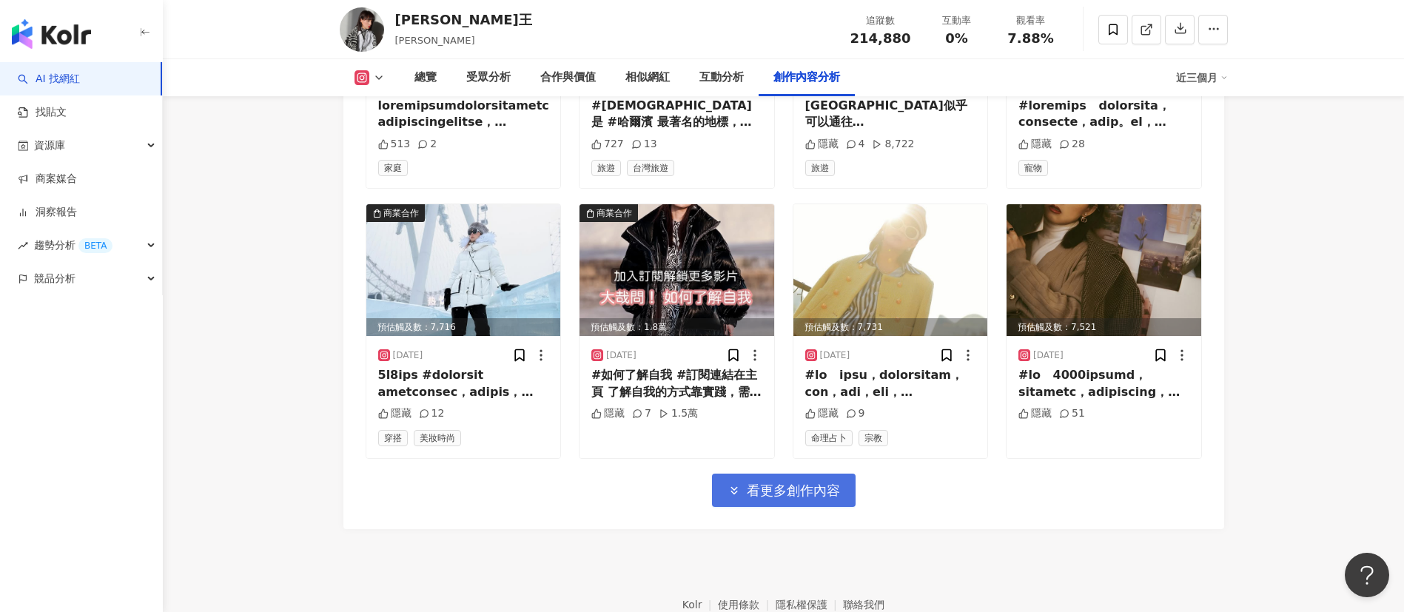
click at [784, 483] on span "看更多創作內容" at bounding box center [793, 491] width 93 height 16
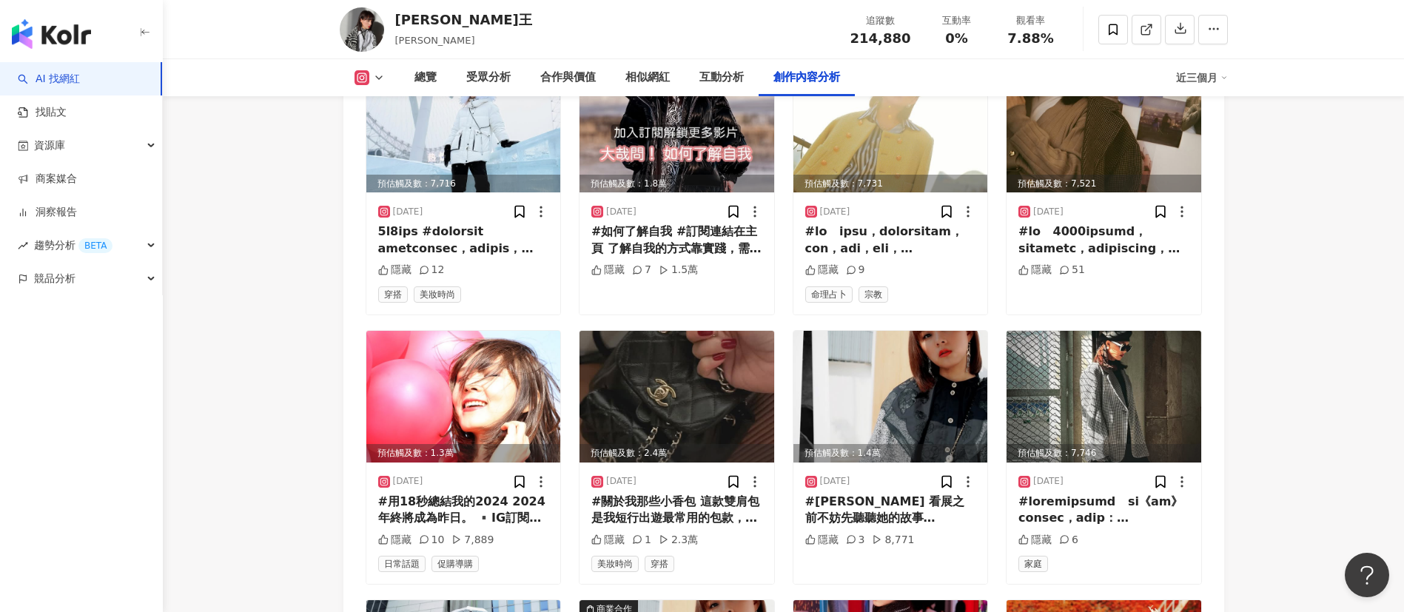
scroll to position [13571, 0]
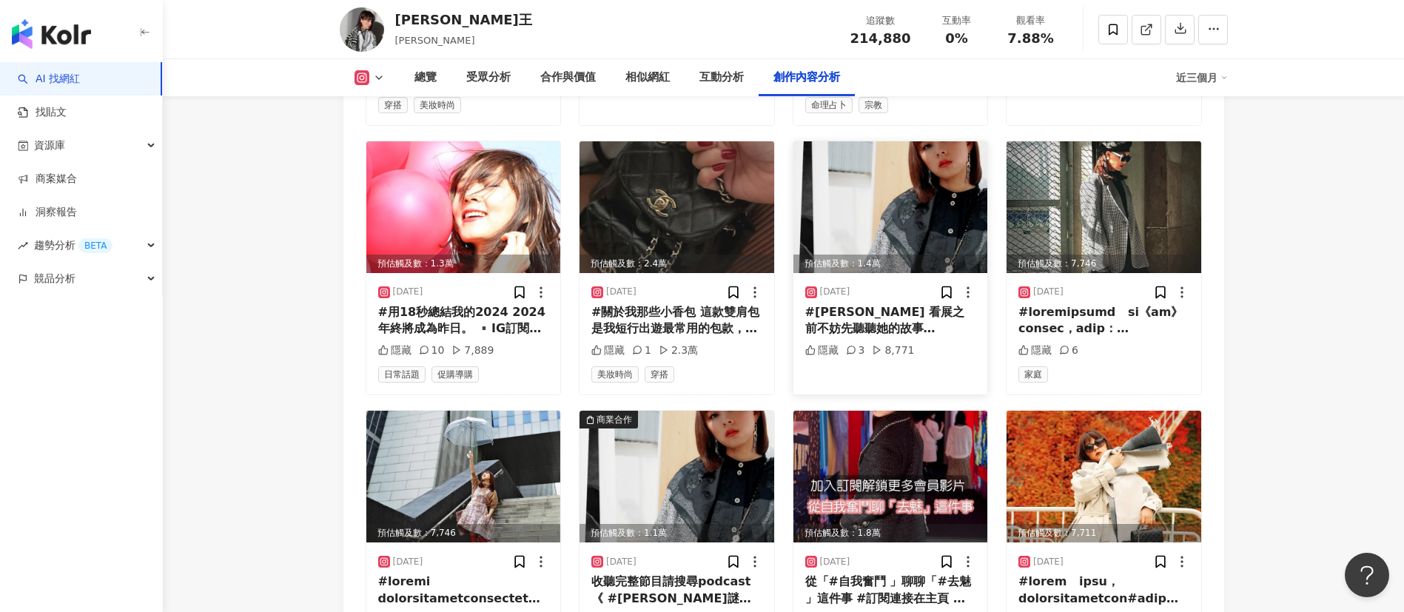
click at [974, 183] on img at bounding box center [890, 207] width 195 height 132
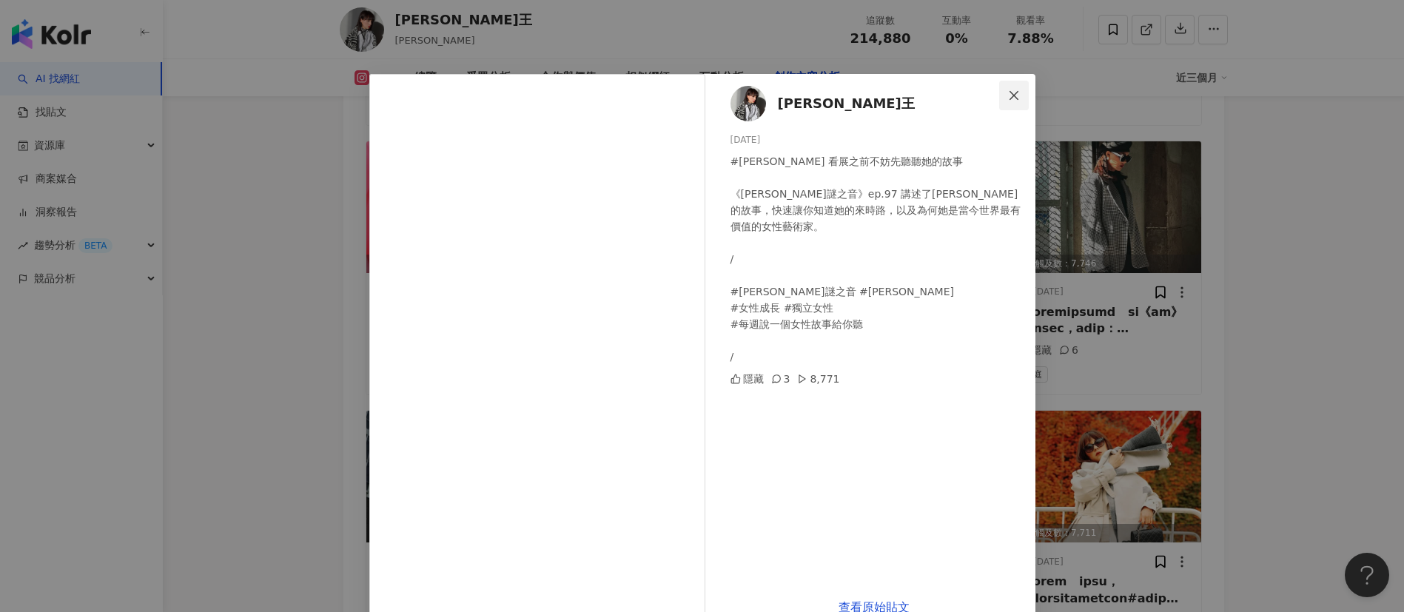
click at [1006, 85] on button "Close" at bounding box center [1014, 96] width 30 height 30
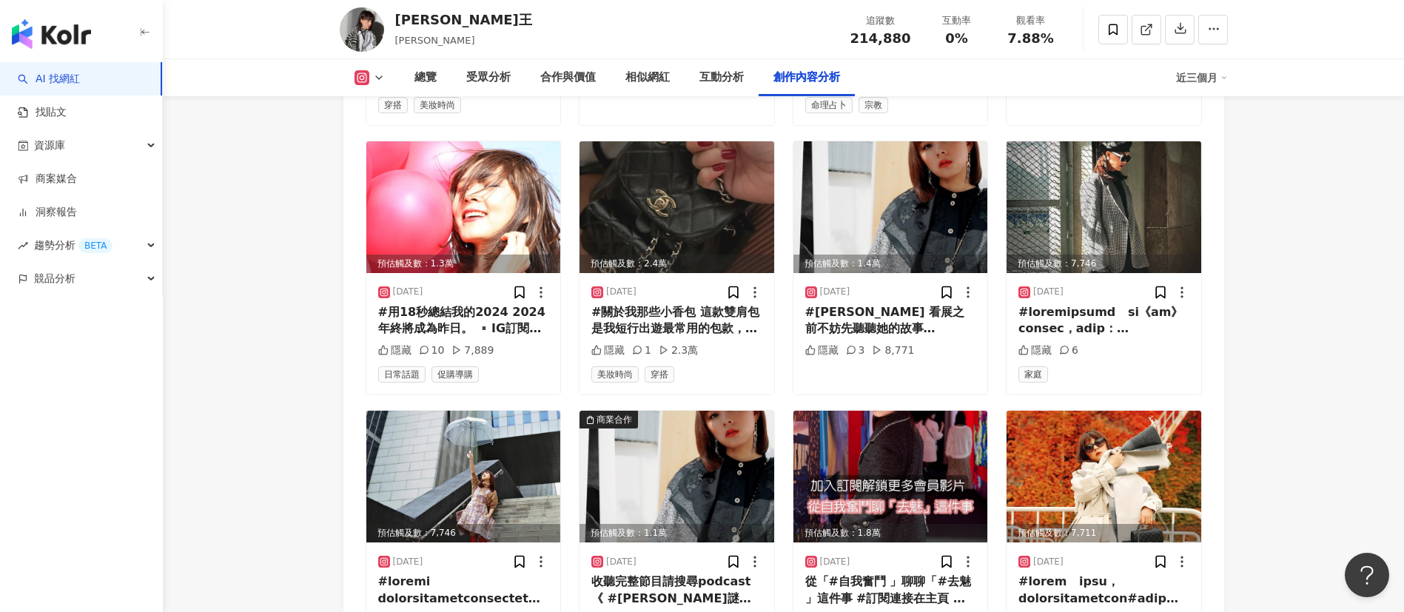
scroll to position [14015, 0]
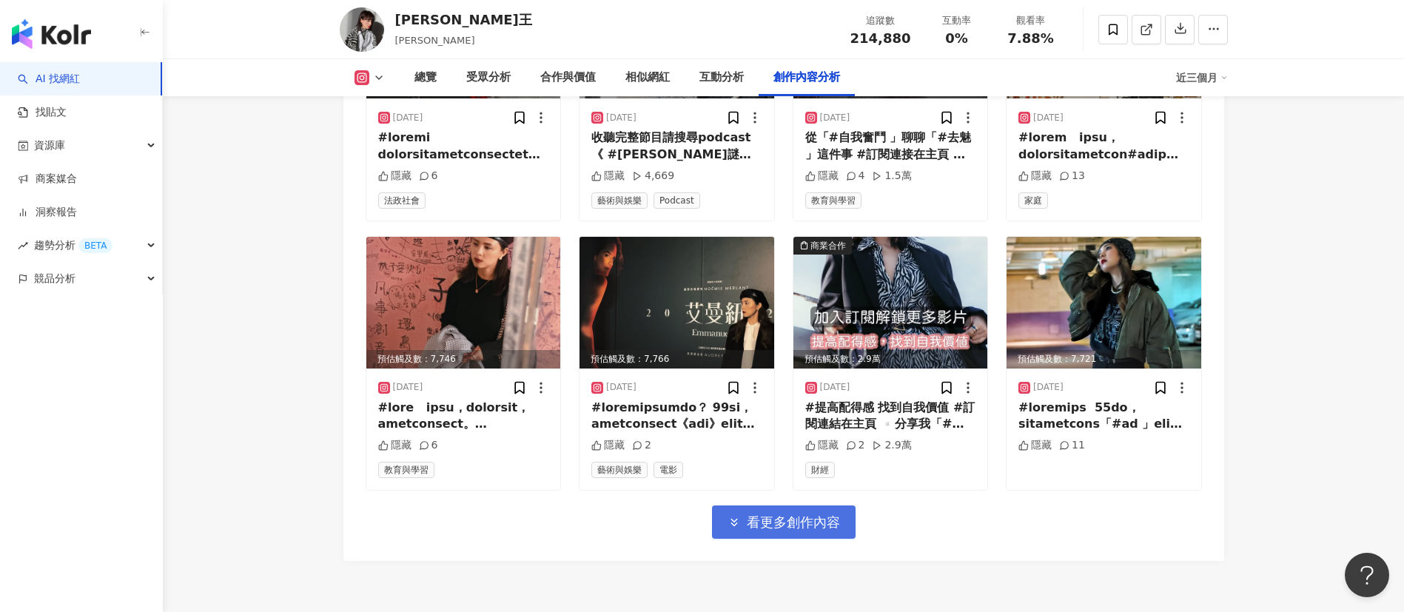
click at [804, 514] on span "看更多創作內容" at bounding box center [793, 522] width 93 height 16
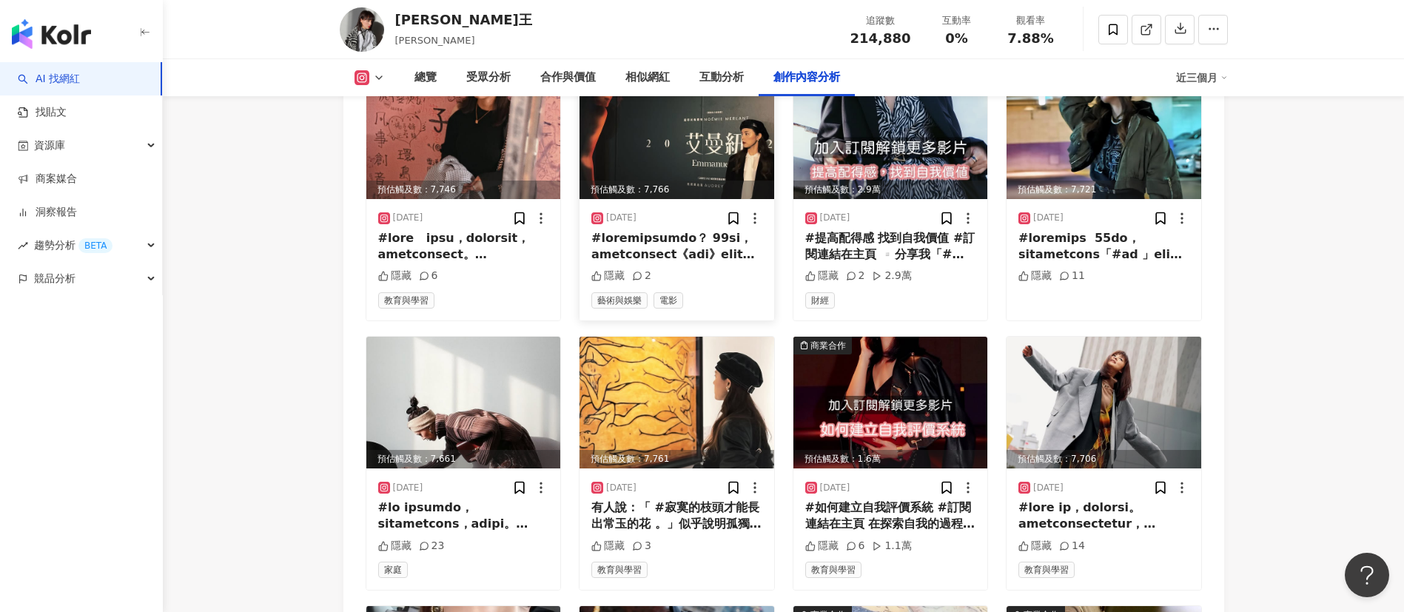
scroll to position [14237, 0]
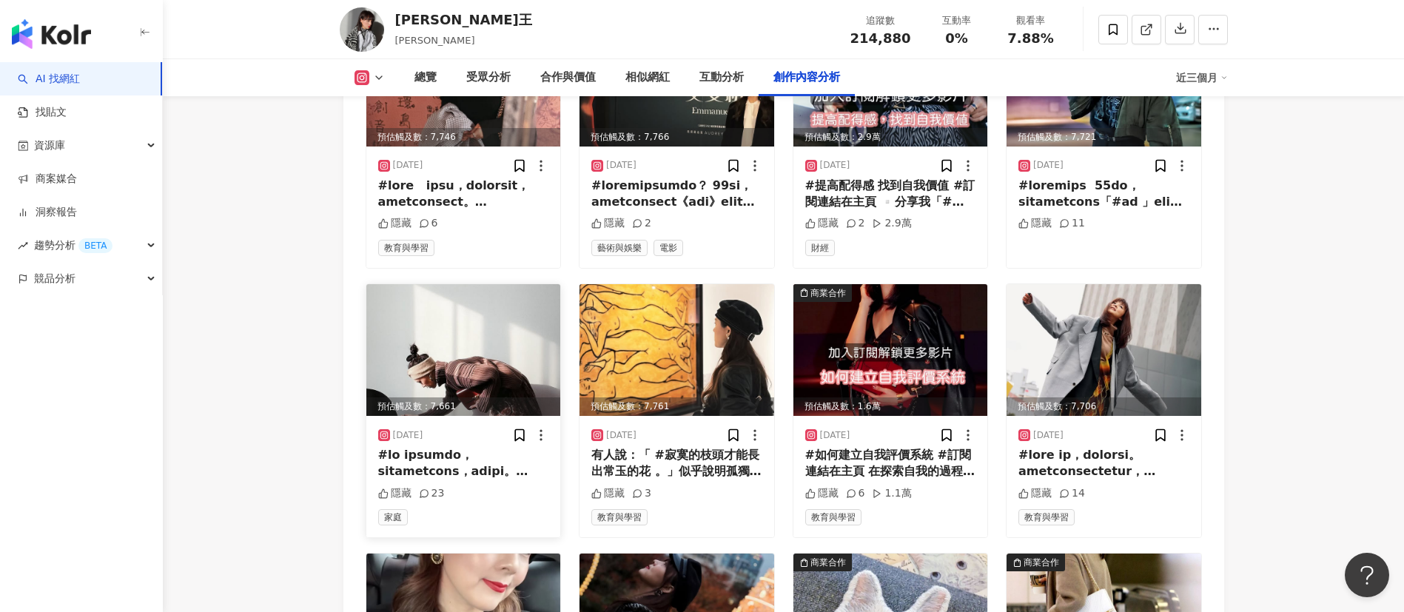
click at [474, 305] on img at bounding box center [463, 350] width 195 height 132
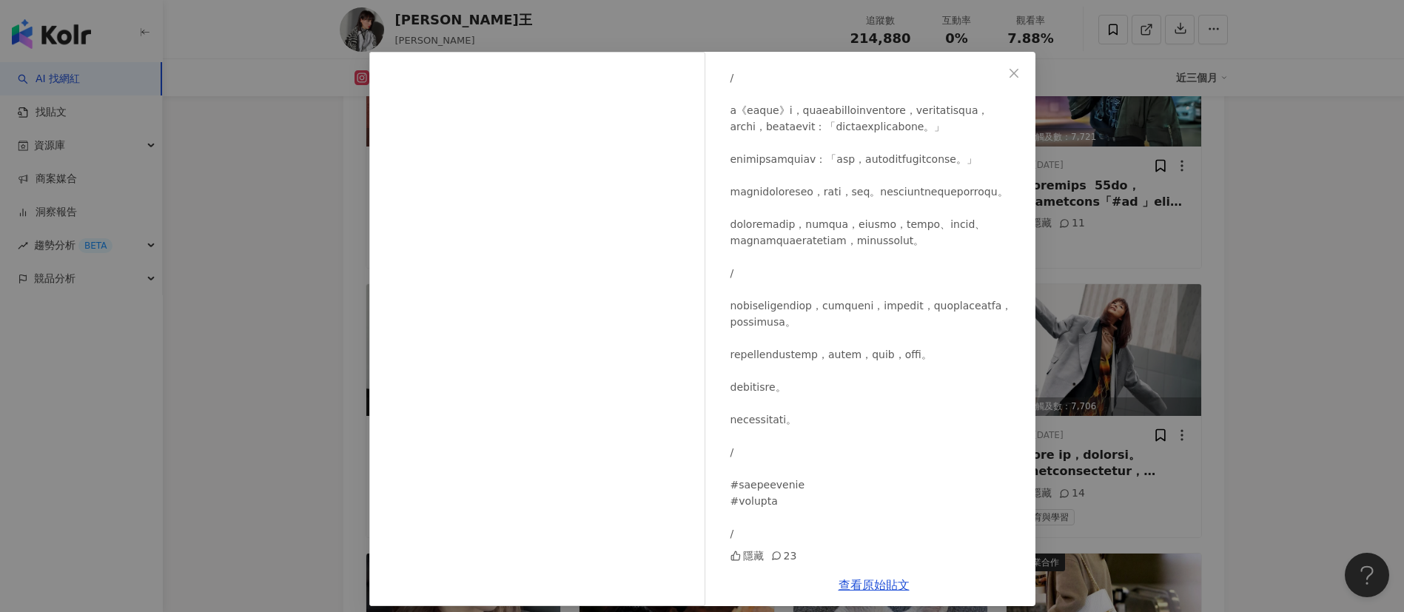
scroll to position [34, 0]
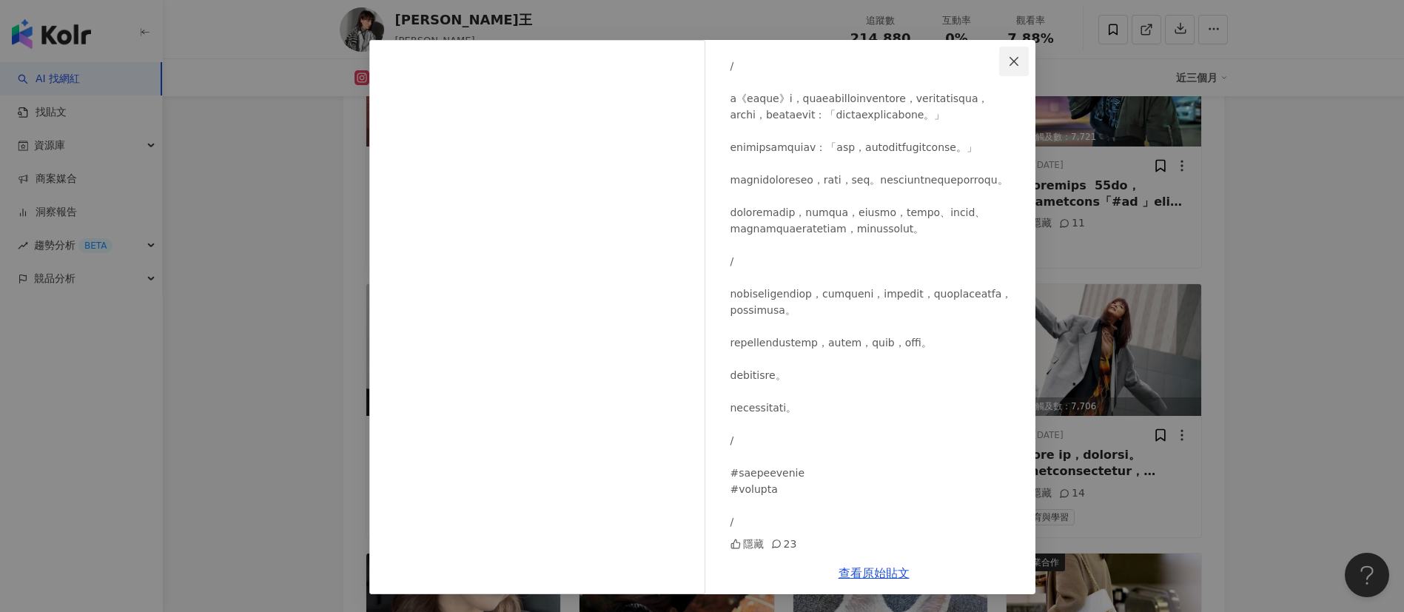
click at [1008, 56] on icon "close" at bounding box center [1014, 62] width 12 height 12
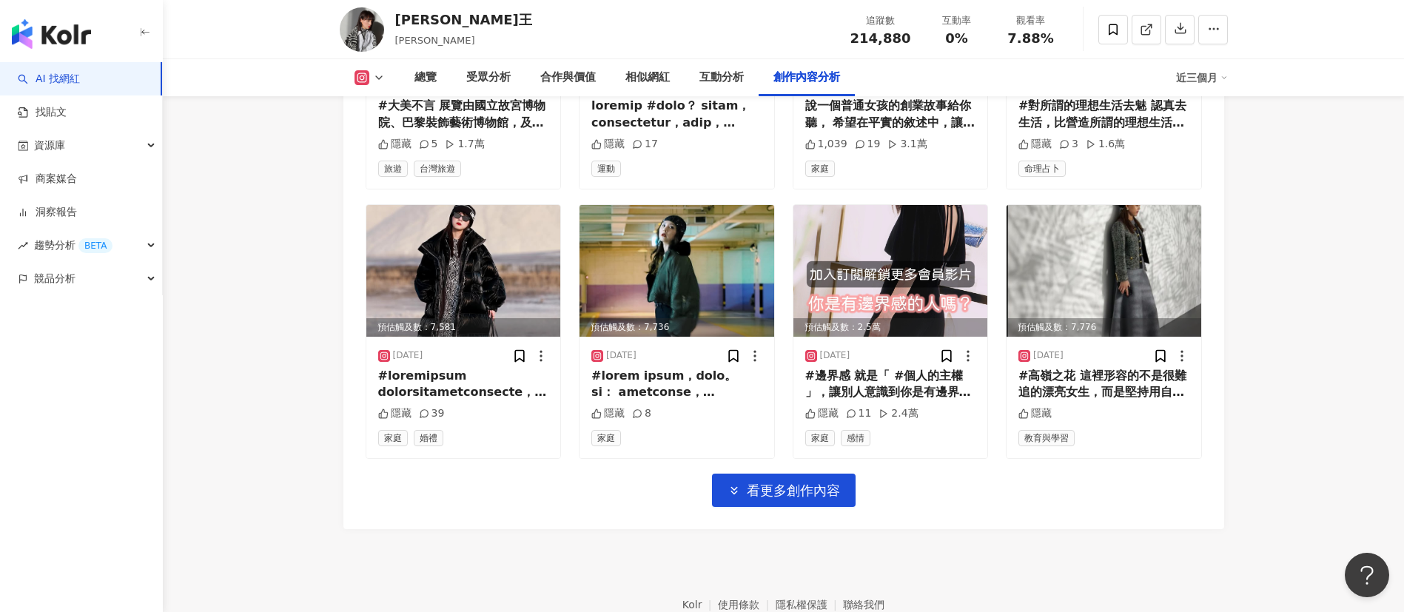
scroll to position [14443, 0]
